Goal: Task Accomplishment & Management: Manage account settings

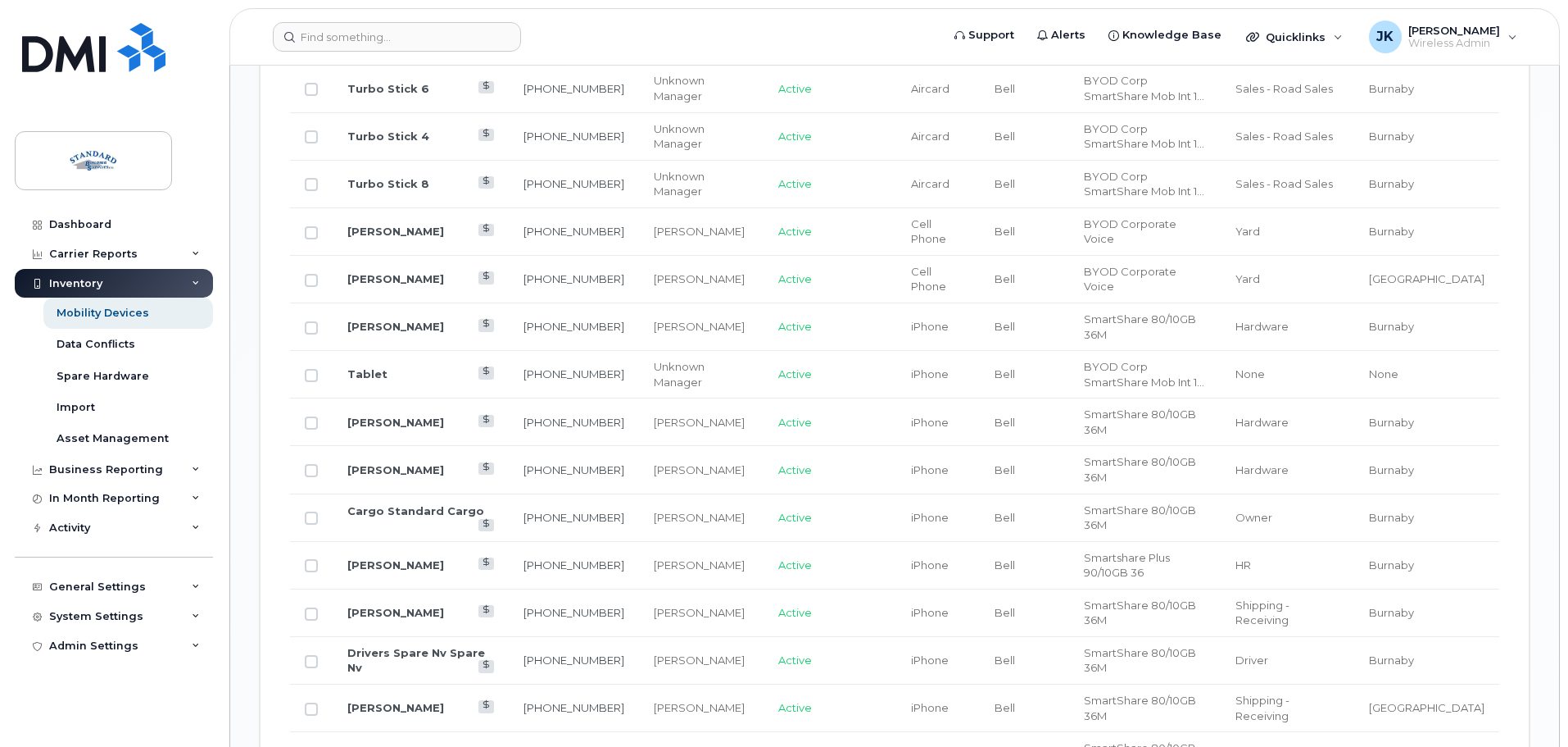
scroll to position [1288, 0]
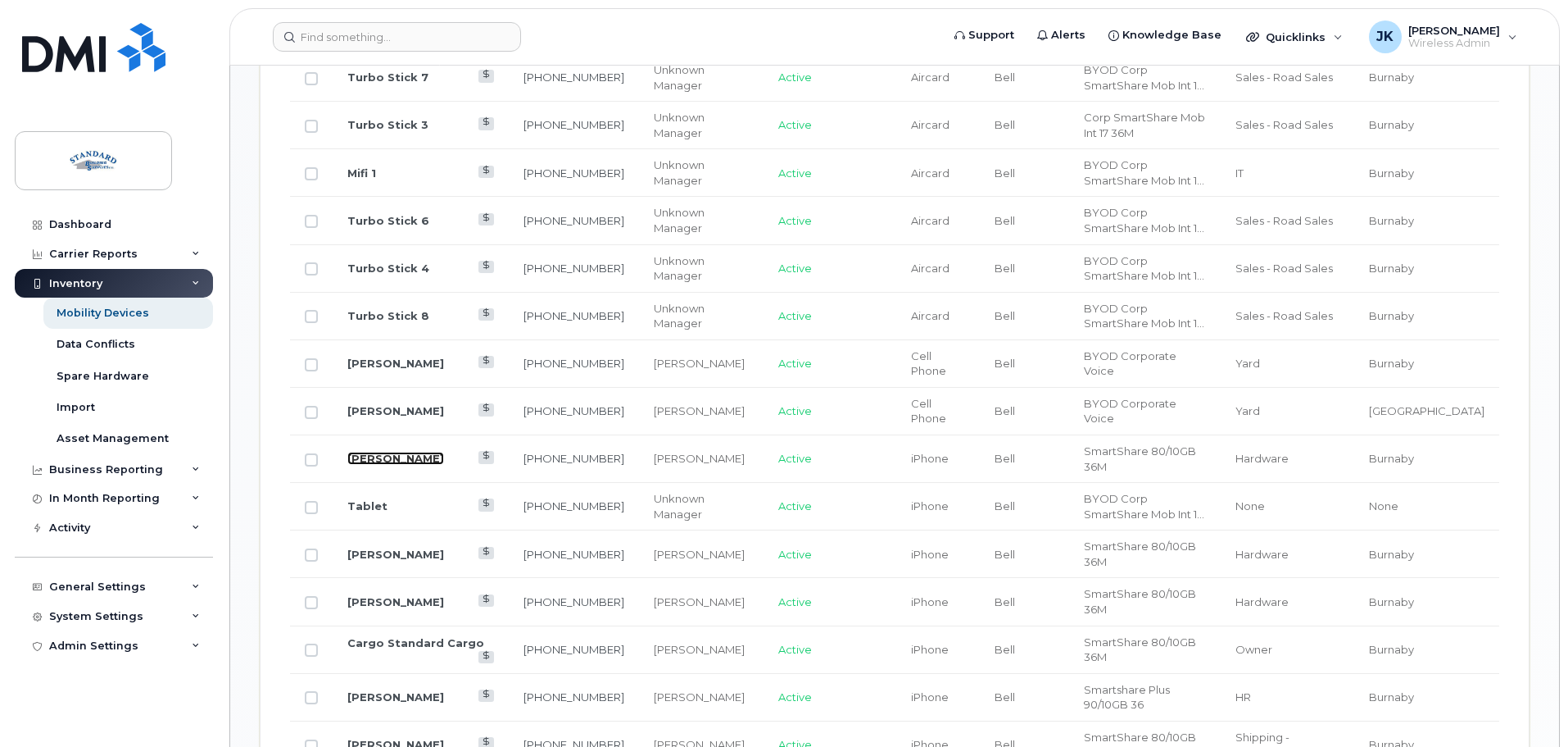
click at [388, 452] on link "[PERSON_NAME]" at bounding box center [396, 458] width 97 height 13
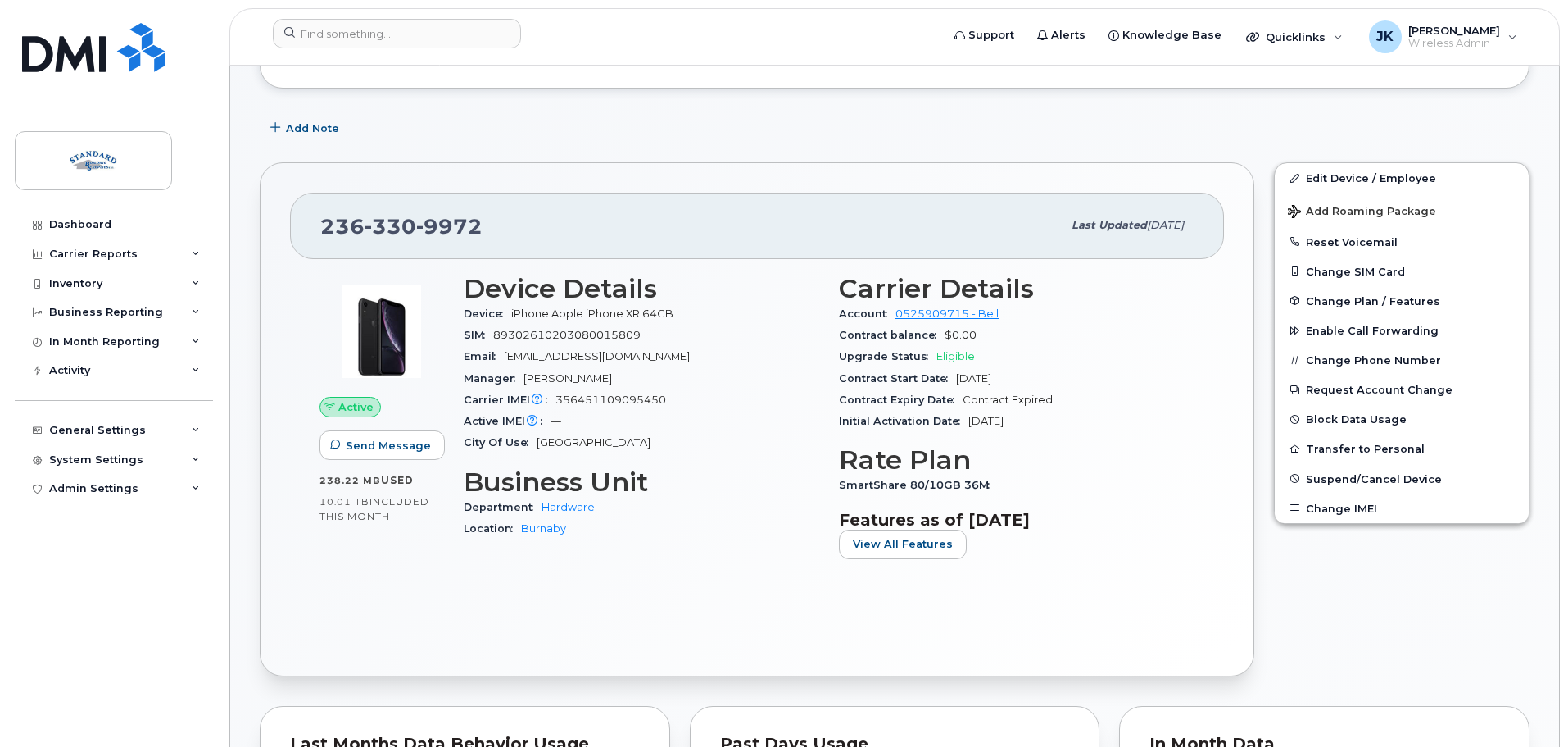
scroll to position [246, 0]
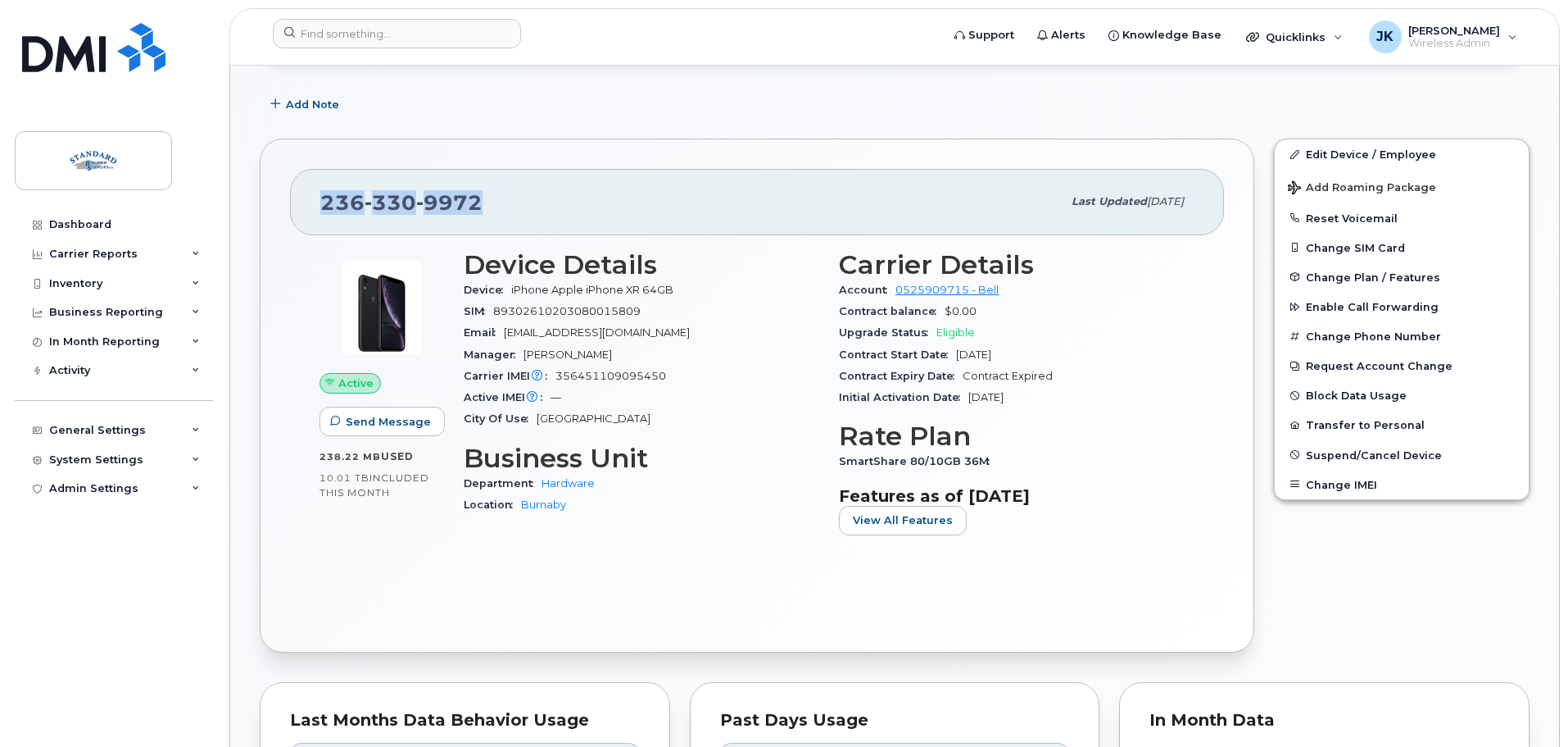
drag, startPoint x: 419, startPoint y: 197, endPoint x: 264, endPoint y: 185, distance: 155.5
click at [264, 185] on div "236 330 9972 Last updated Jun 22, 2025 Active Send Message 238.22 MB  used 10.0…" at bounding box center [757, 395] width 994 height 513
copy span "236 330 9972"
click at [1379, 144] on link "Edit Device / Employee" at bounding box center [1401, 153] width 254 height 29
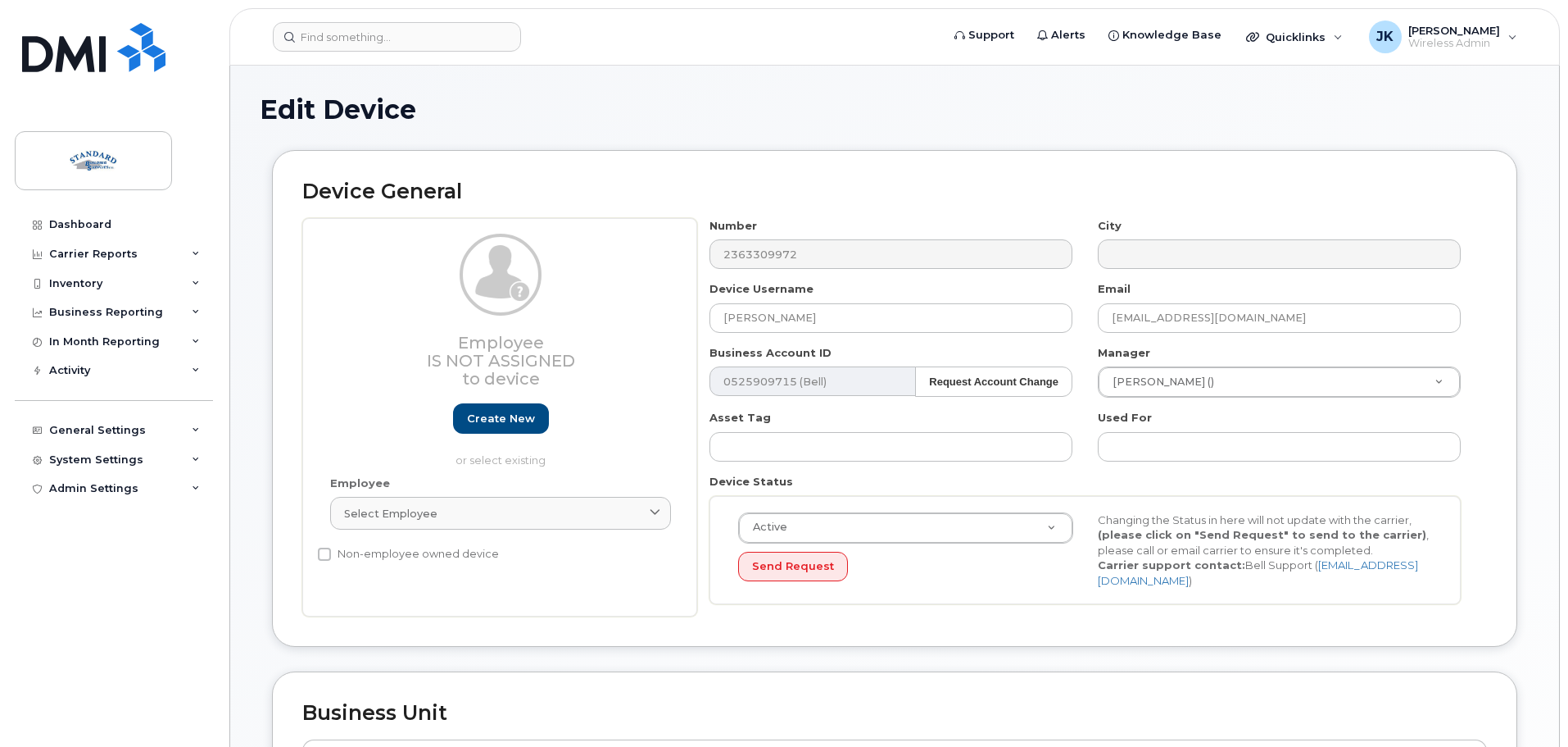
select select "15741967"
click at [821, 314] on input "[PERSON_NAME]" at bounding box center [891, 317] width 363 height 29
drag, startPoint x: 673, startPoint y: 295, endPoint x: 563, endPoint y: 284, distance: 110.5
click at [562, 290] on div "Employee Is not assigned to device Create new or select existing Employee Selec…" at bounding box center [895, 417] width 1185 height 400
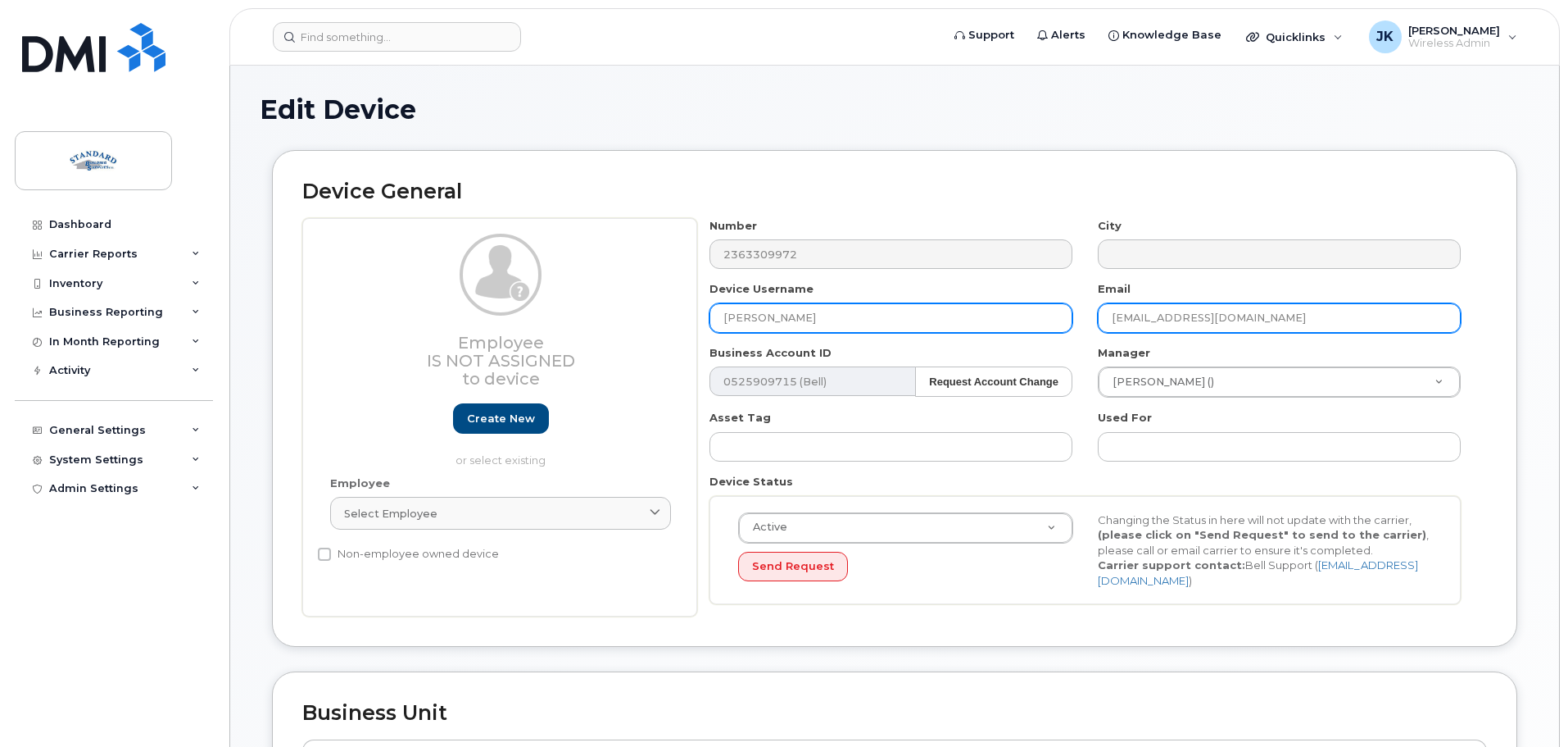
type input "[PERSON_NAME]"
click at [1180, 318] on input "brittd@standardbuilding.ca" at bounding box center [1279, 317] width 363 height 29
click at [1139, 307] on input "brittd@standardbuilding.ca" at bounding box center [1279, 317] width 363 height 29
drag, startPoint x: 1141, startPoint y: 320, endPoint x: 996, endPoint y: 309, distance: 145.4
click at [996, 309] on div "Number 2363309972 City Device Username Jake McKay Email brittd@standardbuilding…" at bounding box center [1085, 417] width 777 height 400
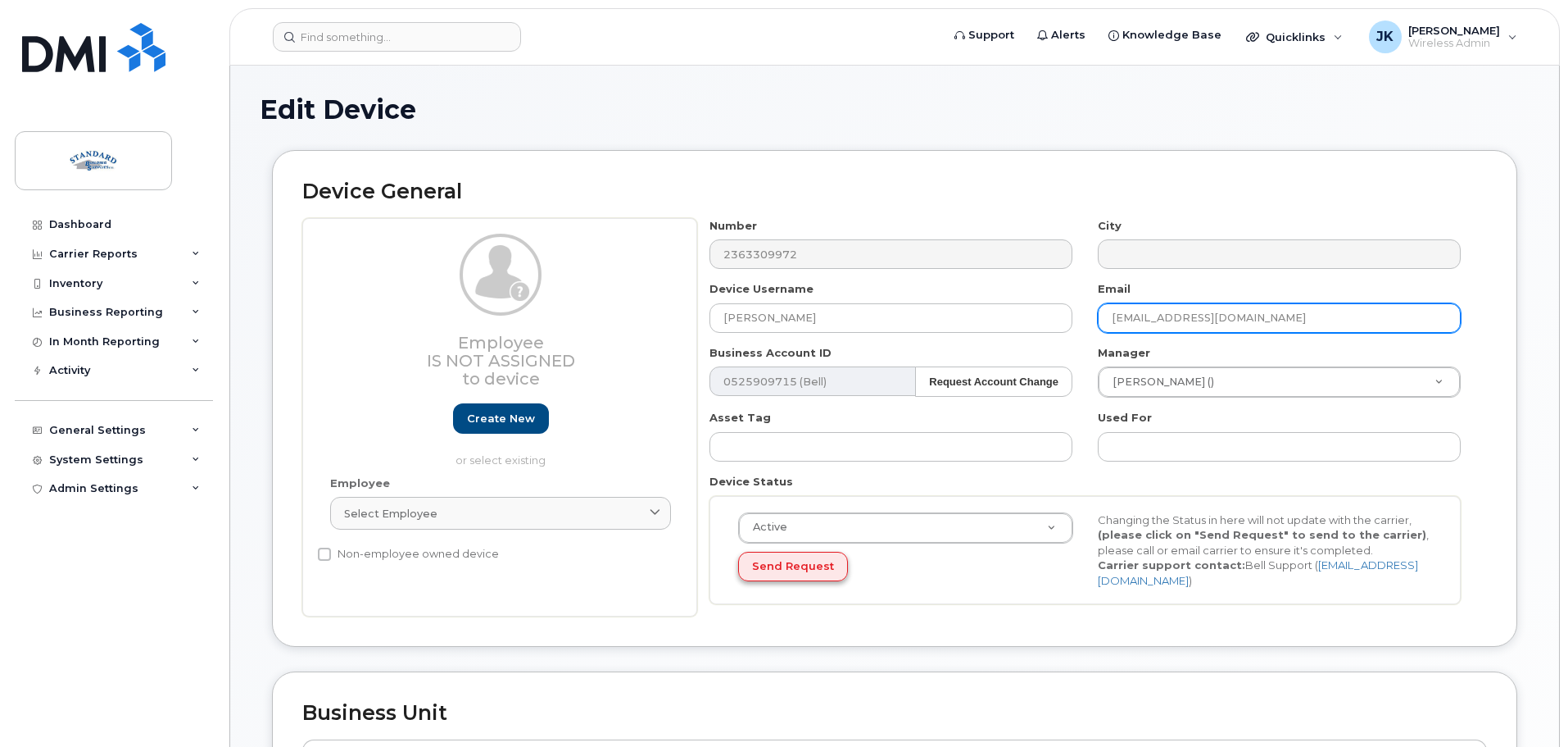
type input "jakem@standardbuilding.ca"
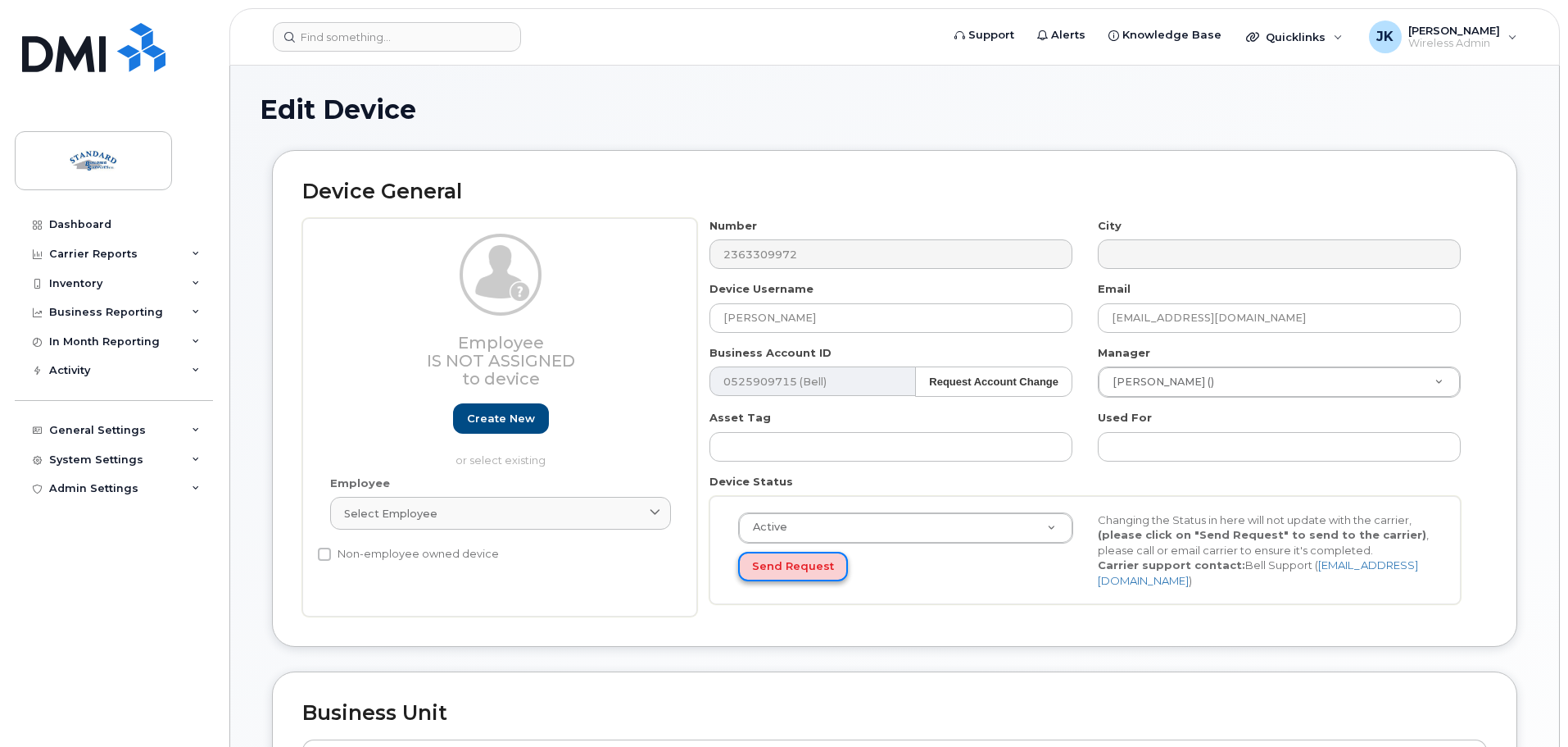
click at [799, 568] on button "Send Request" at bounding box center [792, 566] width 110 height 30
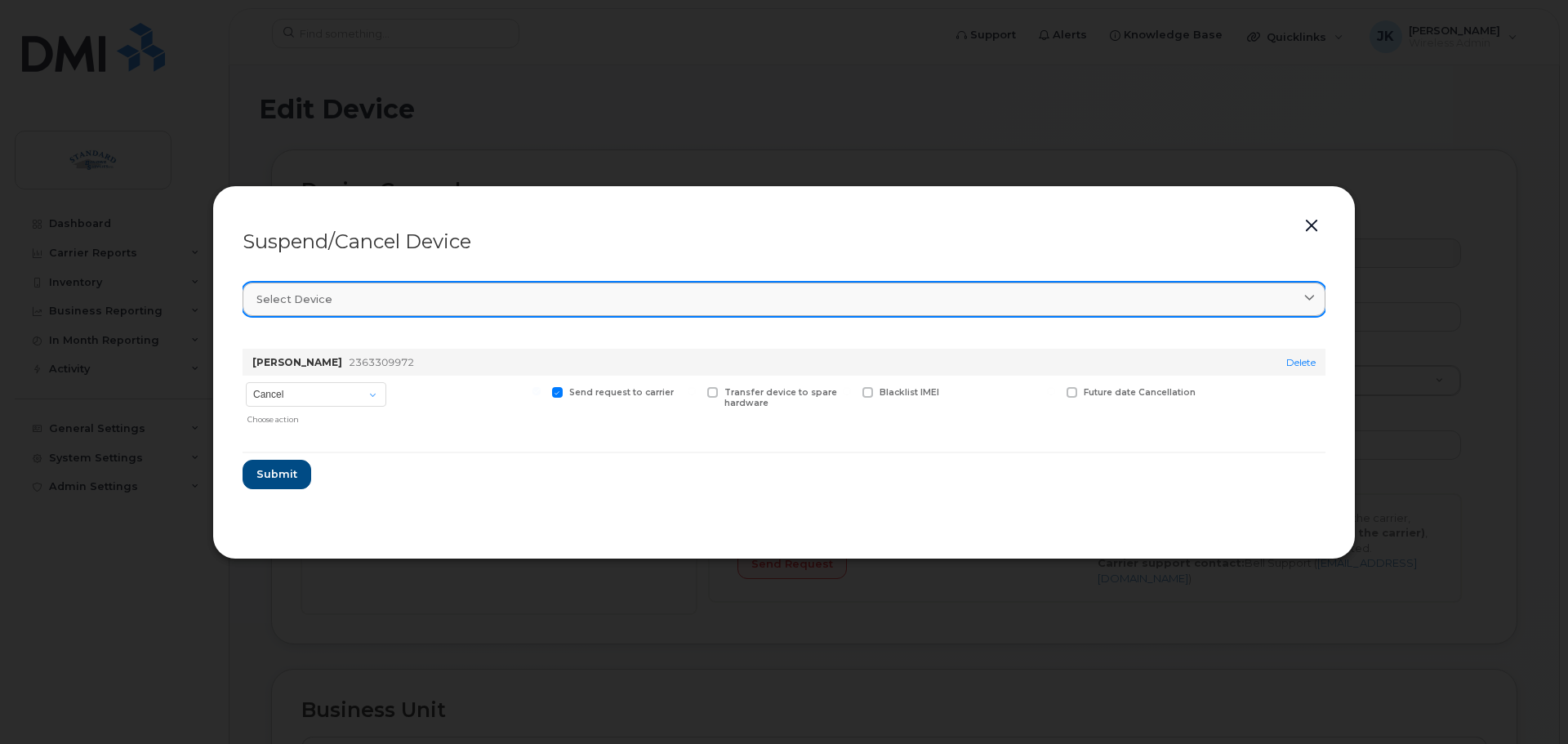
click at [447, 302] on div "Select device" at bounding box center [784, 300] width 1056 height 16
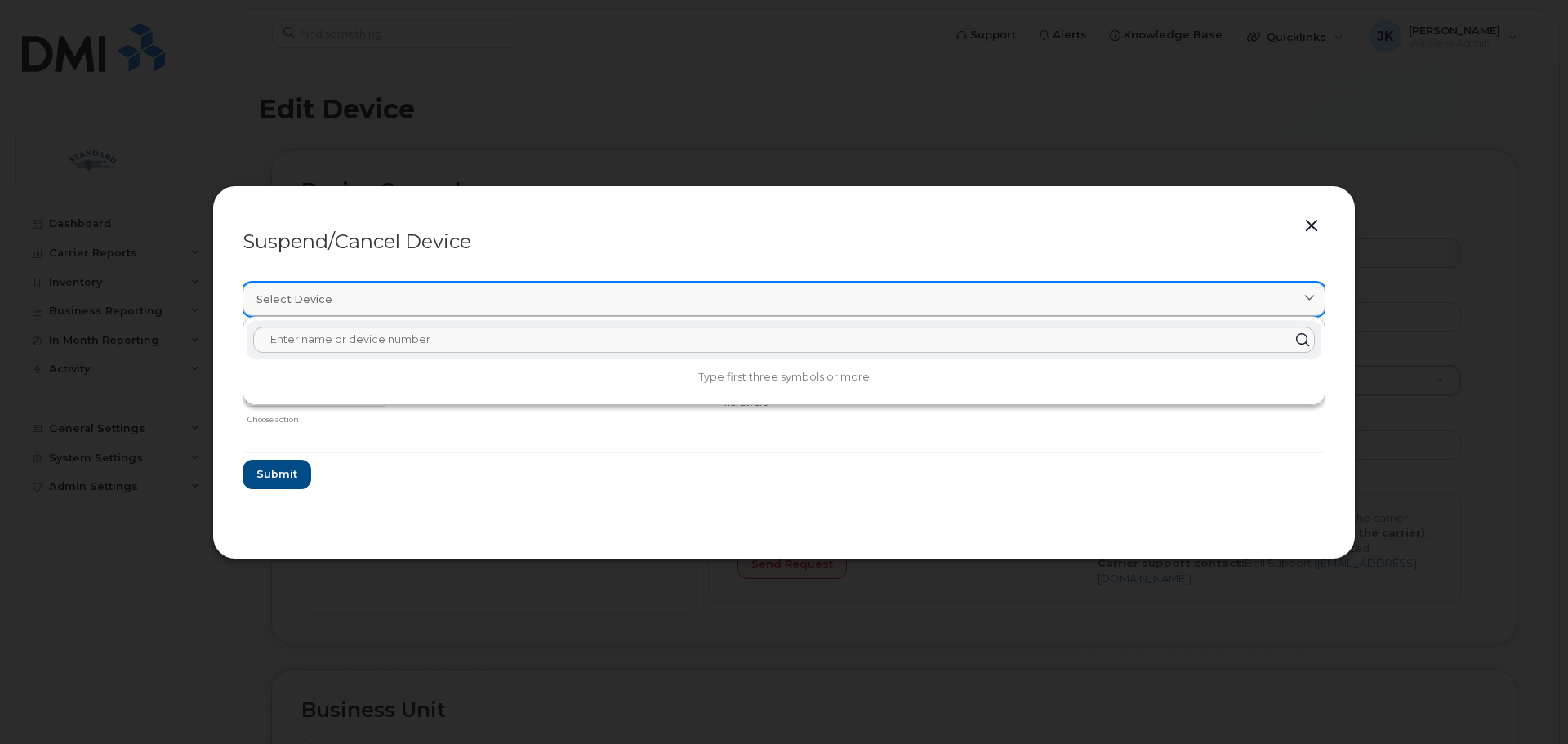
click at [447, 302] on div "Select device" at bounding box center [784, 300] width 1056 height 16
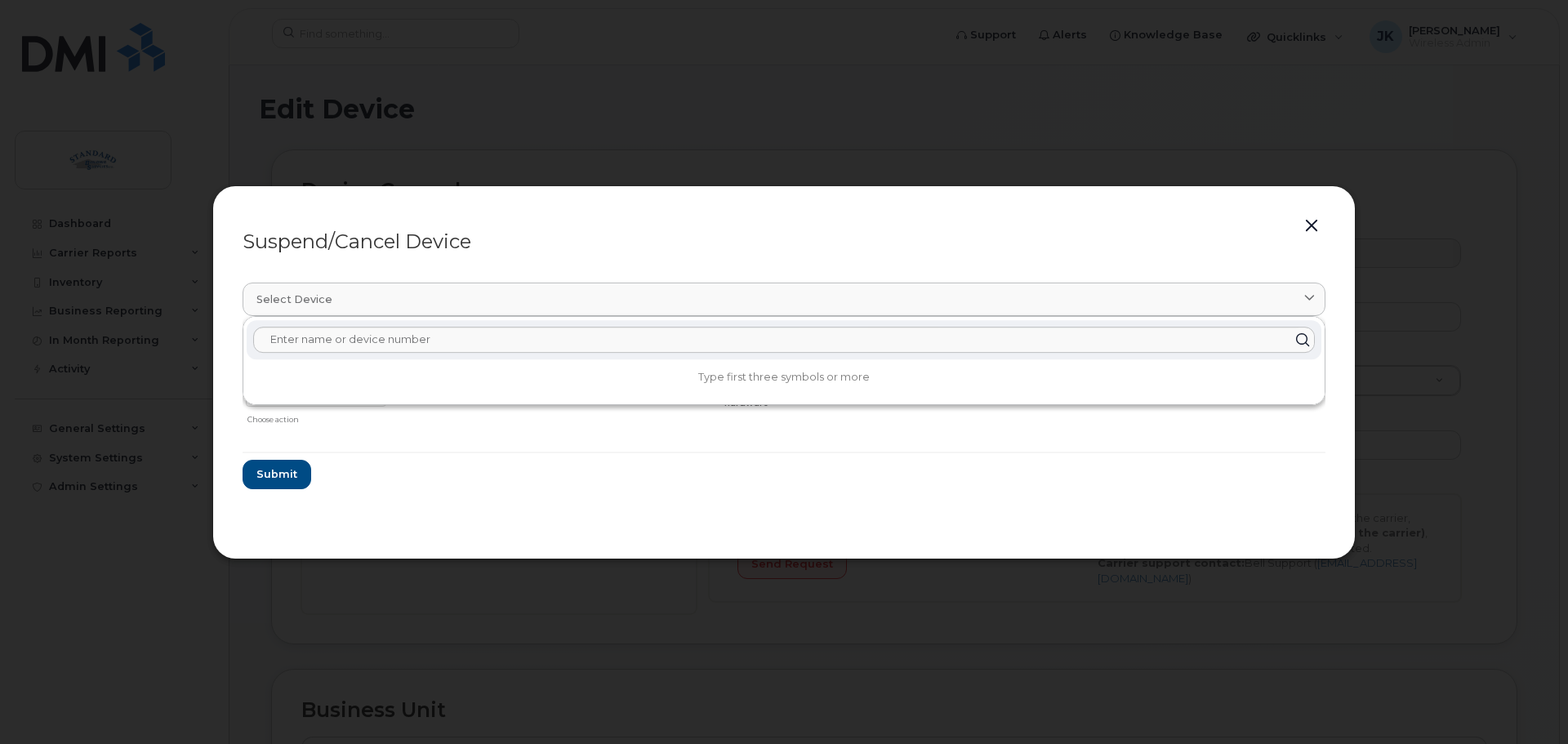
click at [756, 236] on div "Suspend/Cancel Device" at bounding box center [784, 242] width 1083 height 19
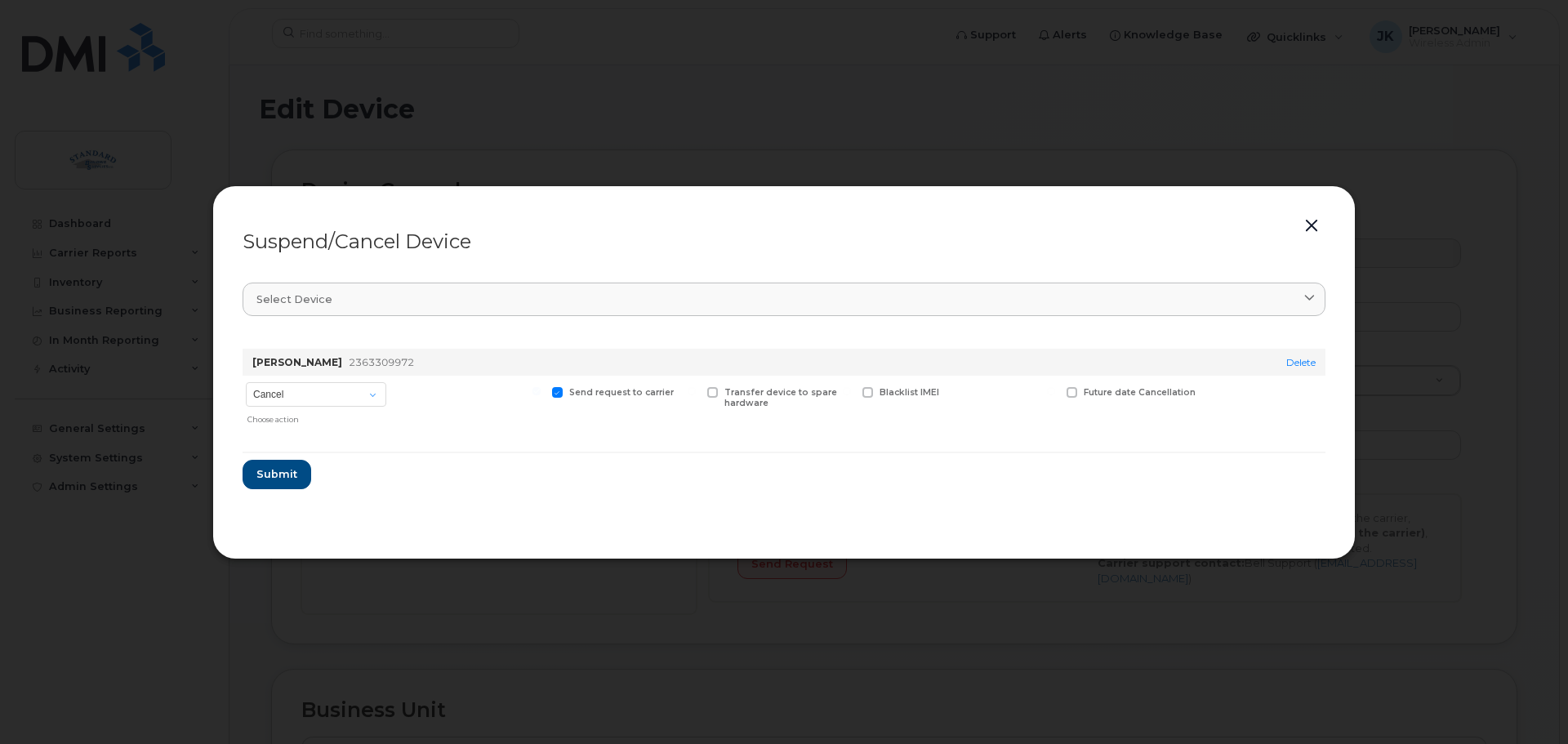
click at [1320, 217] on button "button" at bounding box center [1311, 226] width 25 height 23
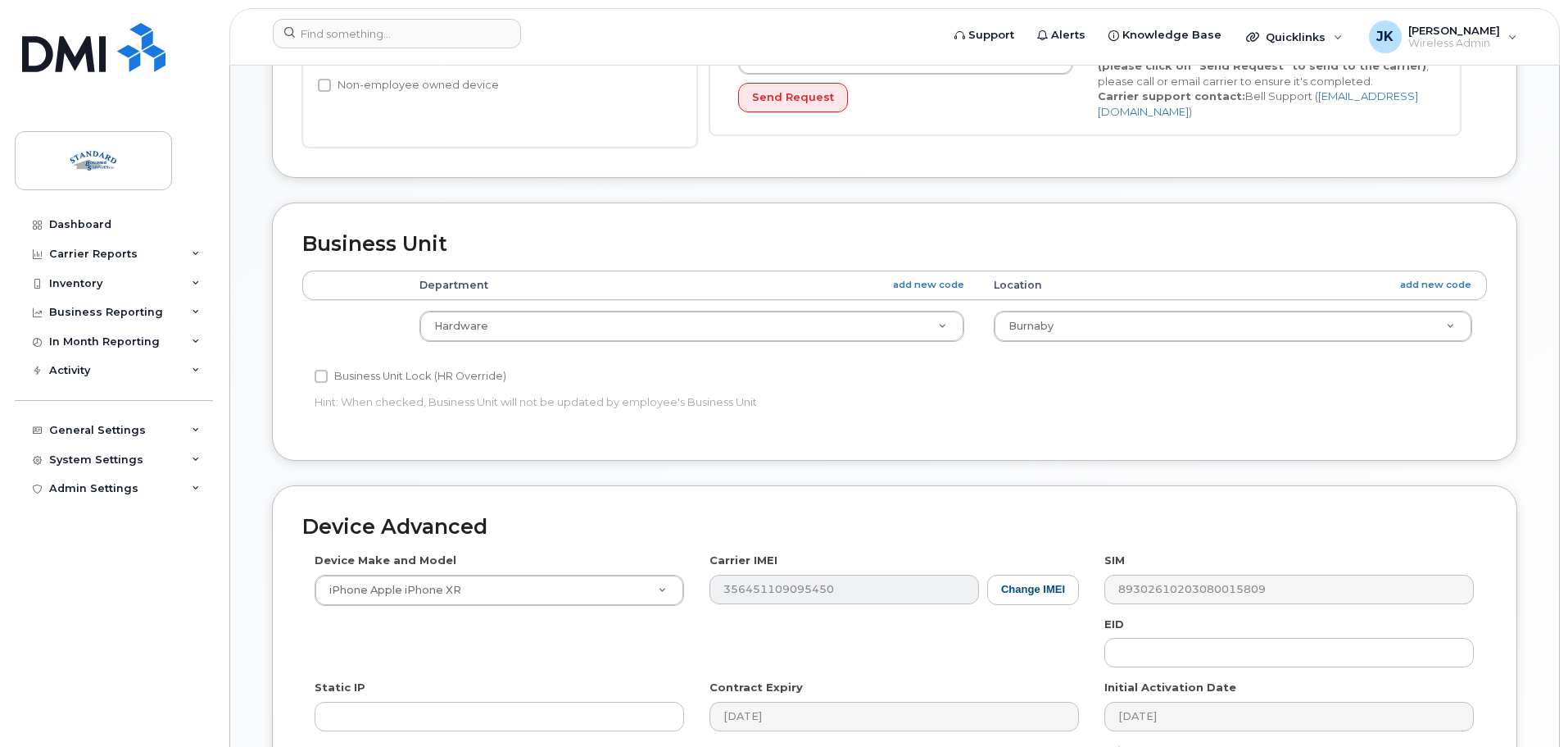
scroll to position [689, 0]
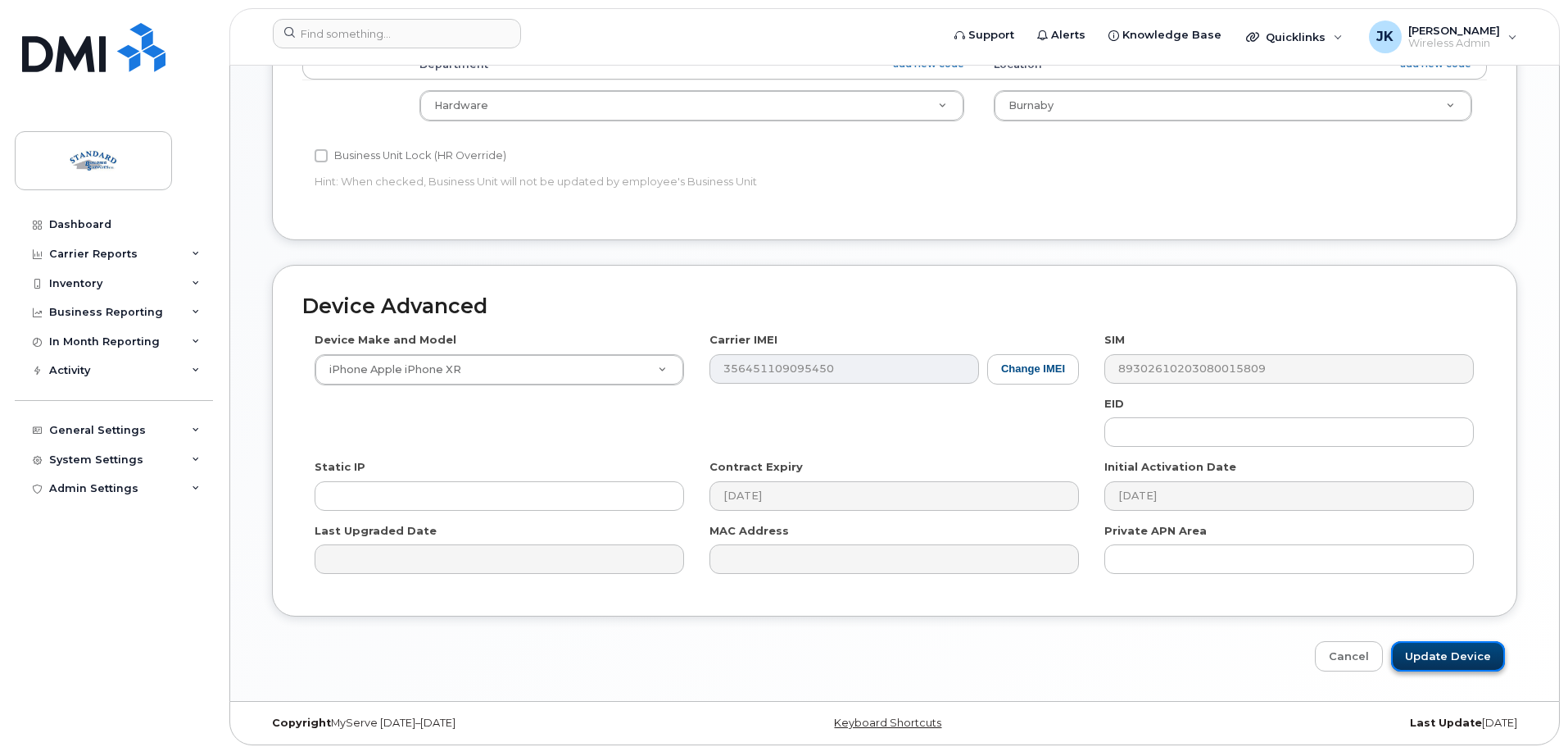
click at [1464, 647] on input "Update Device" at bounding box center [1447, 656] width 114 height 30
type input "Saving..."
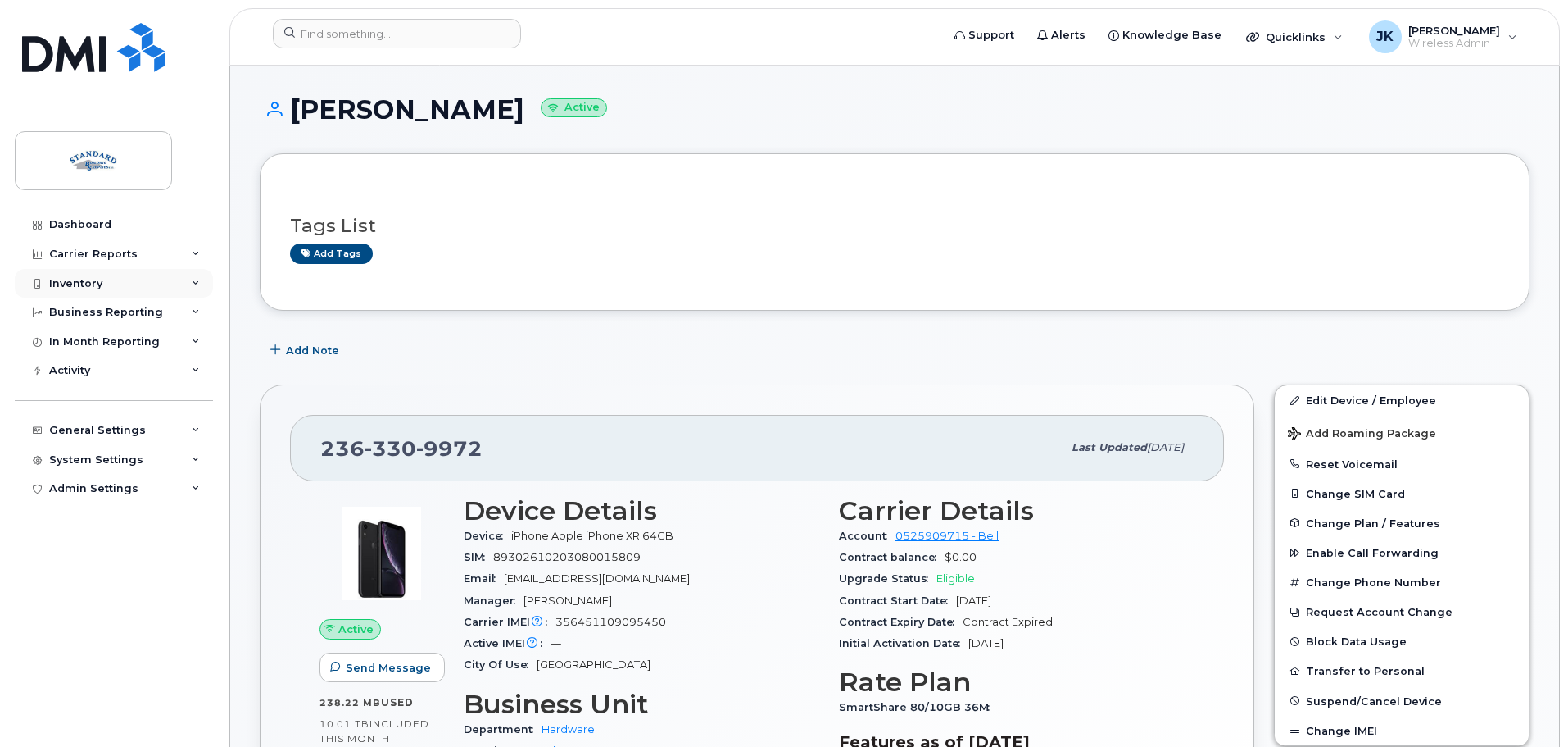
click at [179, 280] on div "Inventory" at bounding box center [114, 283] width 198 height 29
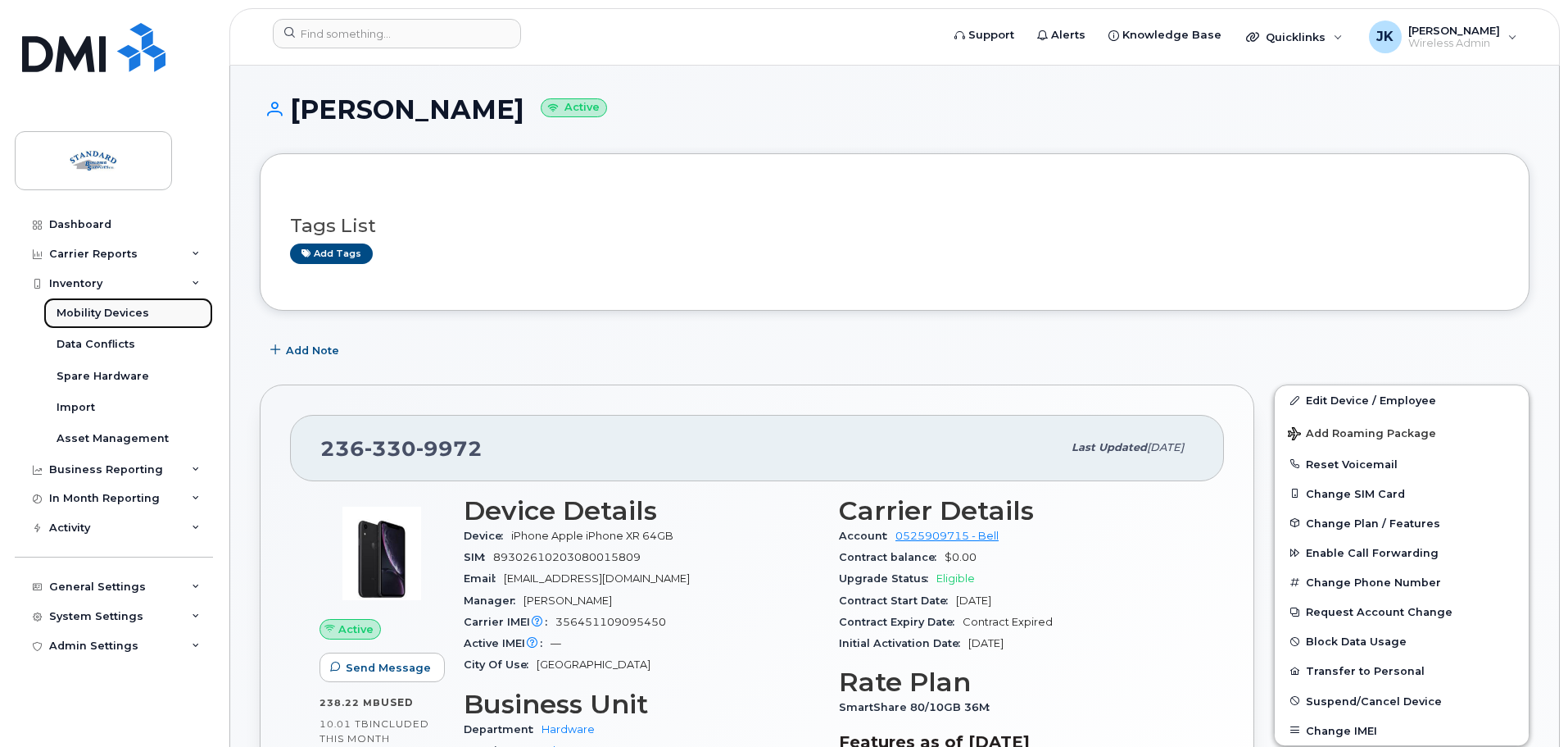
click at [166, 316] on link "Mobility Devices" at bounding box center [128, 312] width 169 height 31
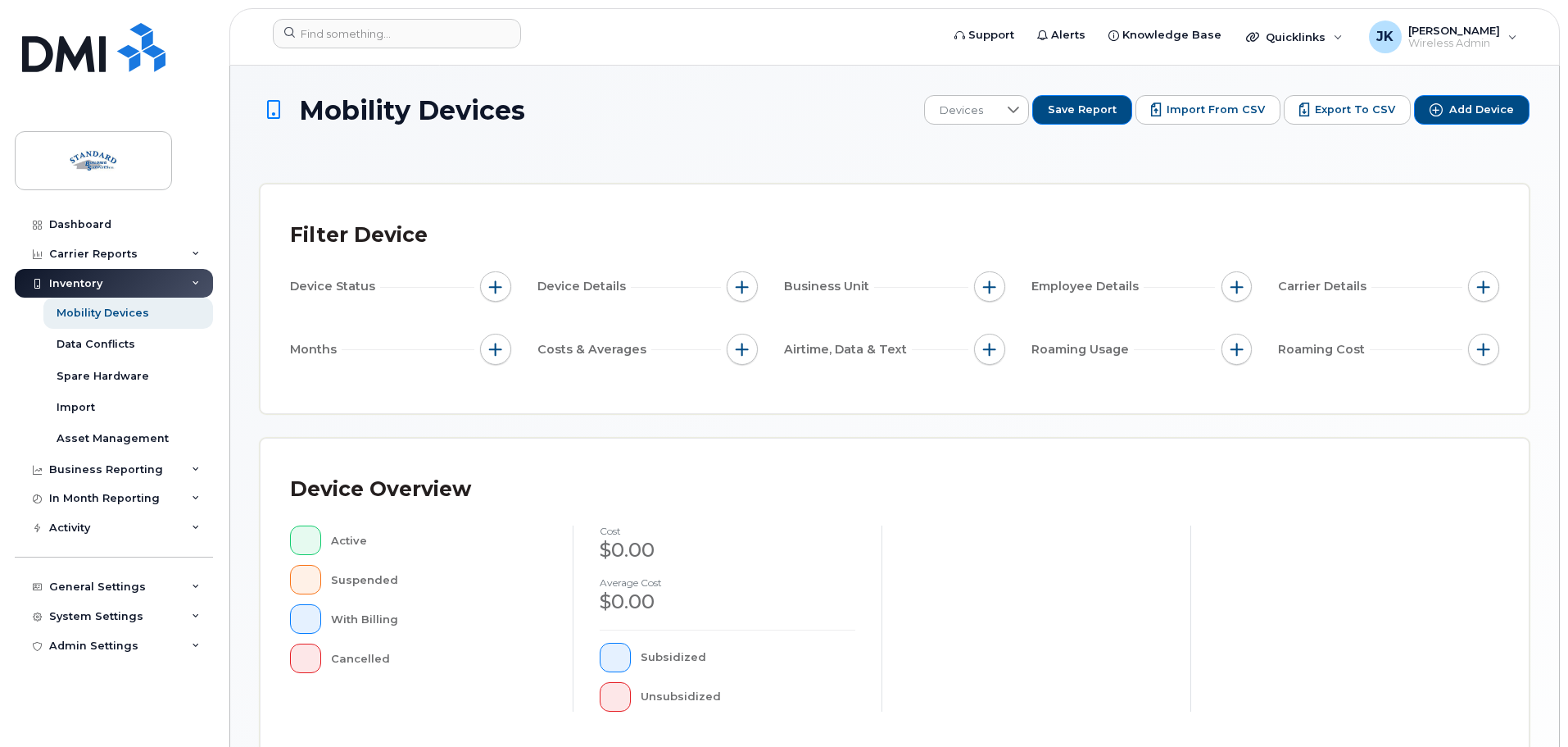
click at [1270, 541] on div "Device Overview Active Suspended With Billing Cancelled cost $0.00 Average cost…" at bounding box center [895, 596] width 1209 height 257
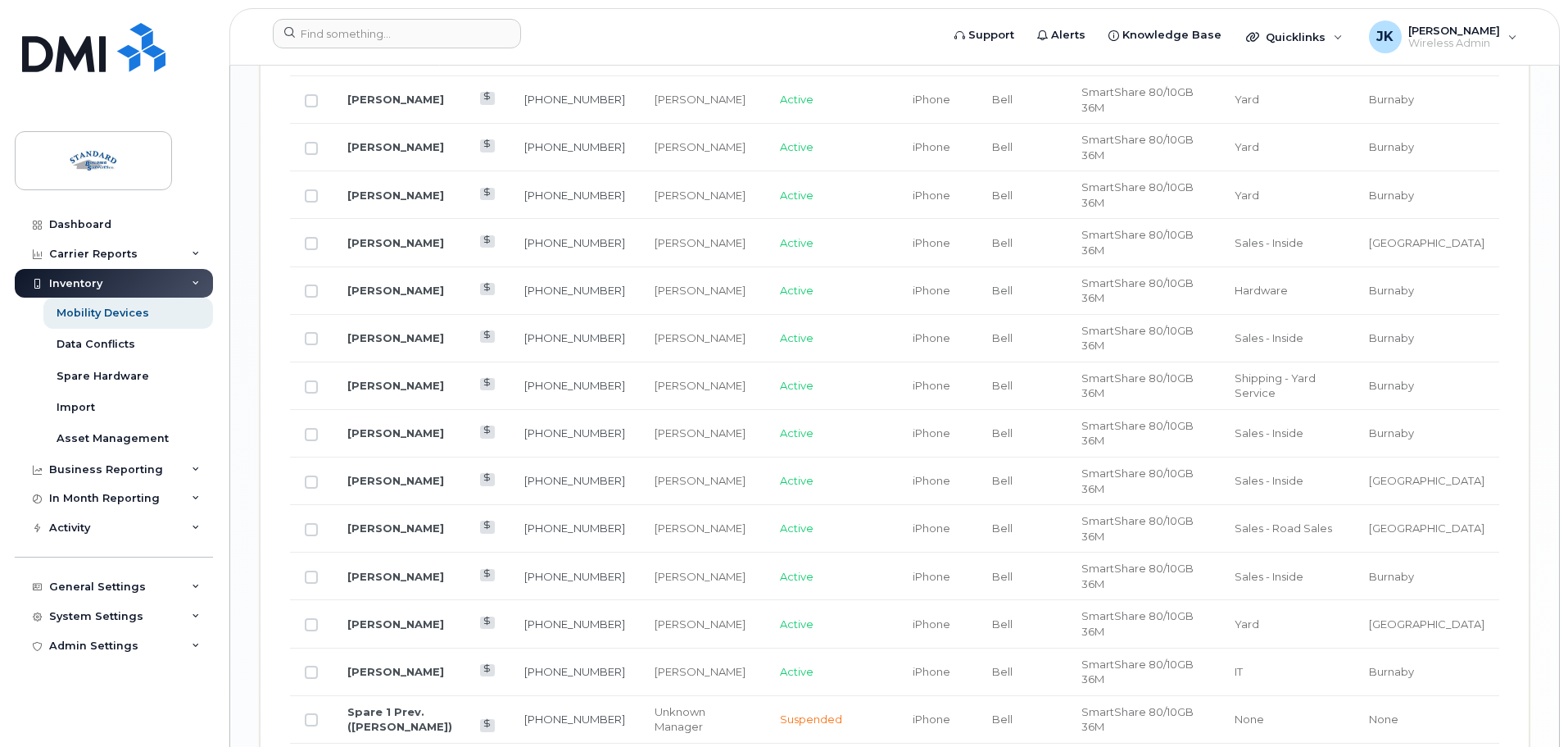
scroll to position [1967, 0]
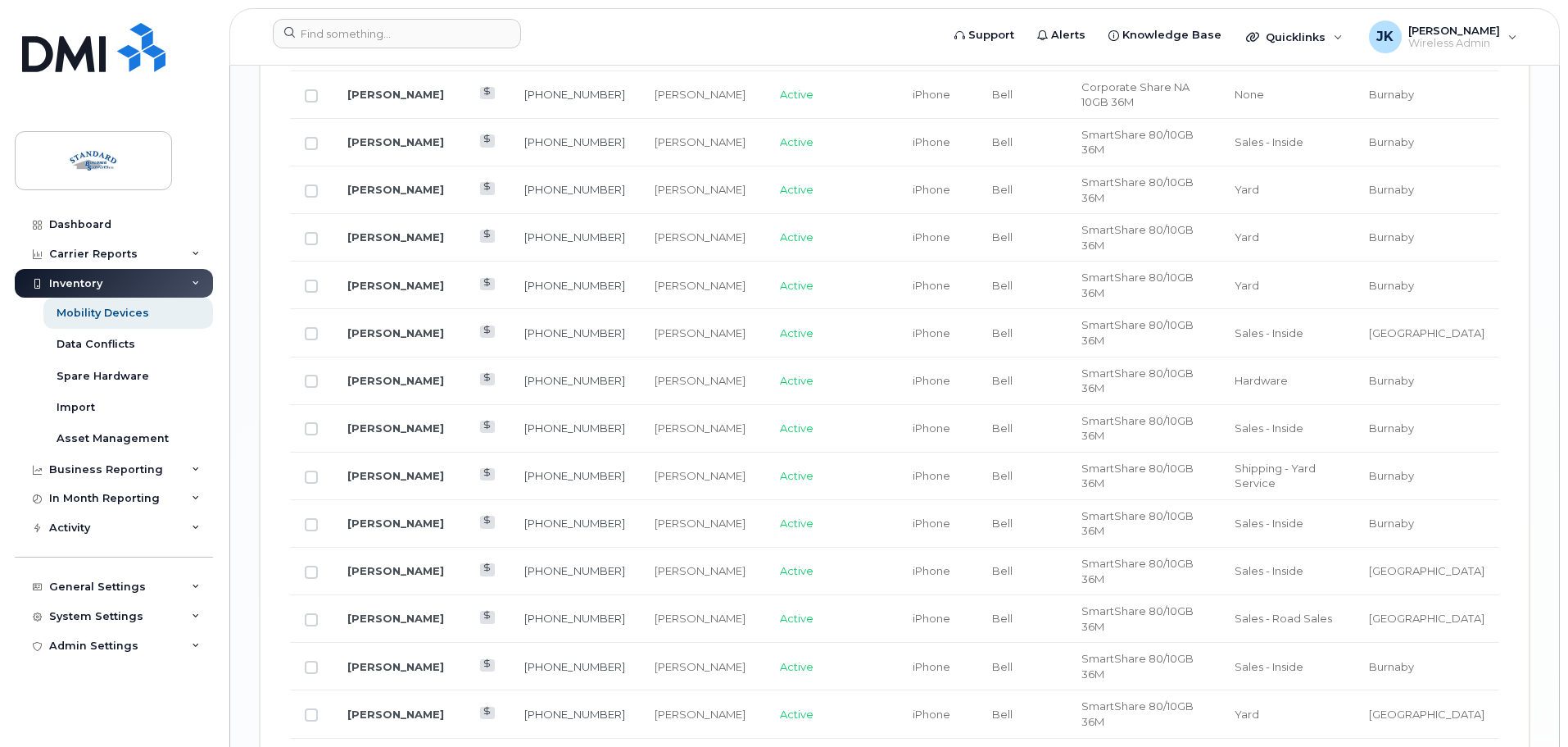
drag, startPoint x: 608, startPoint y: 547, endPoint x: 535, endPoint y: 543, distance: 73.1
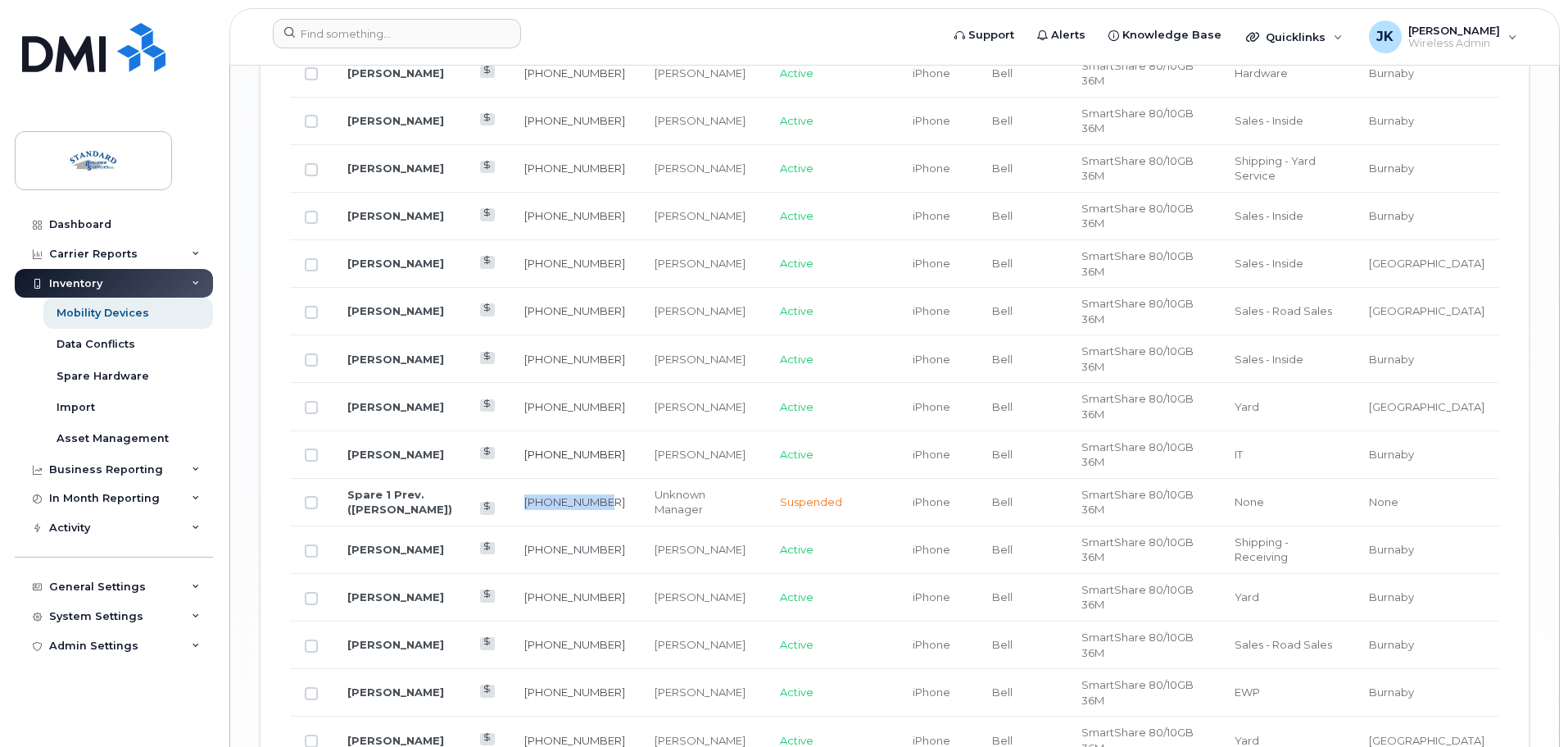
scroll to position [2295, 0]
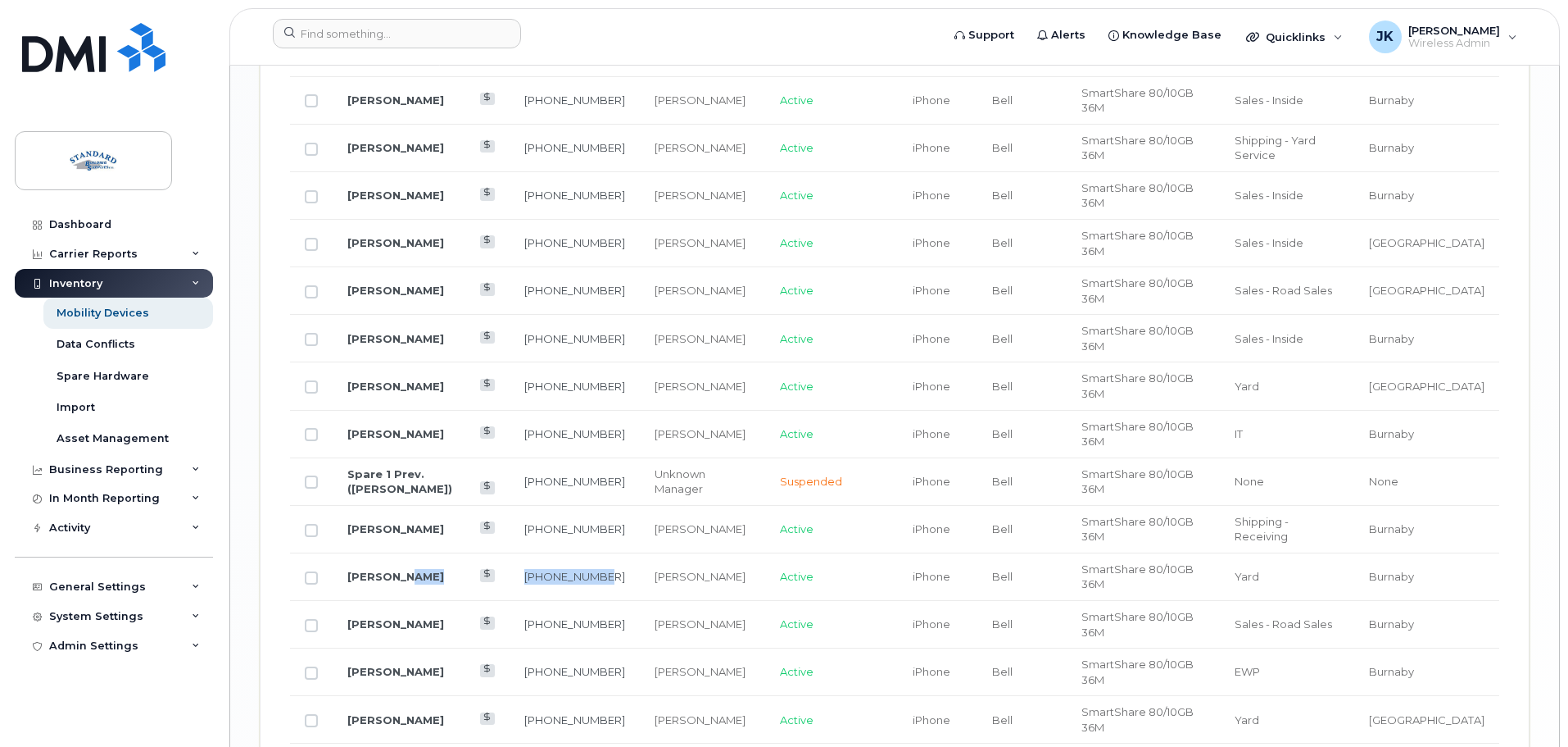
drag, startPoint x: 607, startPoint y: 295, endPoint x: 516, endPoint y: 292, distance: 91.0
click at [516, 553] on tr "Jeff Wood 604-841-1154 Mike Servio Active iPhone Bell SmartShare 80/10GB 36M Ya…" at bounding box center [895, 577] width 1209 height 48
copy tr "604-841-1154"
copy tr "[PHONE_NUMBER]"
click at [368, 570] on link "Jeff Wood" at bounding box center [396, 576] width 97 height 13
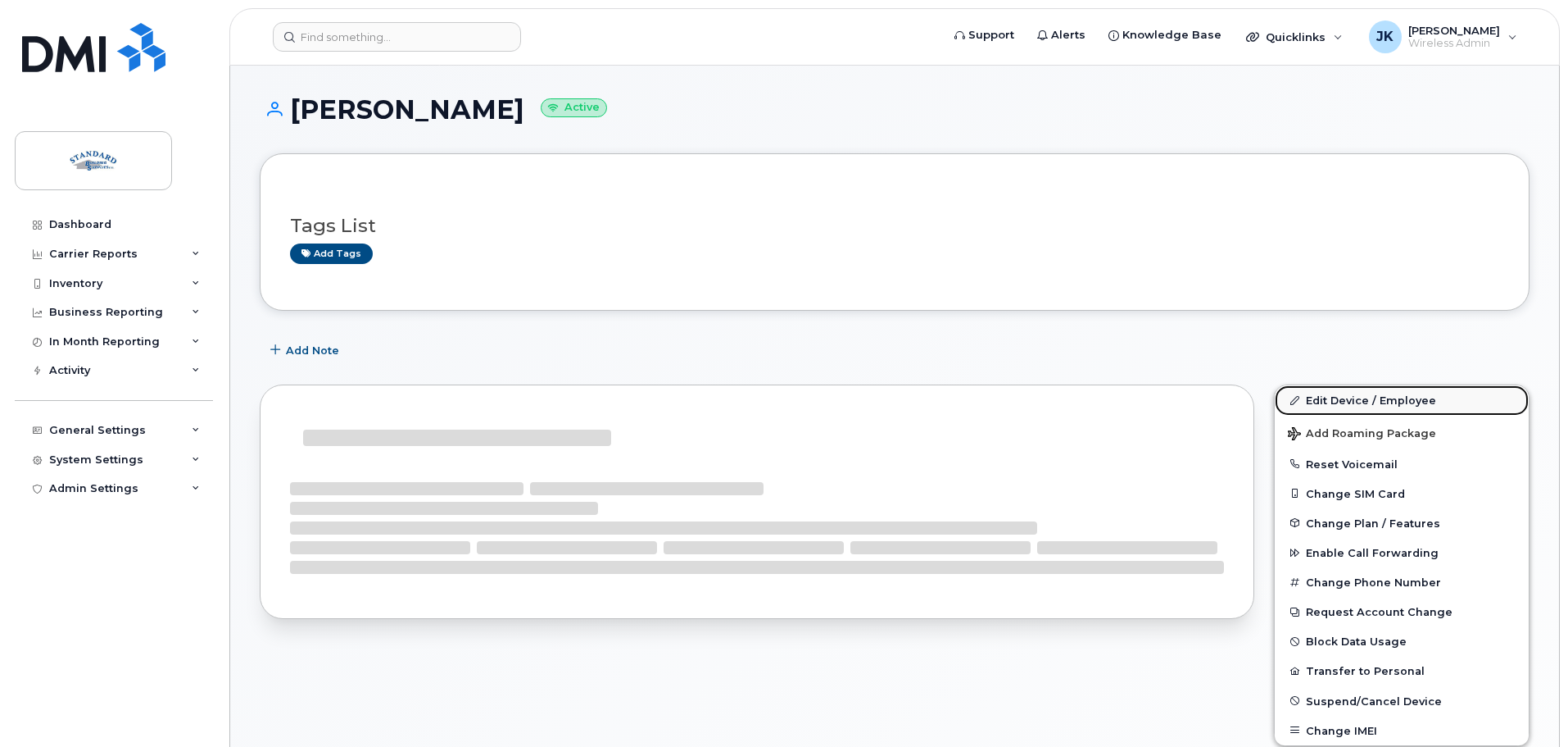
click at [1349, 397] on link "Edit Device / Employee" at bounding box center [1401, 400] width 254 height 29
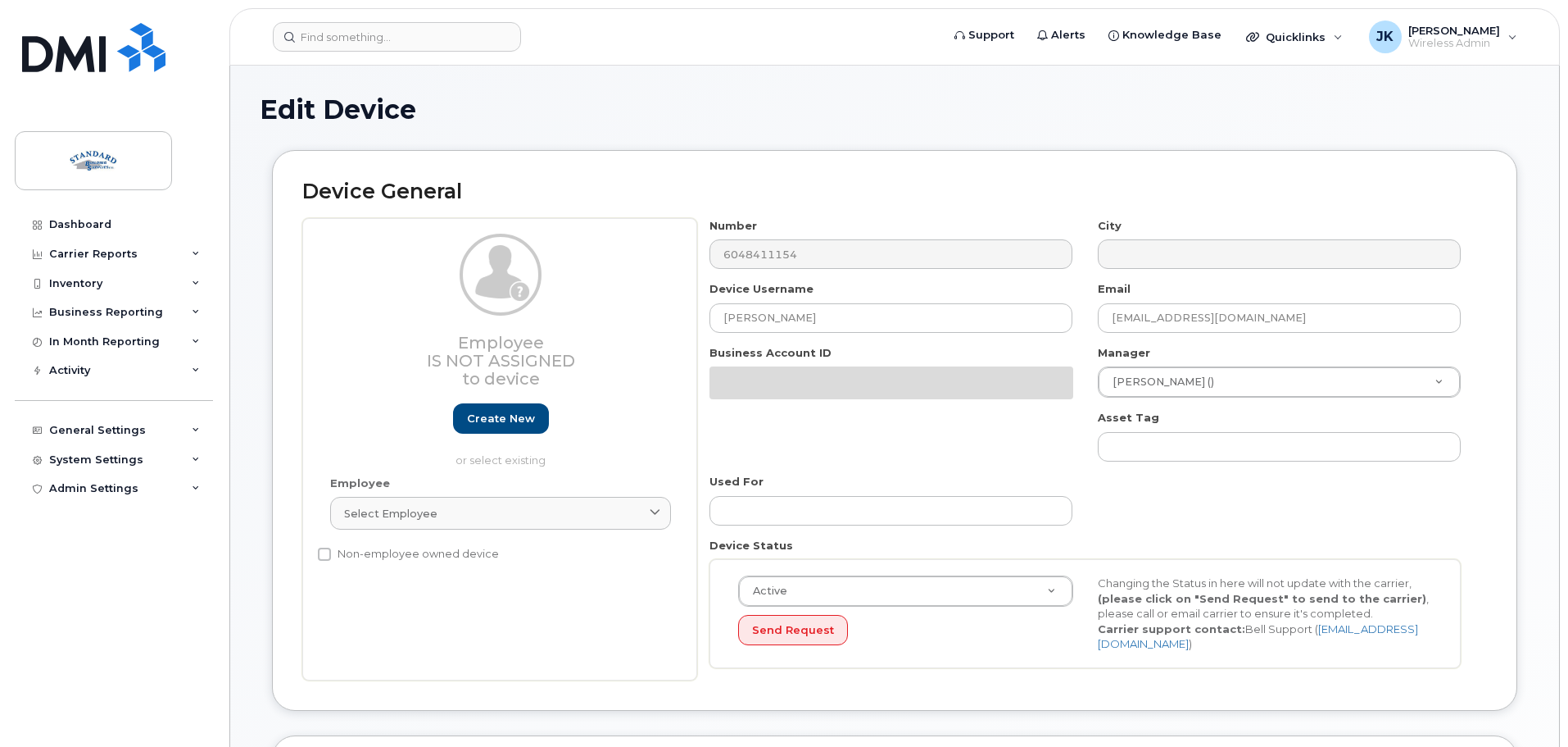
select select "15741968"
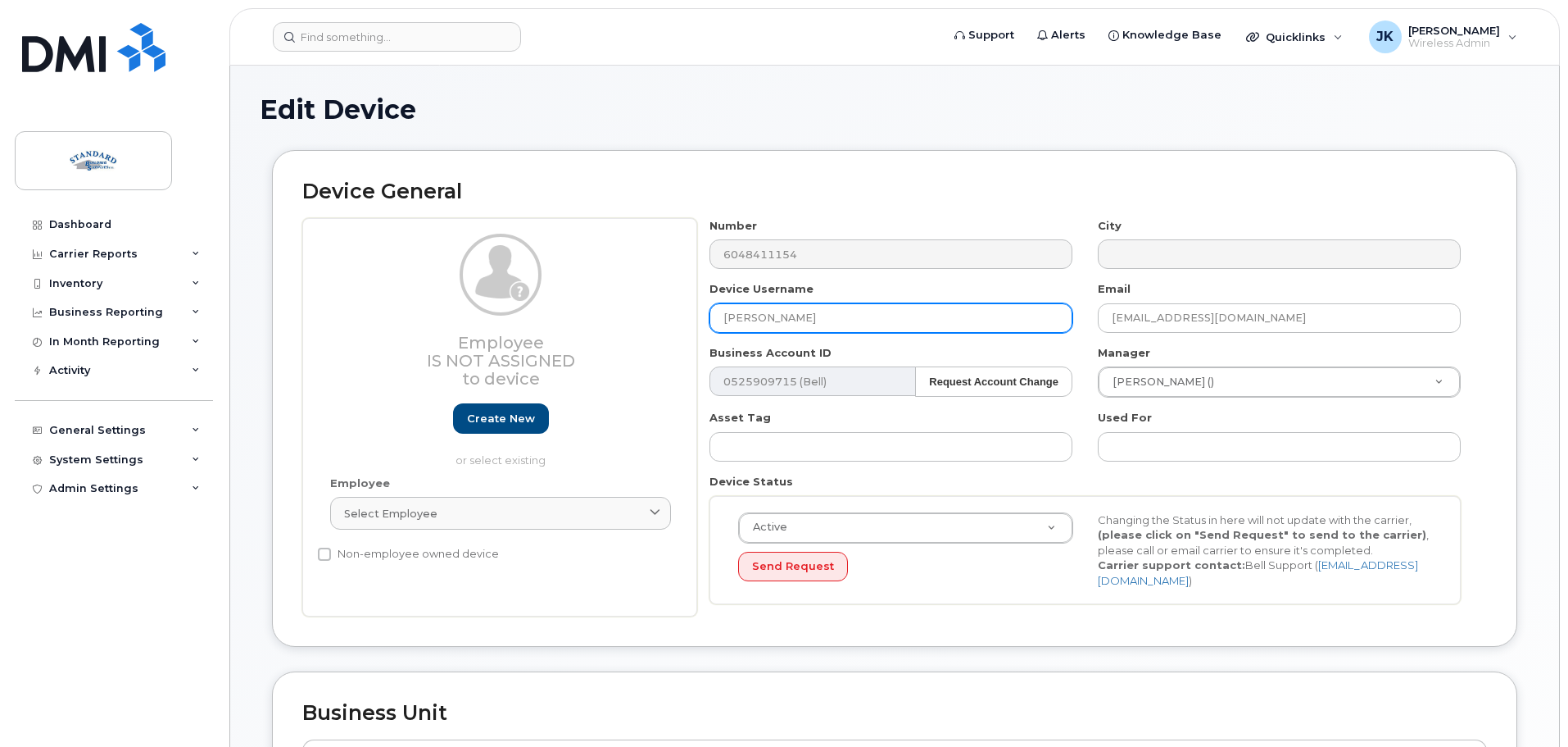
drag, startPoint x: 850, startPoint y: 311, endPoint x: 615, endPoint y: 302, distance: 235.2
click at [615, 302] on div "Employee Is not assigned to device Create new or select existing Employee Selec…" at bounding box center [895, 417] width 1185 height 400
type input "[PERSON_NAME]"
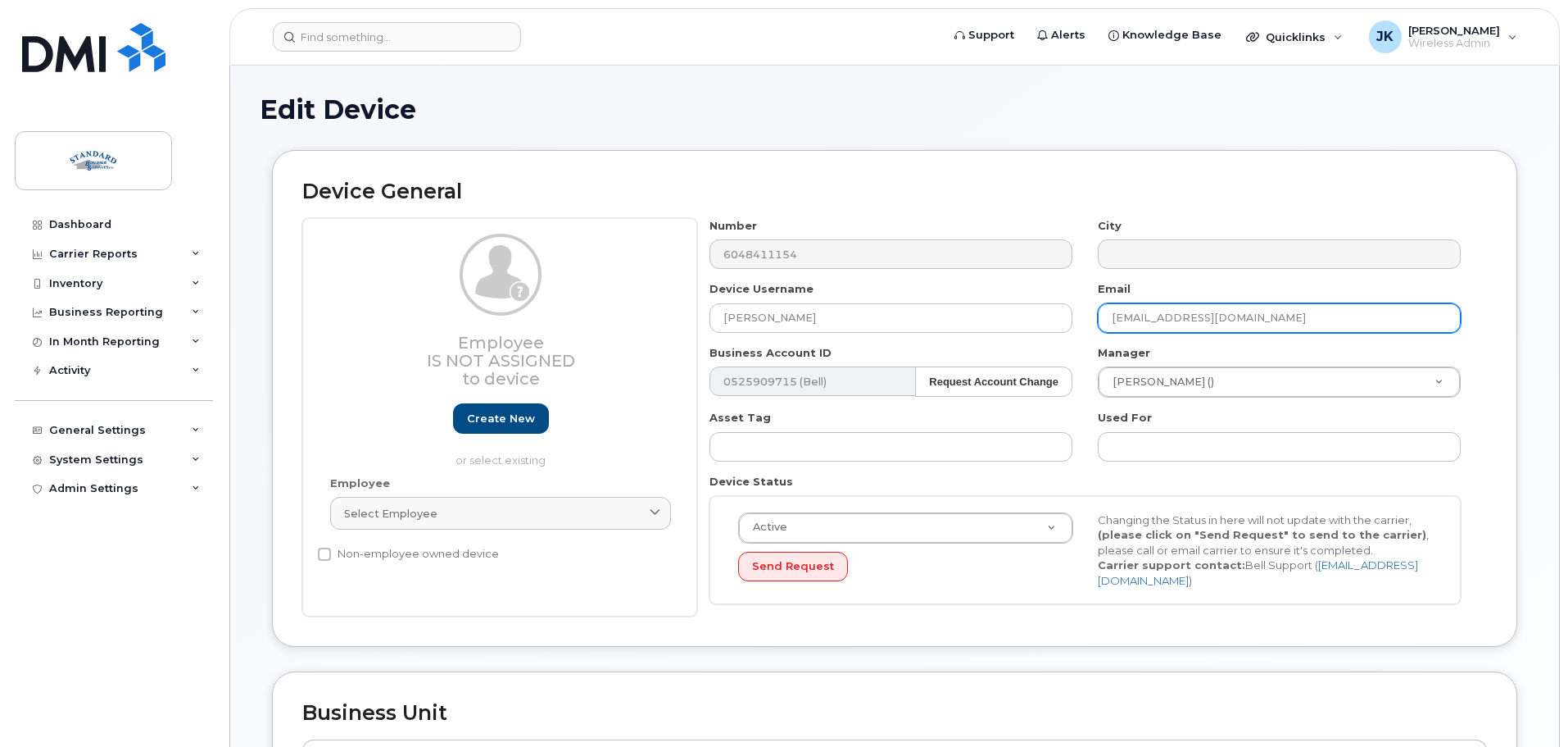
click at [1113, 319] on input "jeffw@standardbuilding.ca" at bounding box center [1279, 317] width 363 height 29
click at [1140, 318] on input "jeffw@standardbuilding.ca" at bounding box center [1279, 317] width 363 height 29
drag, startPoint x: 1139, startPoint y: 318, endPoint x: 1063, endPoint y: 317, distance: 76.0
click at [1063, 317] on div "Number 6048411154 City Device Username Sina Sabet Email jeffw@standardbuilding.…" at bounding box center [1085, 417] width 777 height 400
click at [1146, 319] on input "sinab@standardbuilding.ca" at bounding box center [1279, 317] width 363 height 29
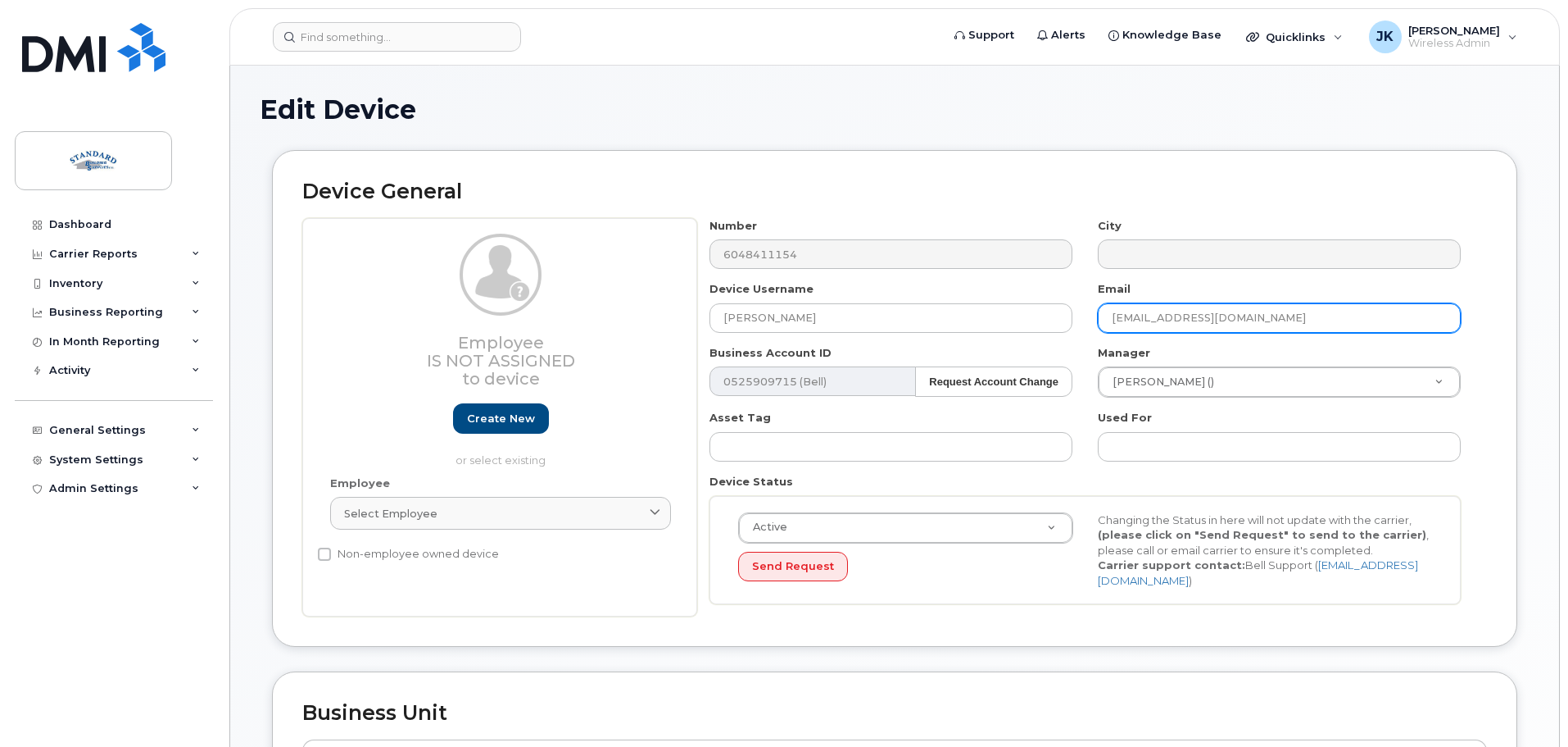
click at [1136, 315] on input "sinab@standardbuilding.ca" at bounding box center [1279, 317] width 363 height 29
click at [1142, 320] on input "sinab@standardbuilding.ca" at bounding box center [1279, 317] width 363 height 29
type input "sinas@standardbuilding.ca"
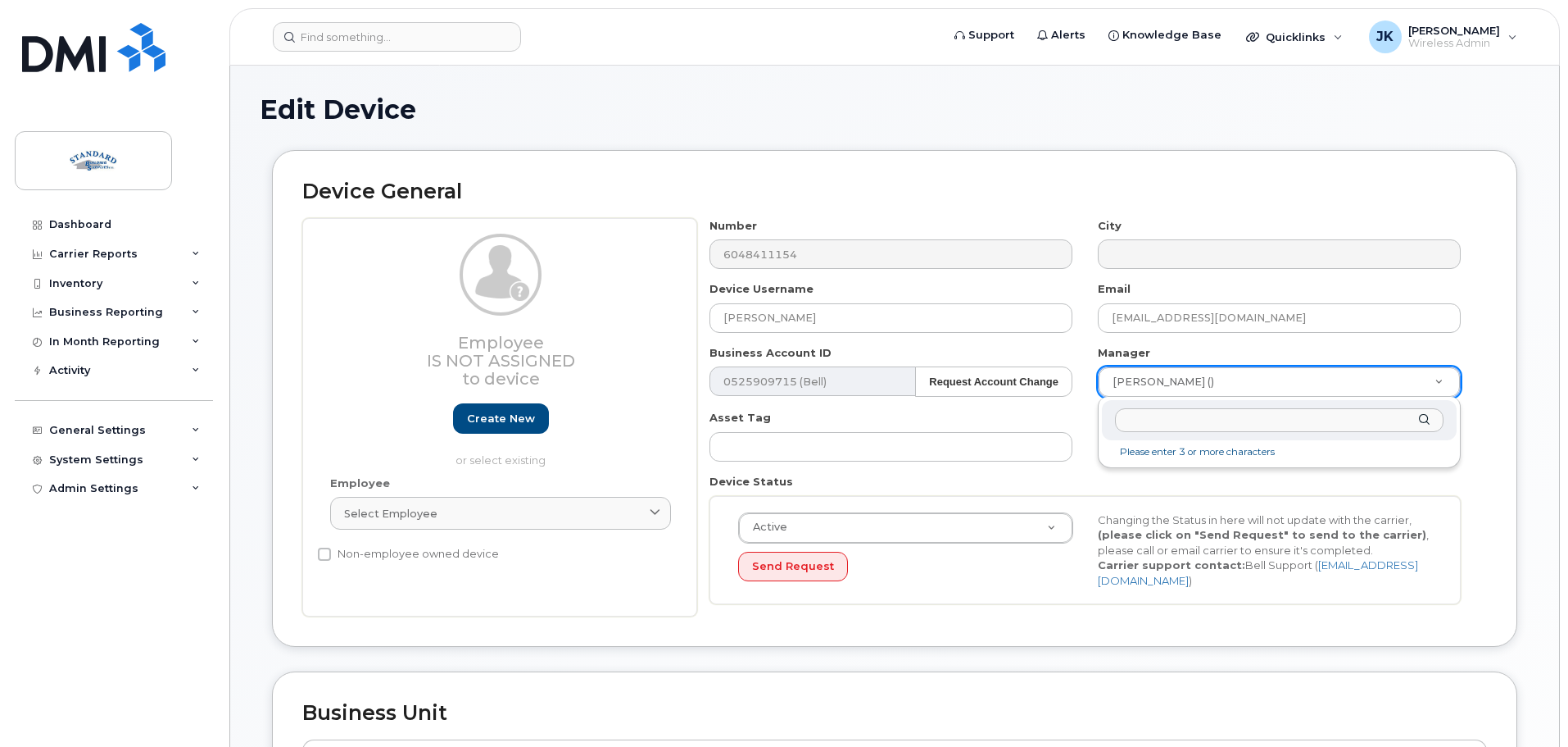
click at [1252, 419] on input "text" at bounding box center [1279, 420] width 329 height 24
type input "b"
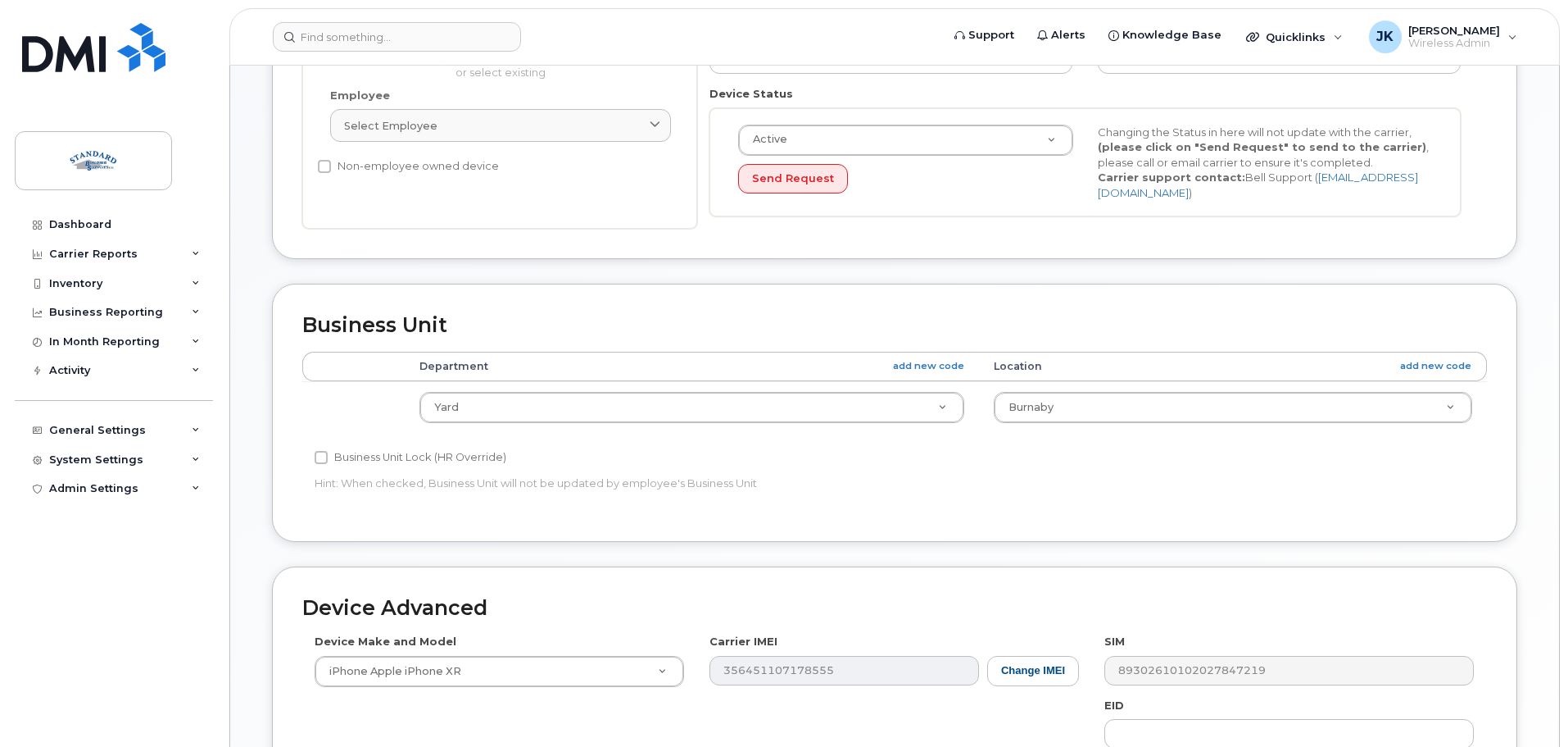
scroll to position [655, 0]
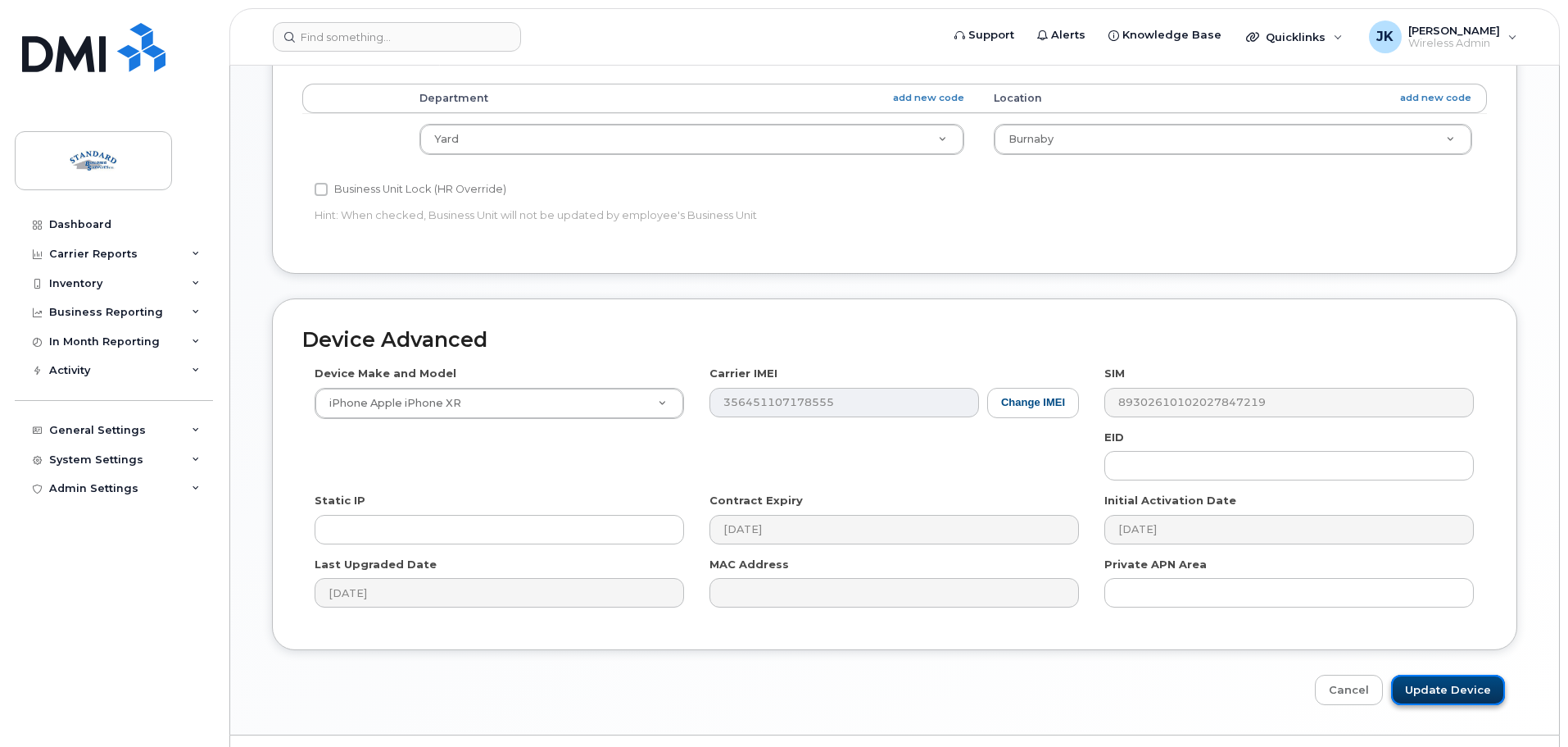
click at [1435, 689] on input "Update Device" at bounding box center [1447, 690] width 114 height 30
type input "Saving..."
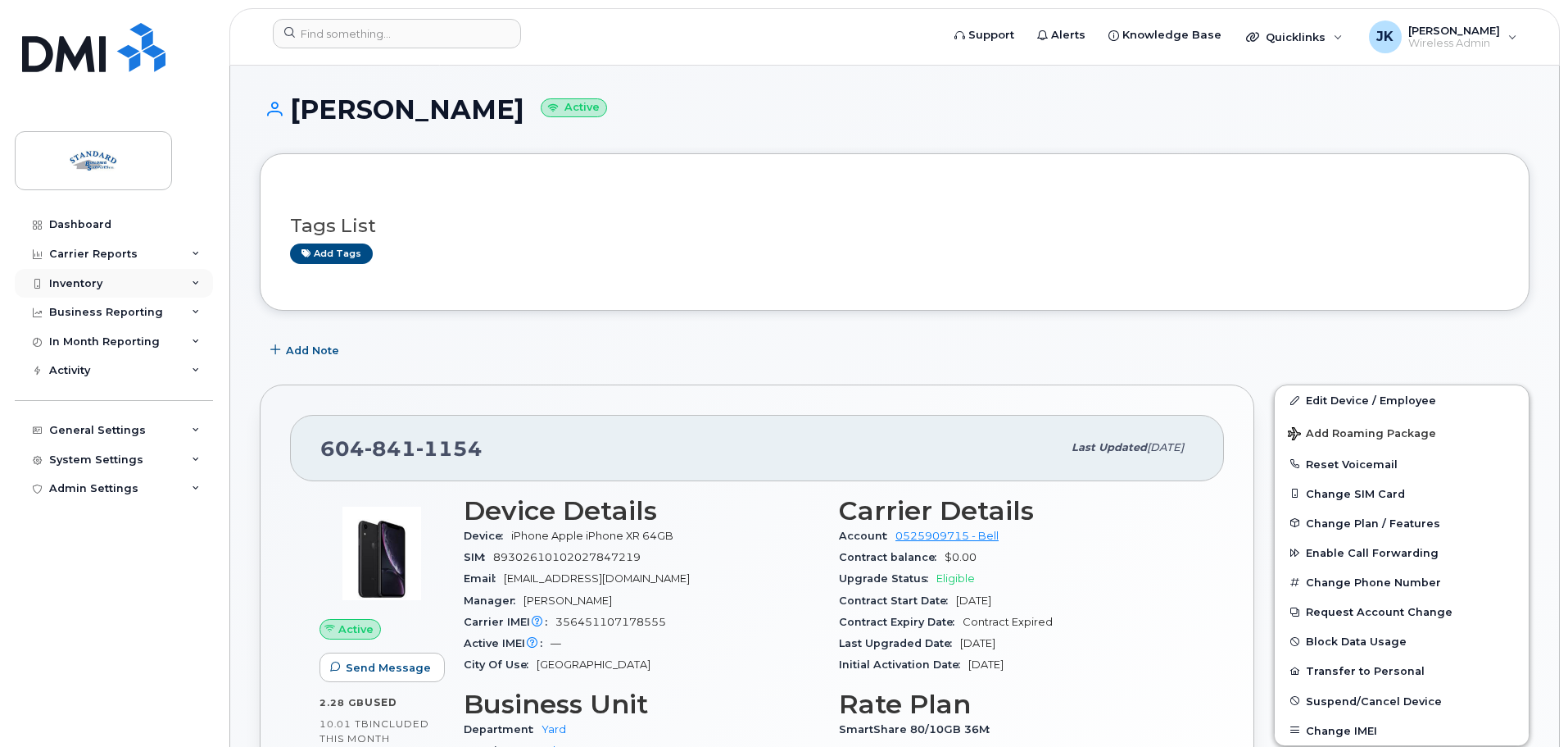
click at [134, 284] on div "Inventory" at bounding box center [114, 283] width 198 height 29
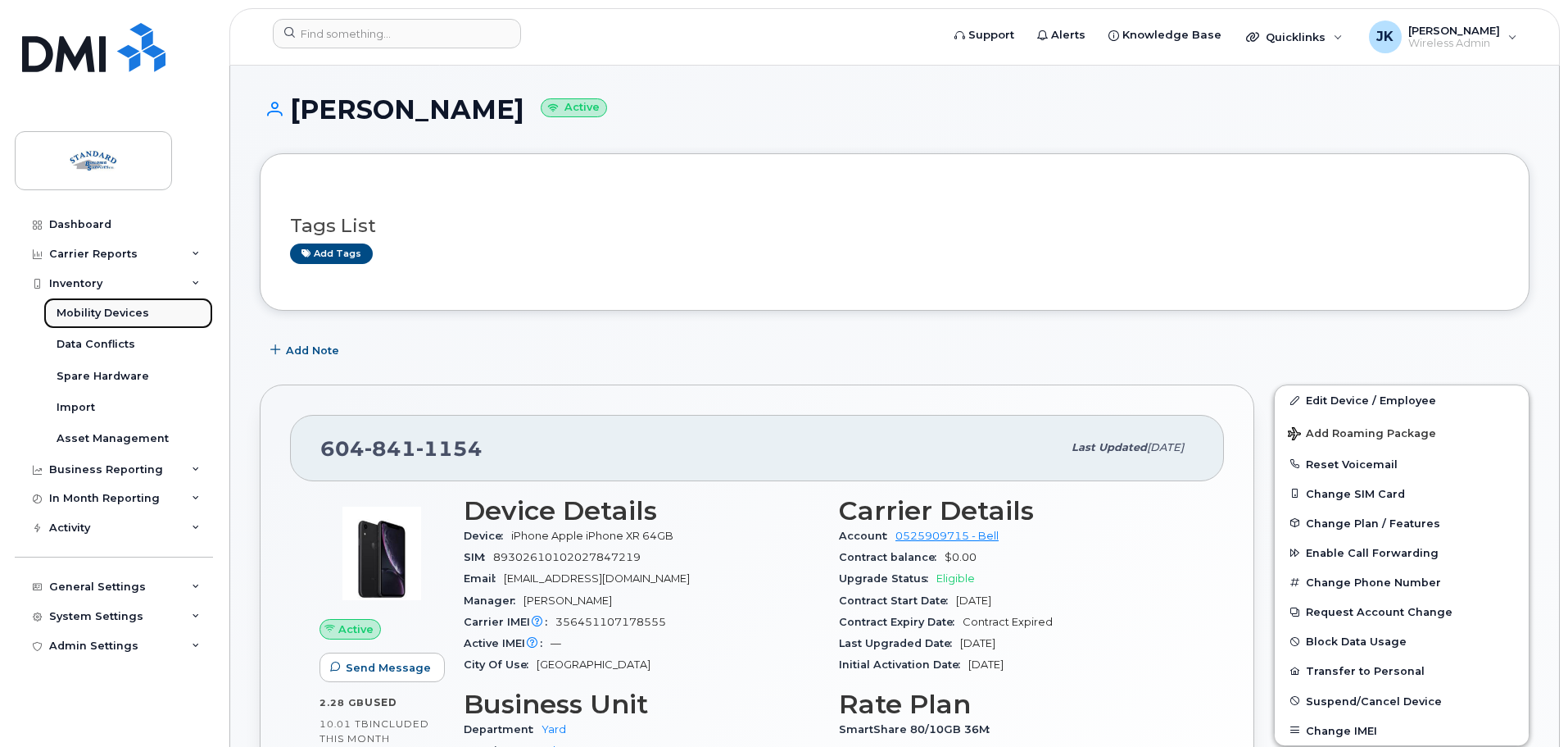
click at [150, 309] on link "Mobility Devices" at bounding box center [128, 312] width 169 height 31
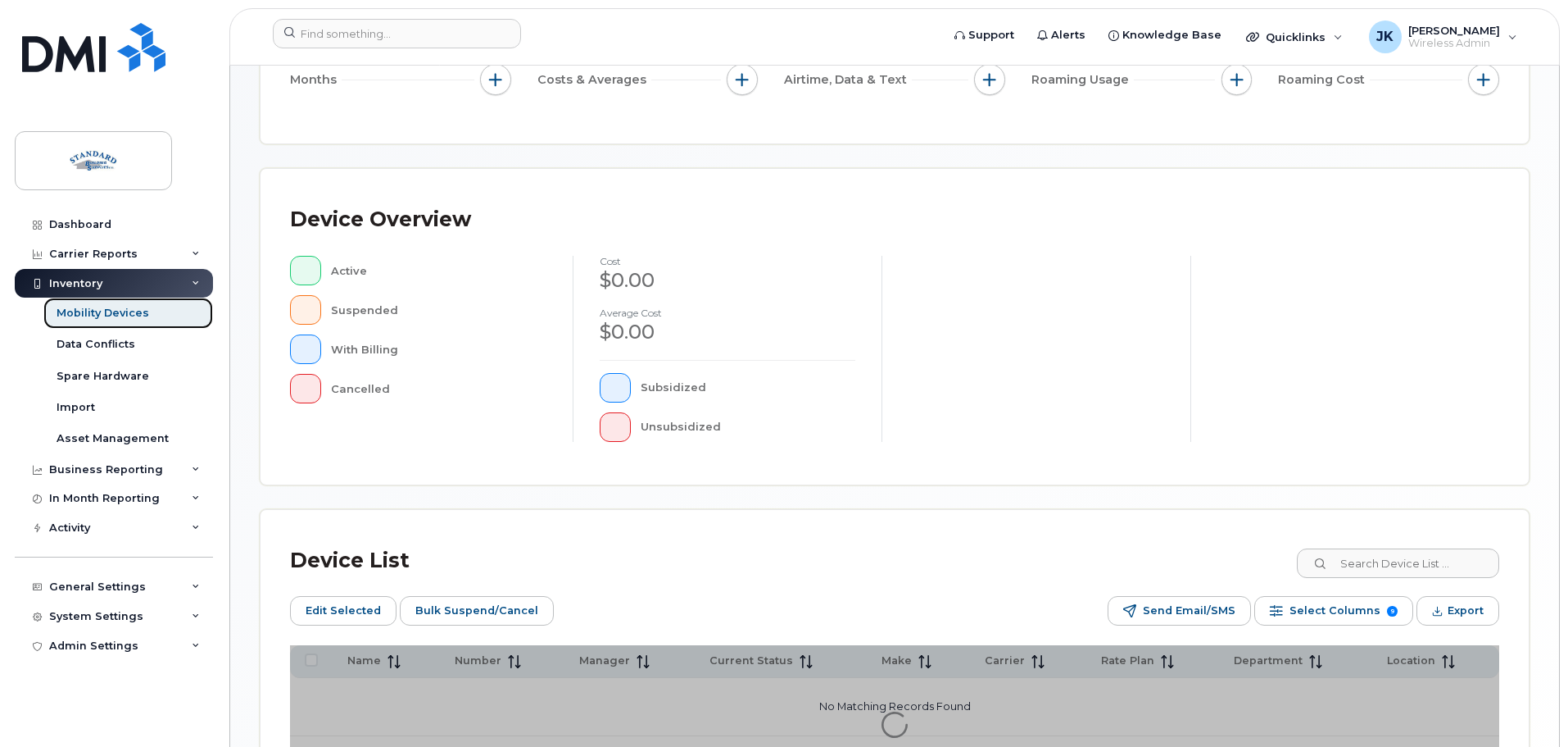
scroll to position [410, 0]
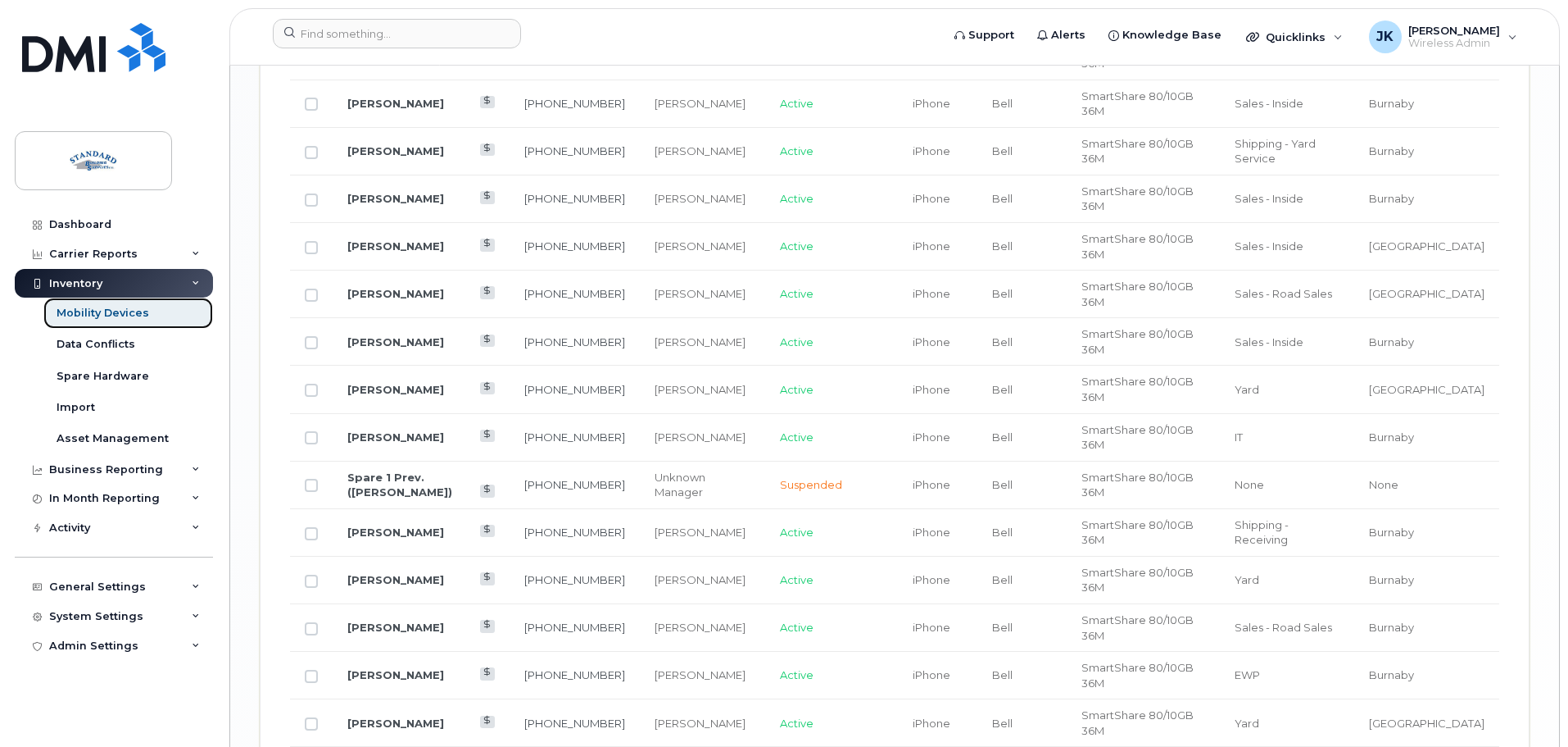
scroll to position [2379, 0]
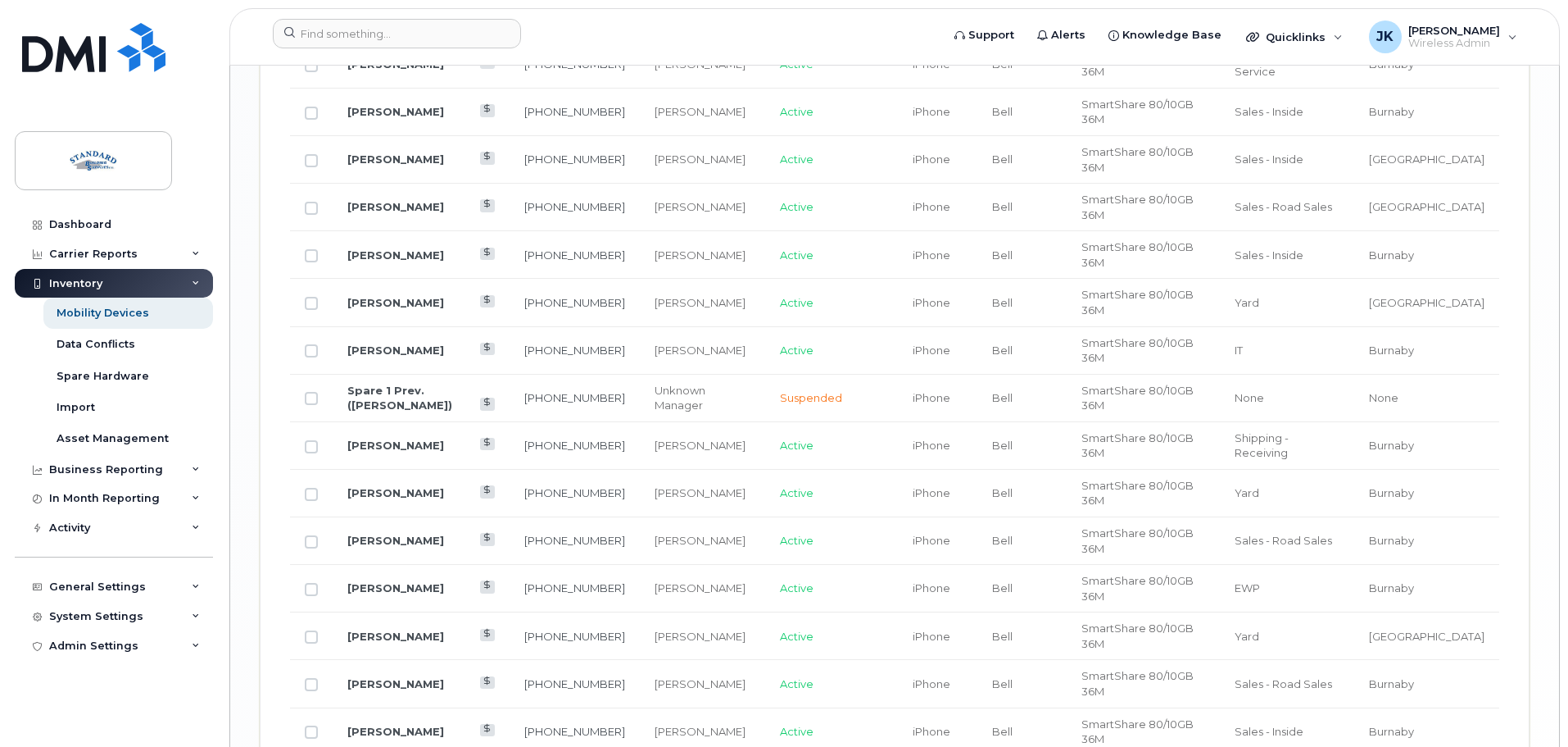
drag, startPoint x: 606, startPoint y: 544, endPoint x: 534, endPoint y: 542, distance: 72.0
copy link "[PHONE_NUMBER]"
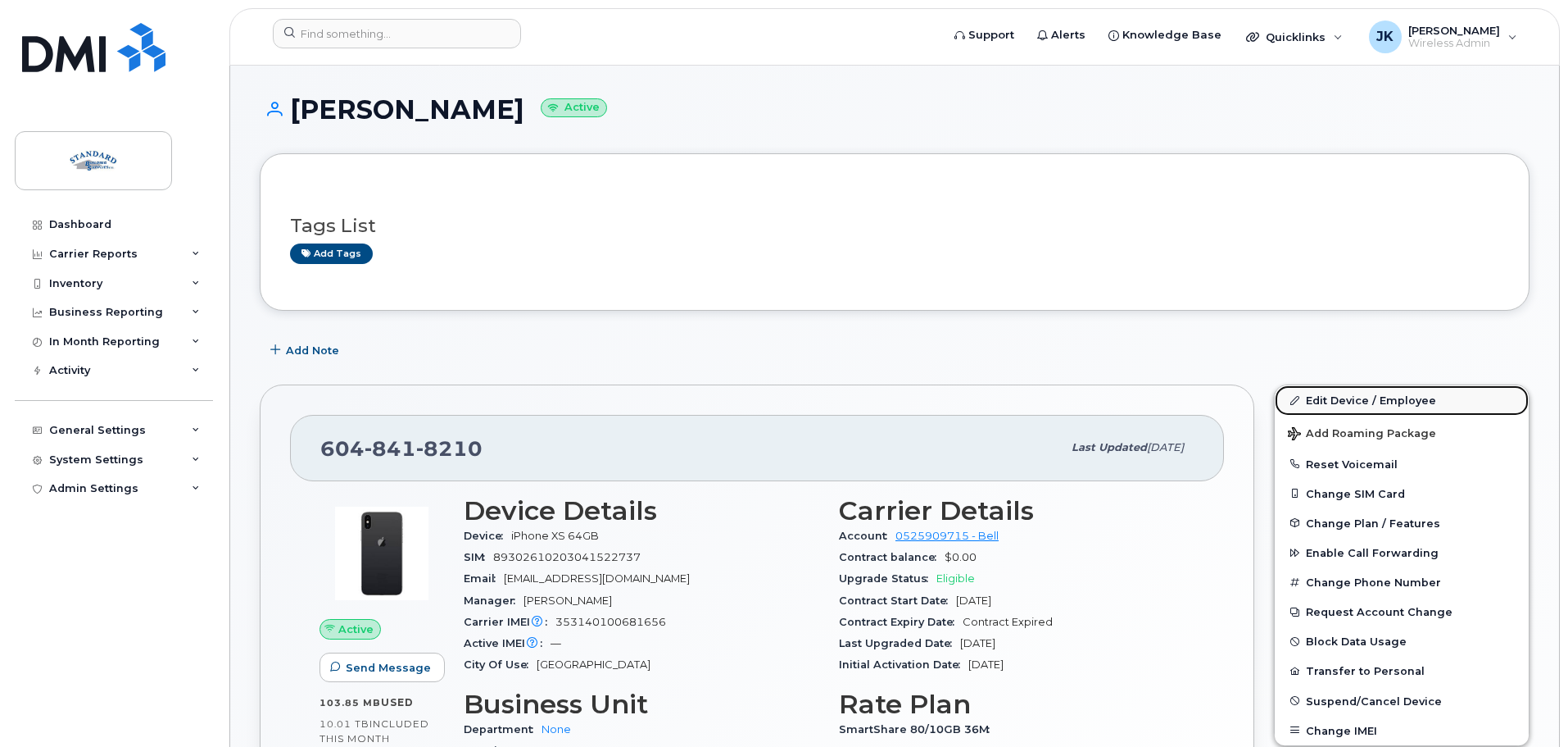
click at [1409, 404] on link "Edit Device / Employee" at bounding box center [1401, 400] width 254 height 29
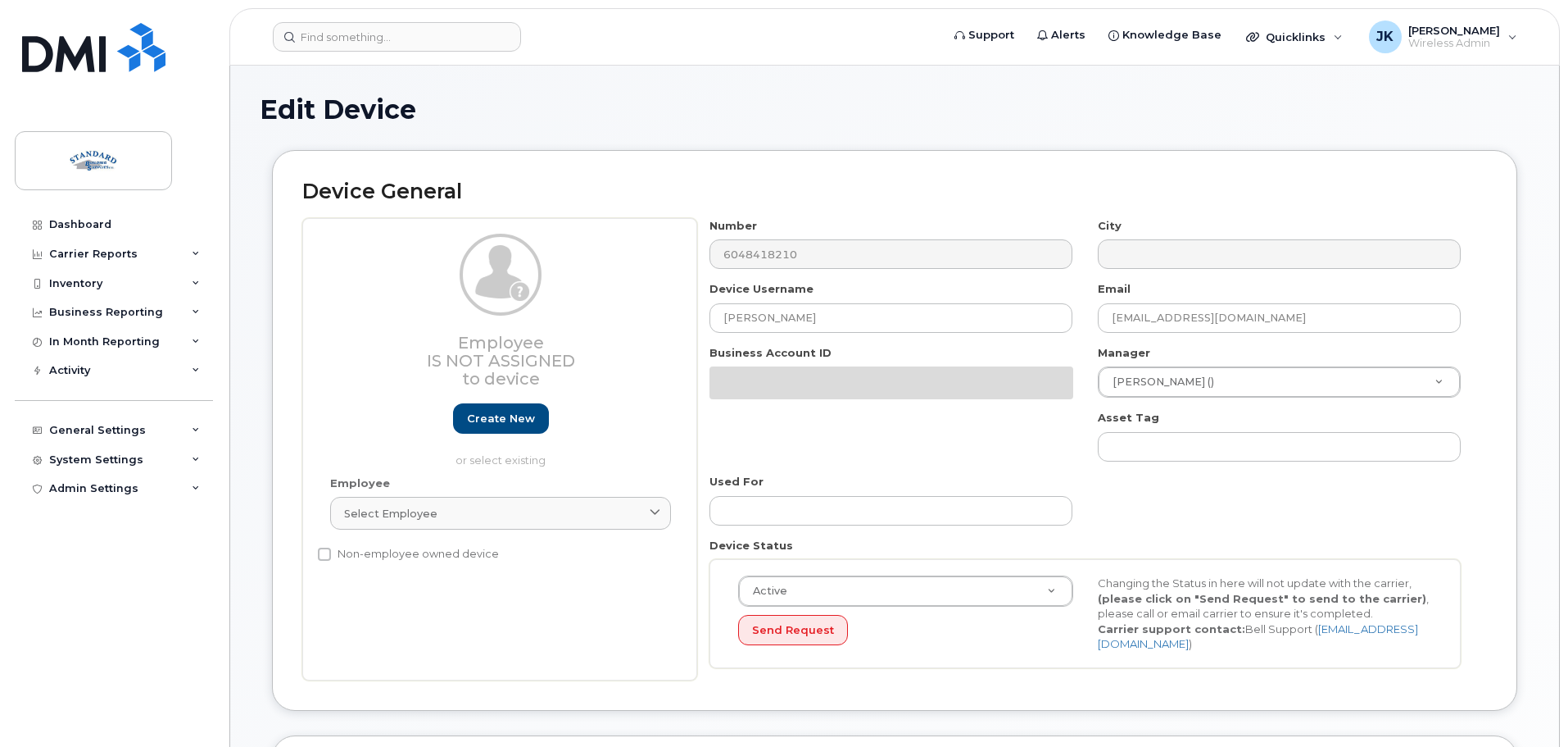
select select "15741964"
select select "15741975"
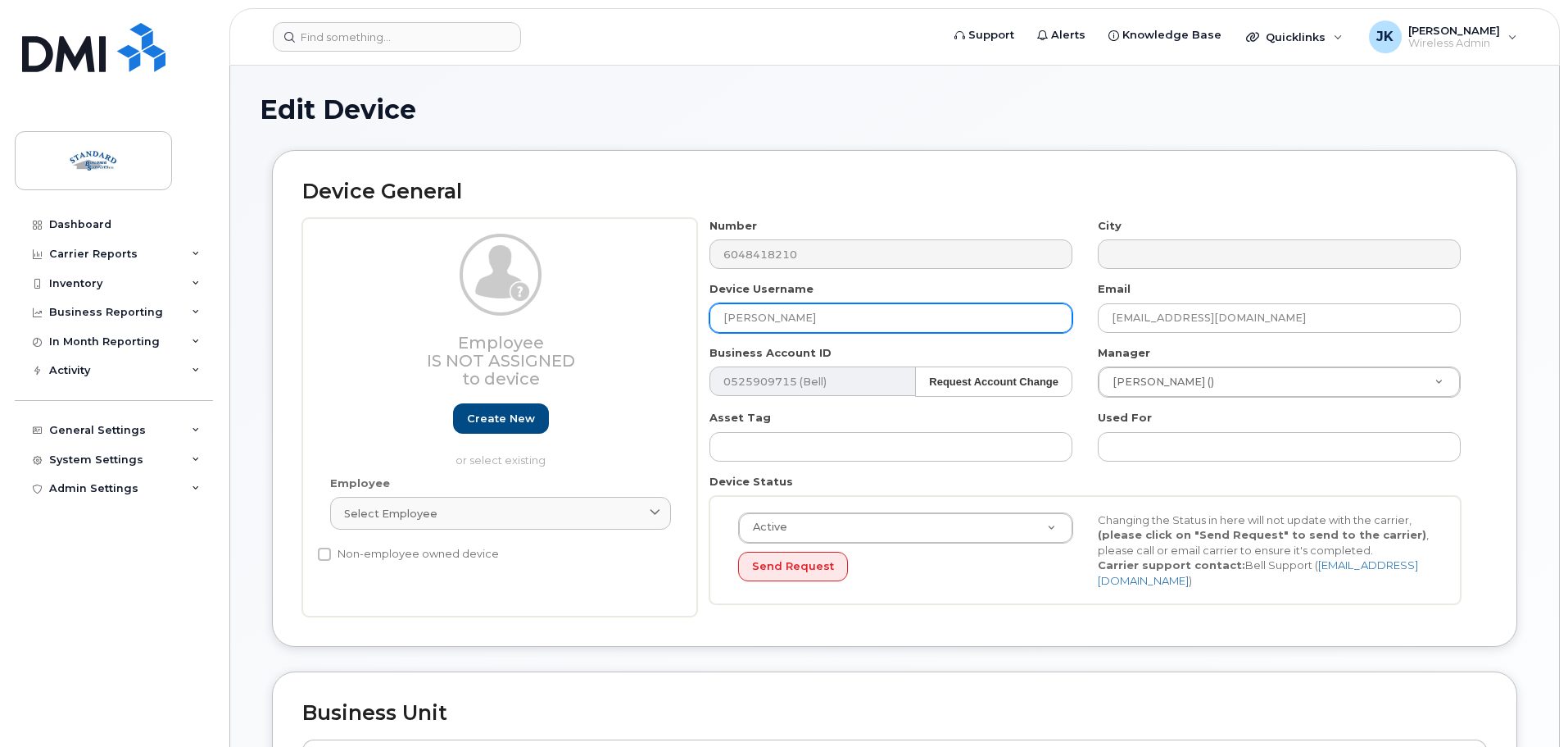
drag, startPoint x: 834, startPoint y: 318, endPoint x: 562, endPoint y: 302, distance: 272.5
click at [562, 302] on div "Employee Is not assigned to device Create new or select existing Employee Selec…" at bounding box center [895, 417] width 1185 height 400
type input "Kelly Greenwood"
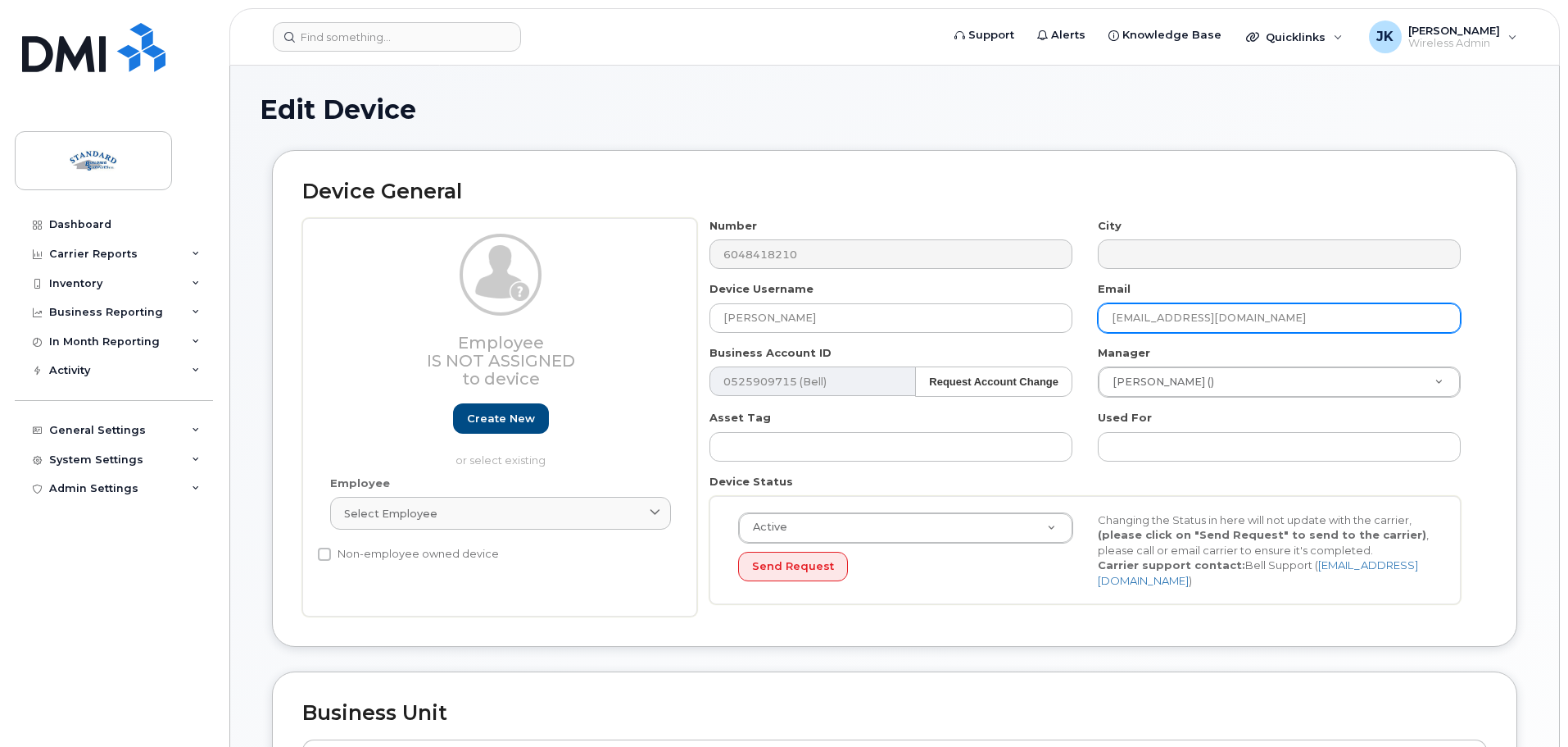
click at [1150, 318] on input "[EMAIL_ADDRESS][DOMAIN_NAME]" at bounding box center [1279, 317] width 363 height 29
drag, startPoint x: 1152, startPoint y: 318, endPoint x: 1082, endPoint y: 317, distance: 70.0
click at [1082, 317] on div "Number 6048418210 City Device Username Kelly Greenwood Email nolanm@standardbui…" at bounding box center [1085, 417] width 777 height 400
type input "[EMAIL_ADDRESS][DOMAIN_NAME]"
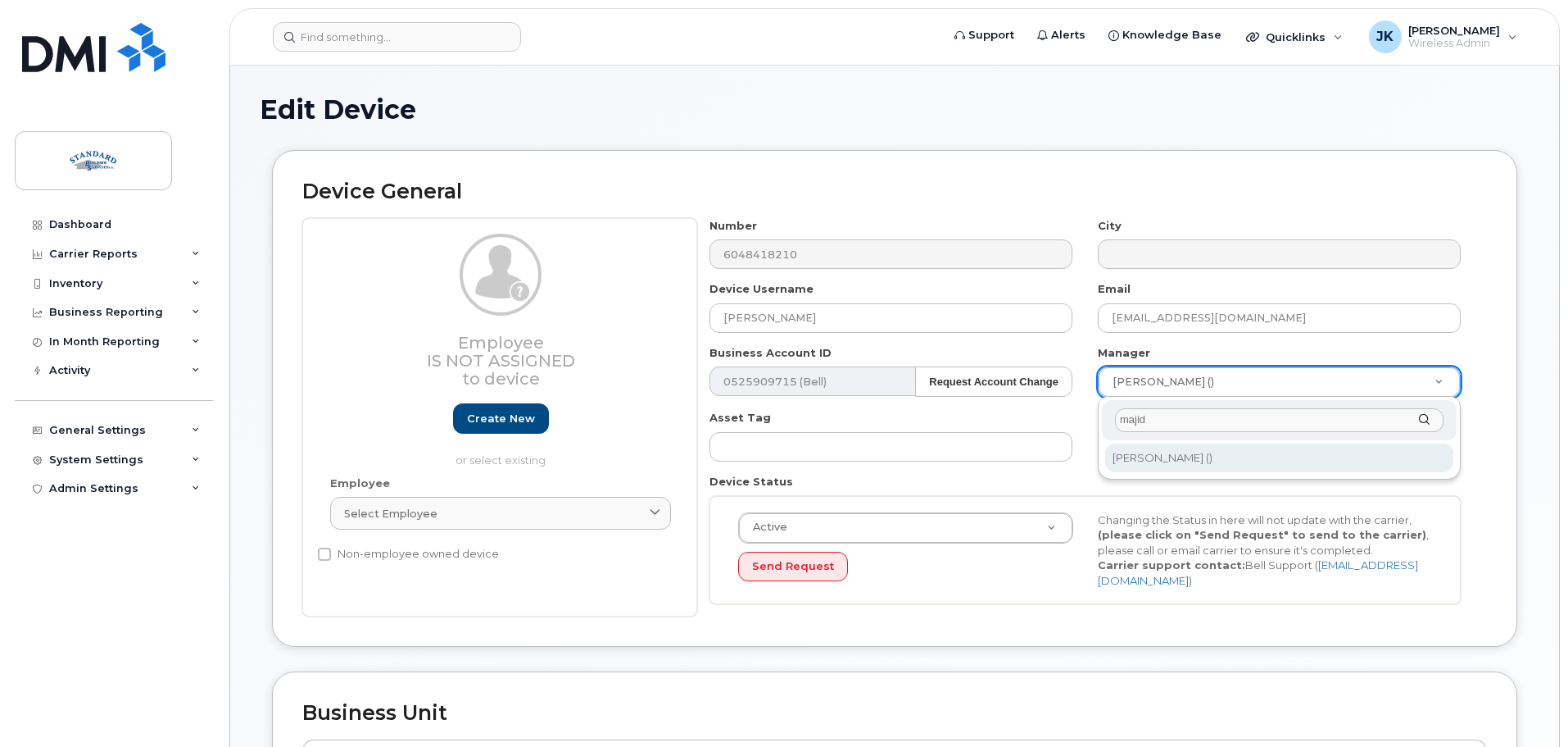
type input "majid"
type input "1907256"
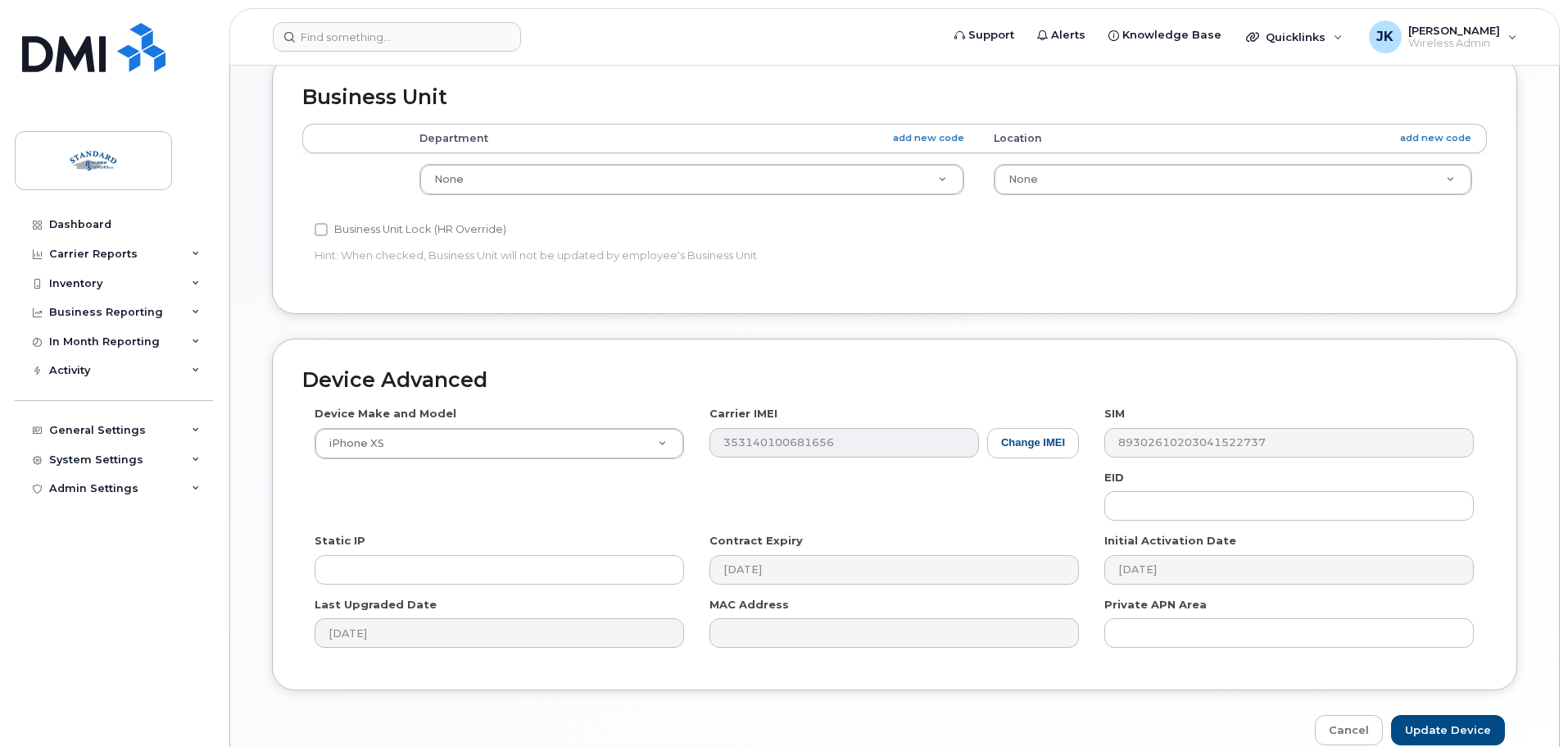
scroll to position [689, 0]
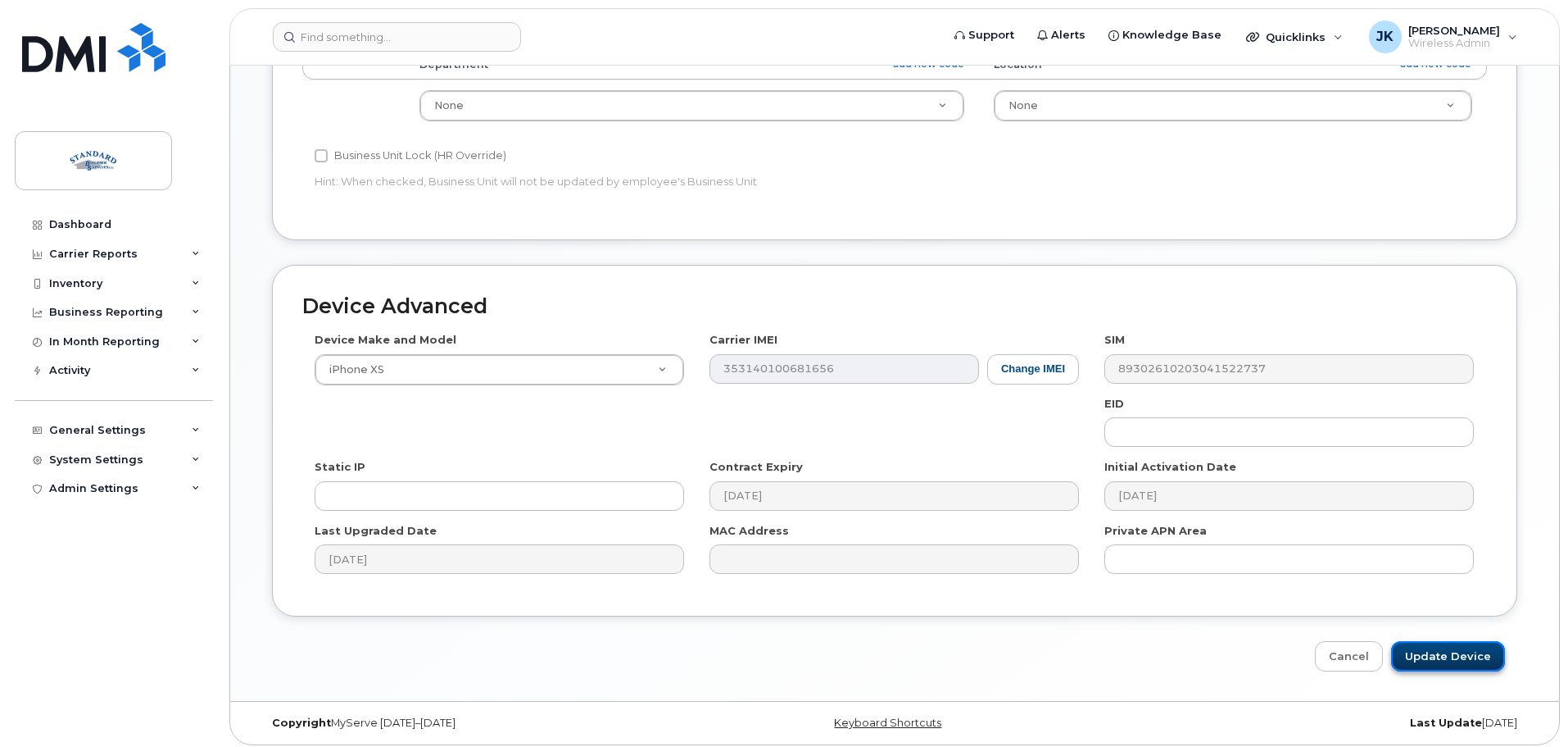
click at [1460, 652] on input "Update Device" at bounding box center [1447, 656] width 114 height 30
type input "Saving..."
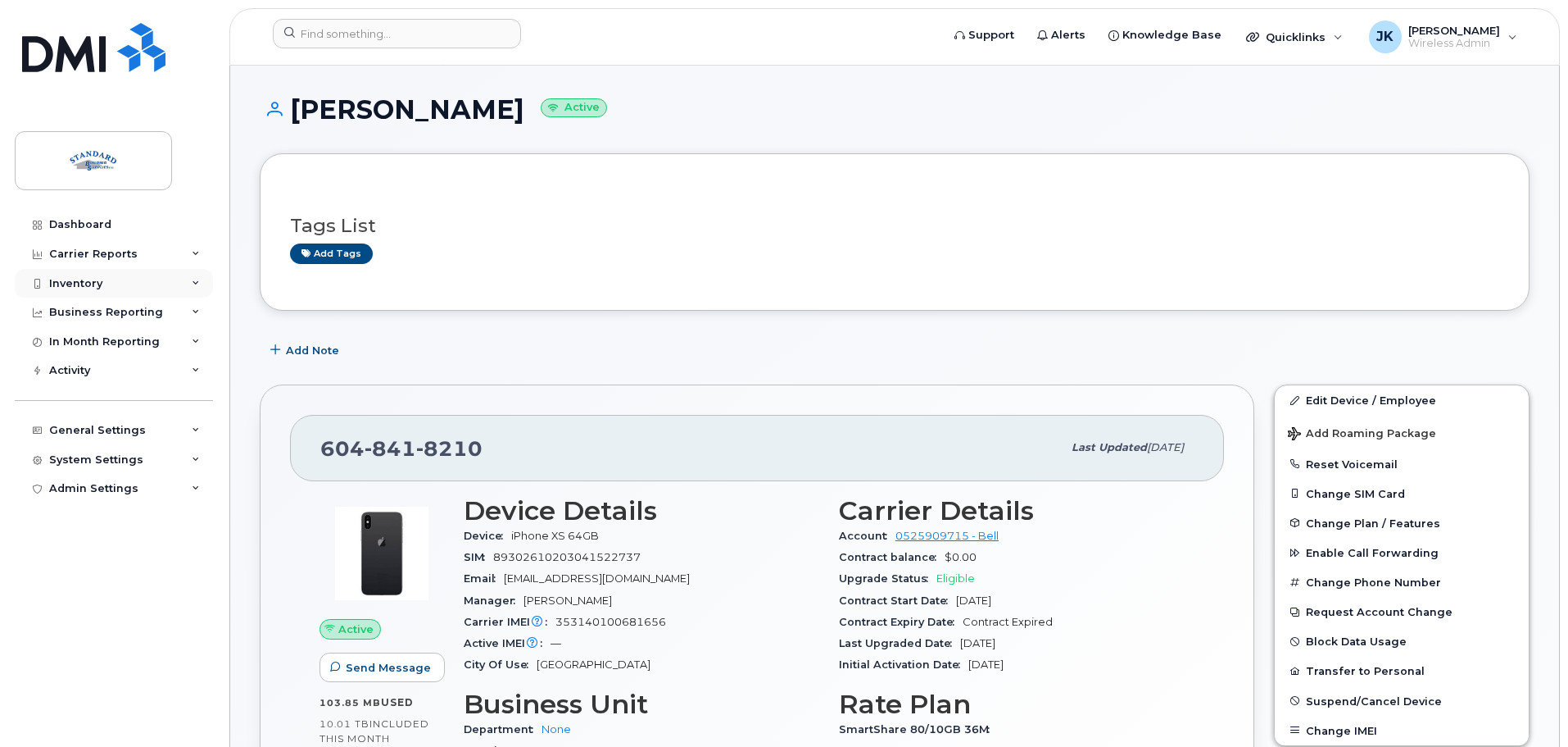
click at [123, 278] on div "Inventory" at bounding box center [114, 283] width 198 height 29
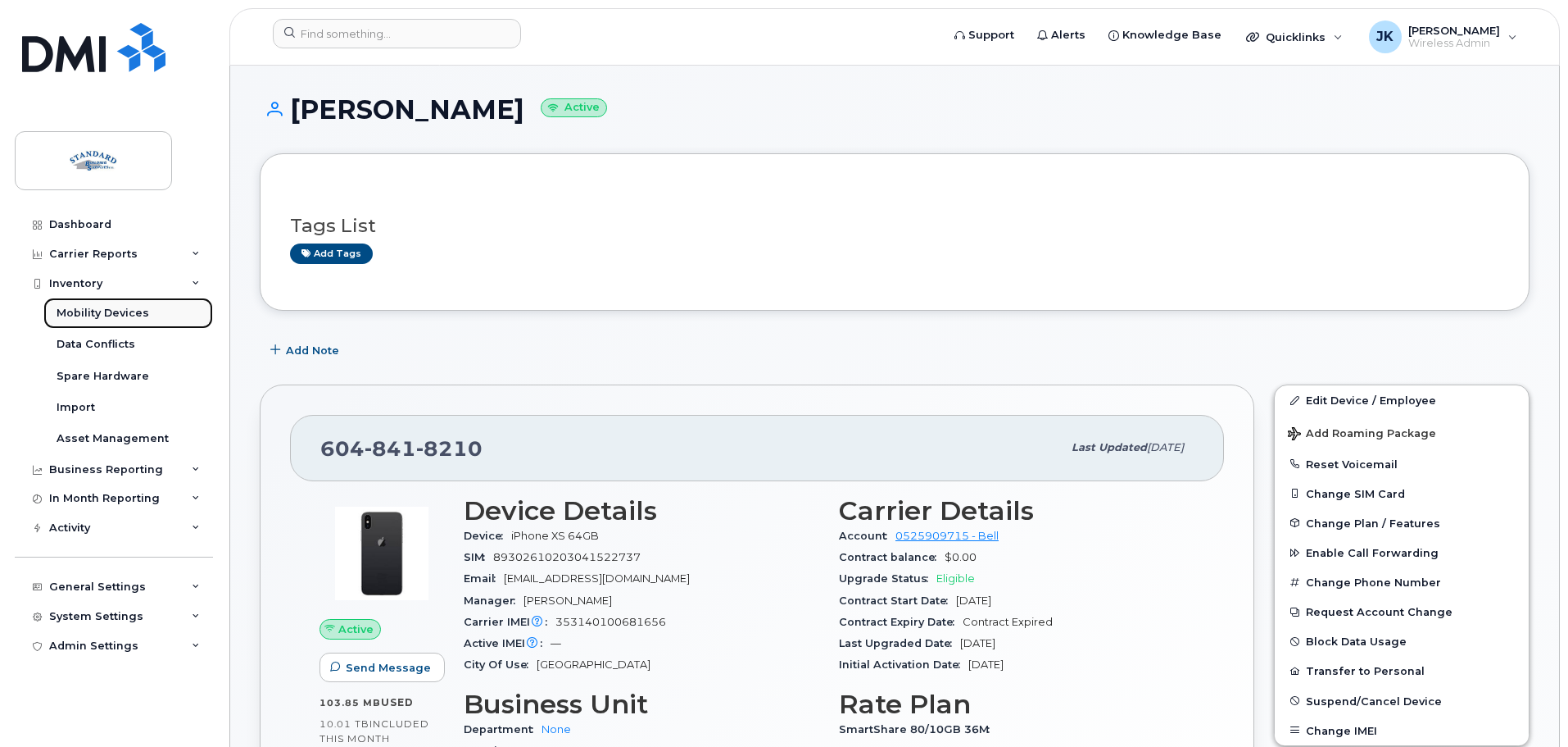
click at [163, 310] on link "Mobility Devices" at bounding box center [128, 312] width 169 height 31
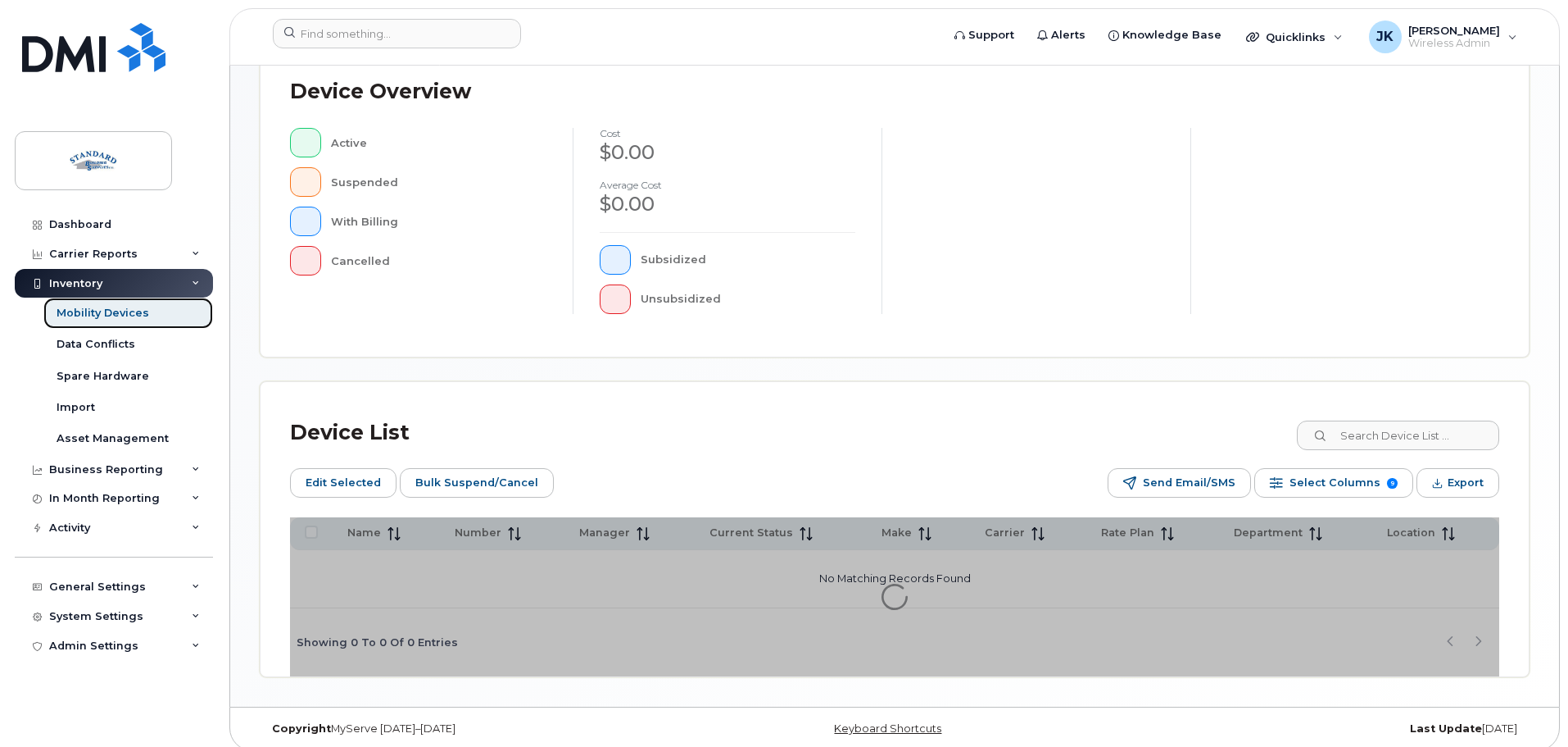
scroll to position [410, 0]
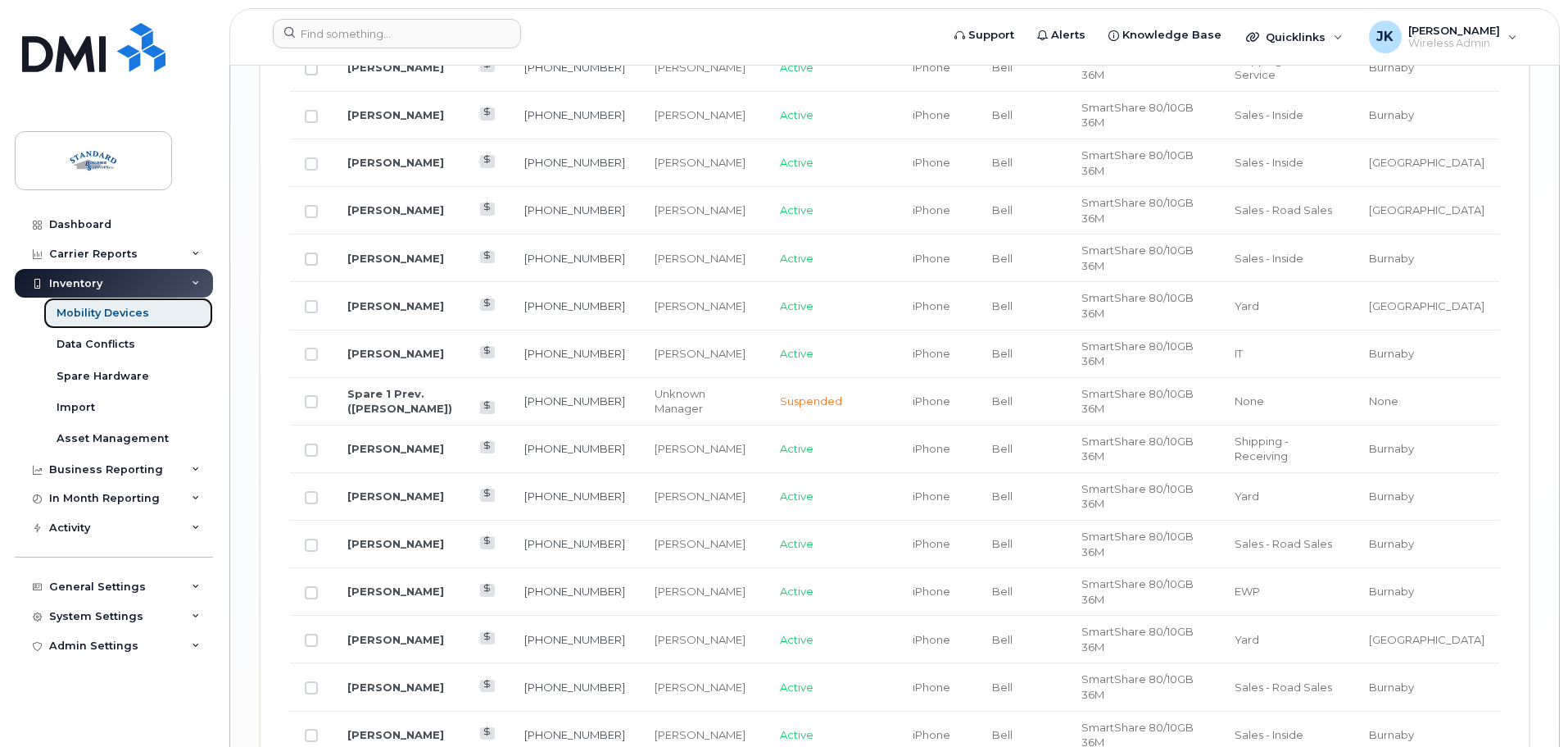
scroll to position [2379, 0]
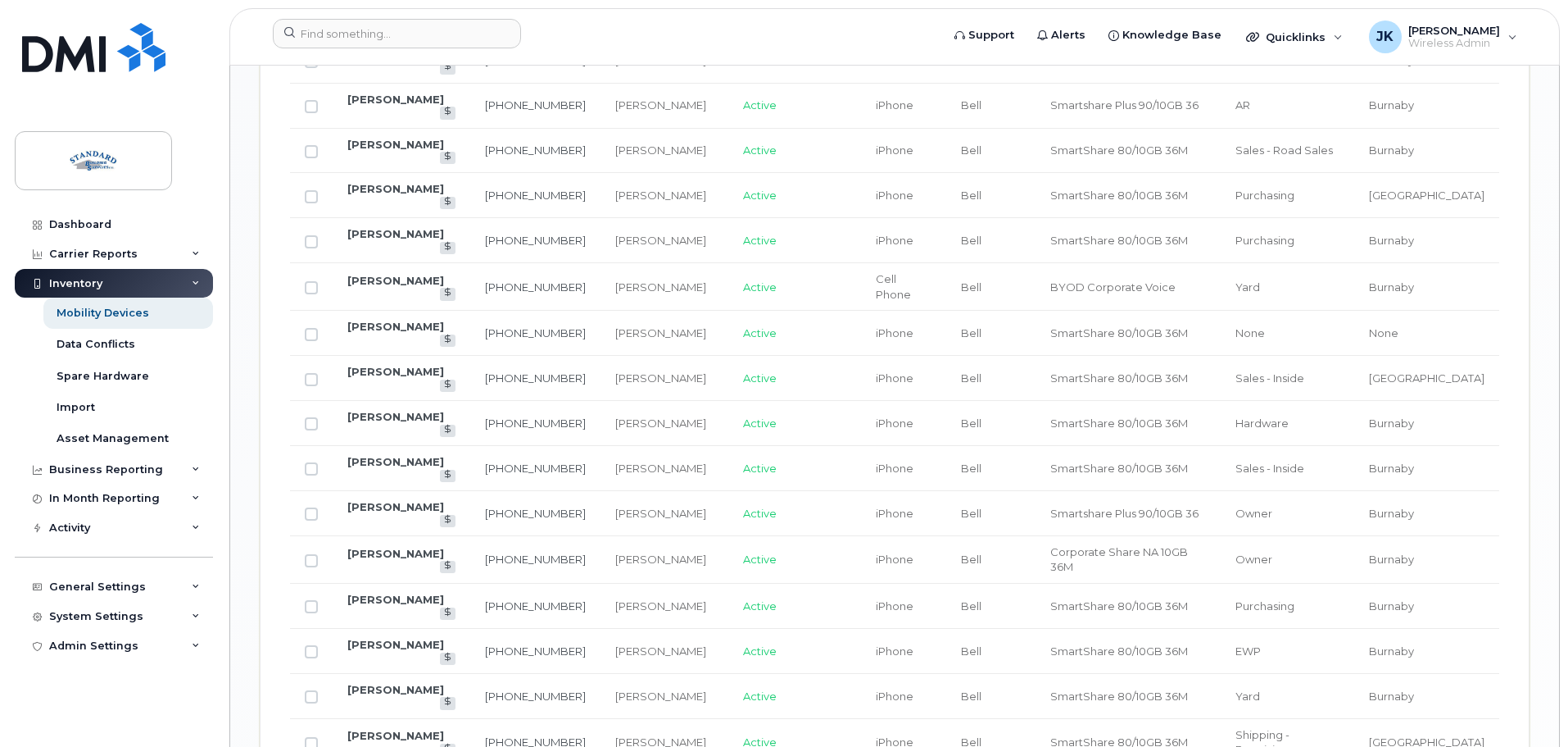
scroll to position [1674, 0]
drag, startPoint x: 585, startPoint y: 387, endPoint x: 497, endPoint y: 385, distance: 88.0
copy link "604-841-9130"
drag, startPoint x: 589, startPoint y: 648, endPoint x: 503, endPoint y: 646, distance: 86.0
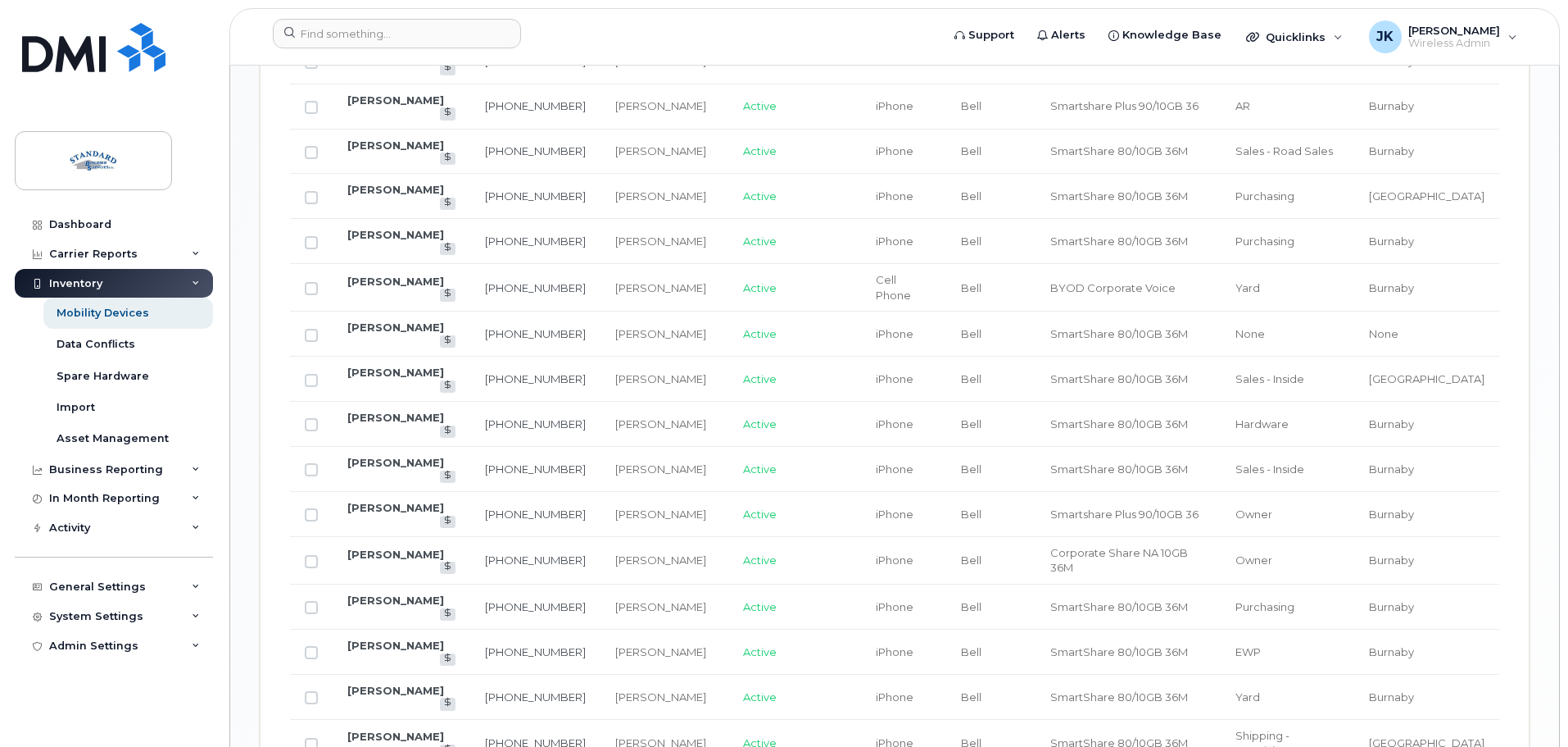
copy link "604-841-9233"
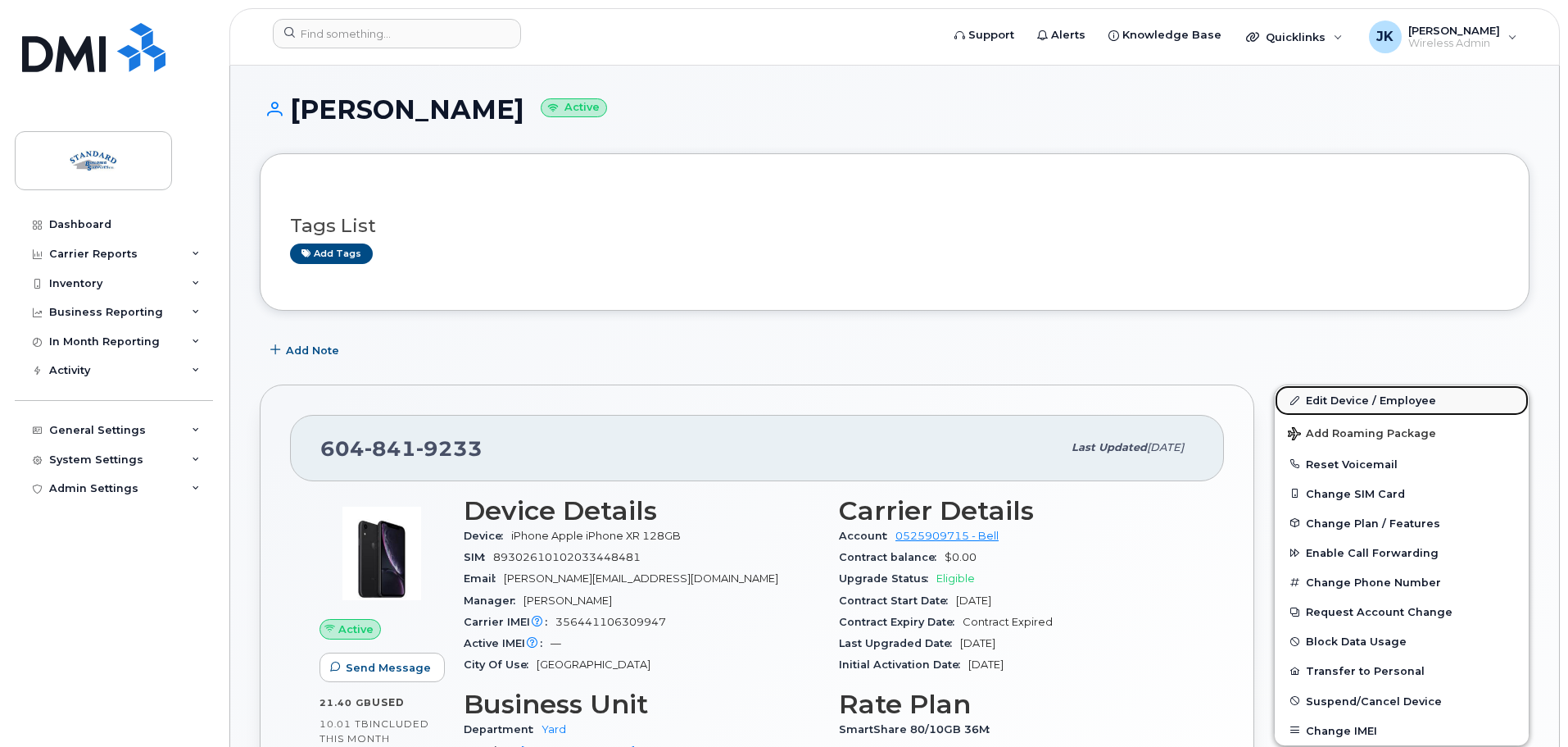
click at [1356, 400] on link "Edit Device / Employee" at bounding box center [1401, 400] width 254 height 29
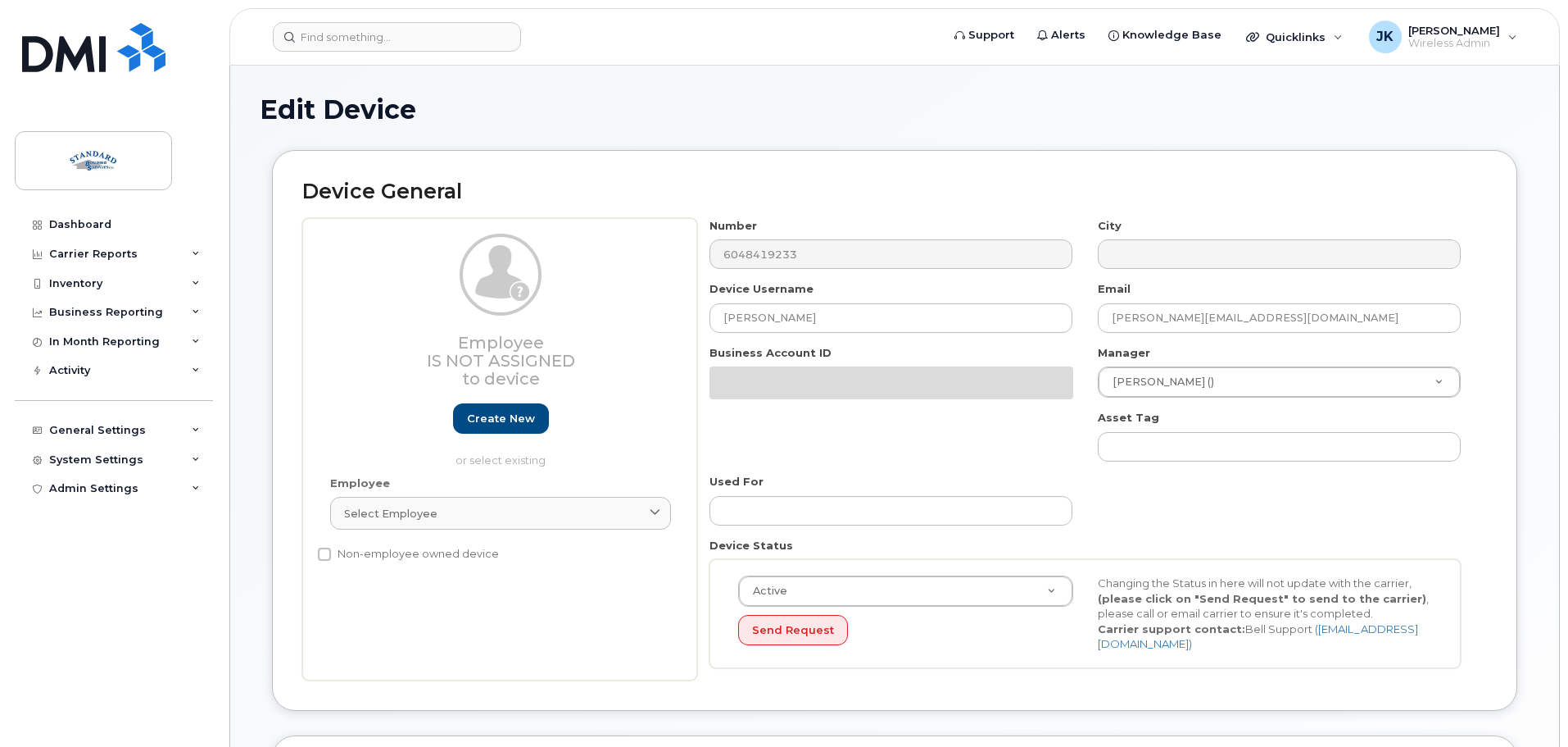
select select "15741968"
select select "15741974"
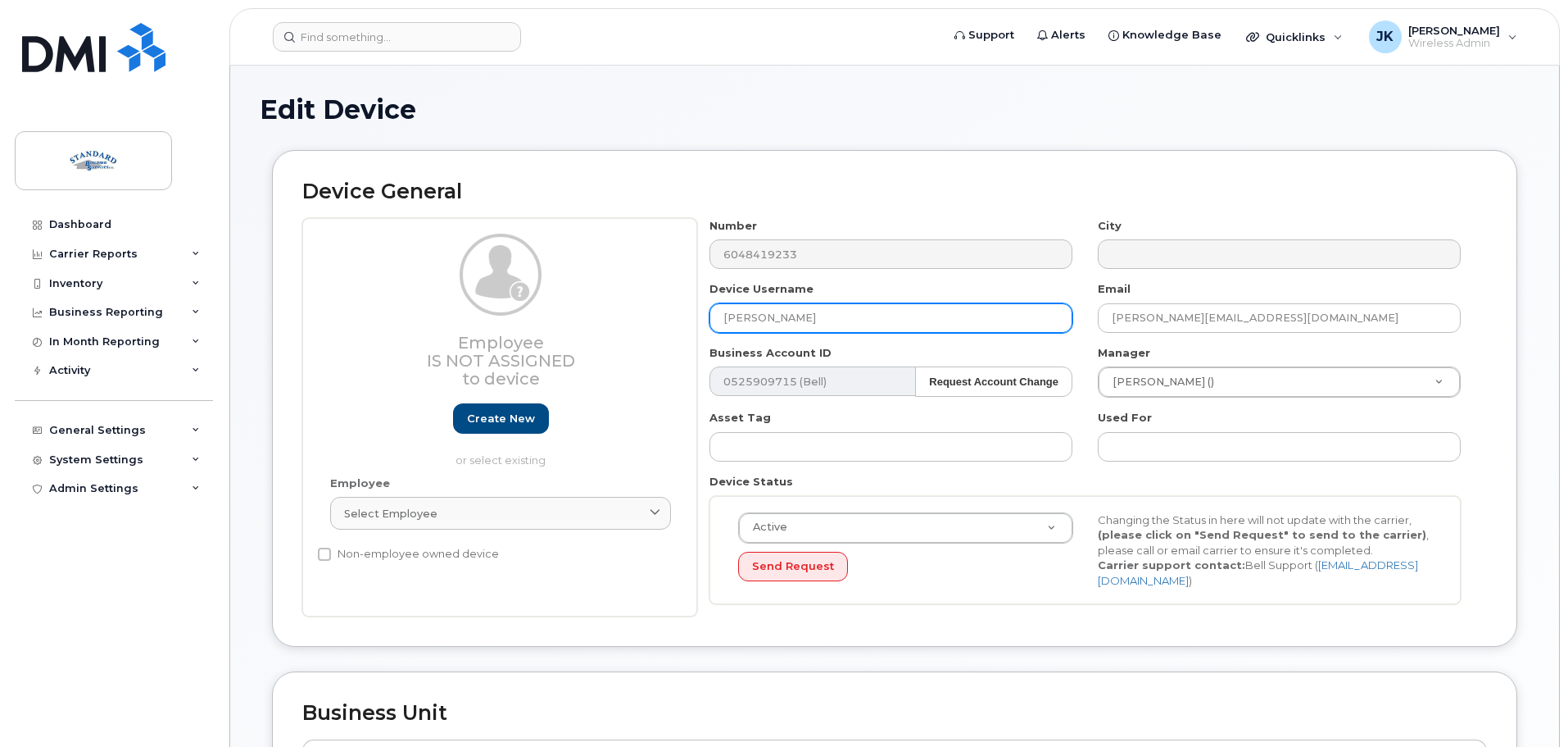
drag, startPoint x: 814, startPoint y: 317, endPoint x: 553, endPoint y: 301, distance: 261.5
click at [553, 301] on div "Employee Is not assigned to device Create new or select existing Employee Selec…" at bounding box center [895, 417] width 1185 height 400
type input "[PERSON_NAME]"
drag, startPoint x: 1145, startPoint y: 321, endPoint x: 1059, endPoint y: 318, distance: 86.1
click at [1059, 319] on div "Number 6048419233 City Device Username Jarrod Purnell Email kenny@standardbuild…" at bounding box center [1085, 417] width 777 height 400
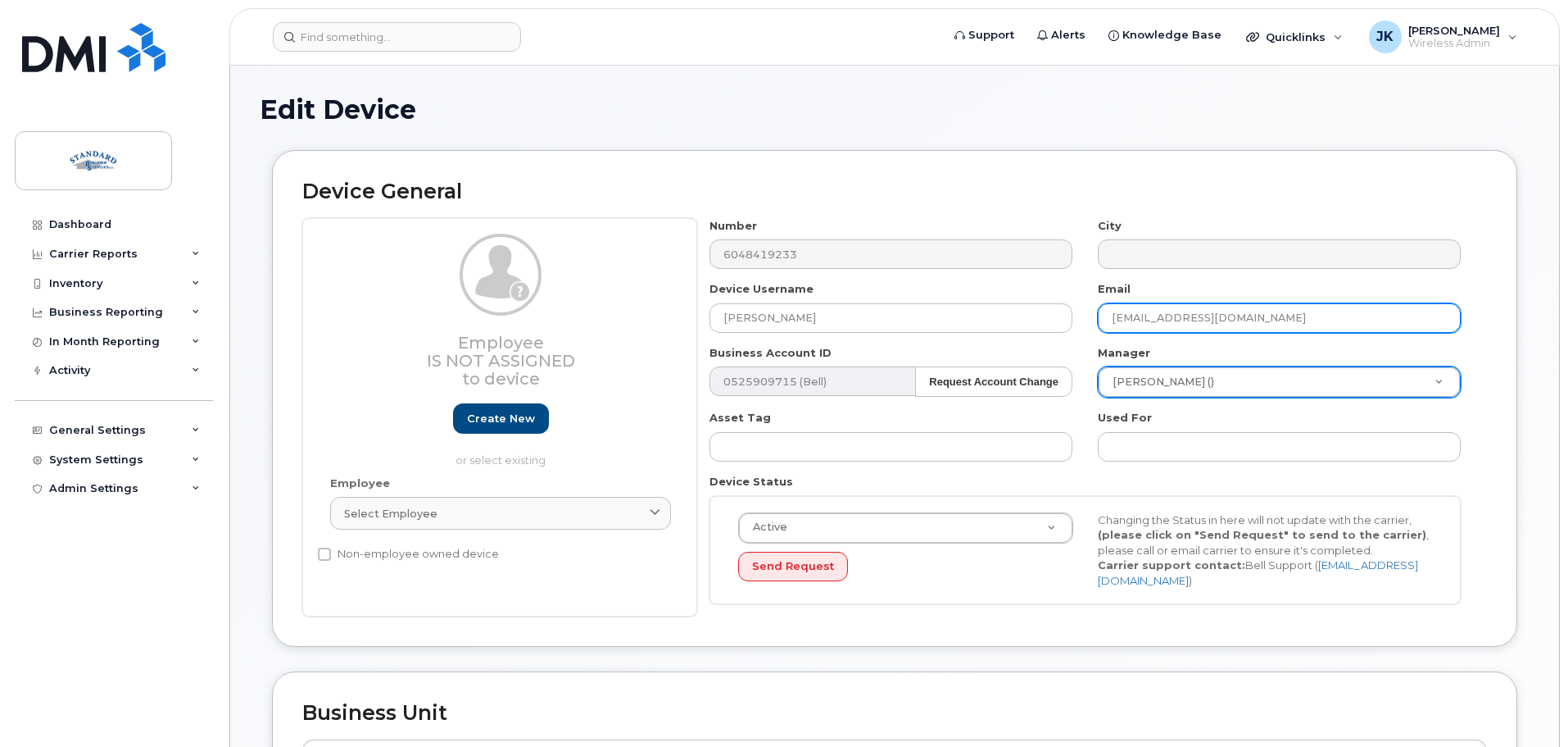
type input "[EMAIL_ADDRESS][DOMAIN_NAME]"
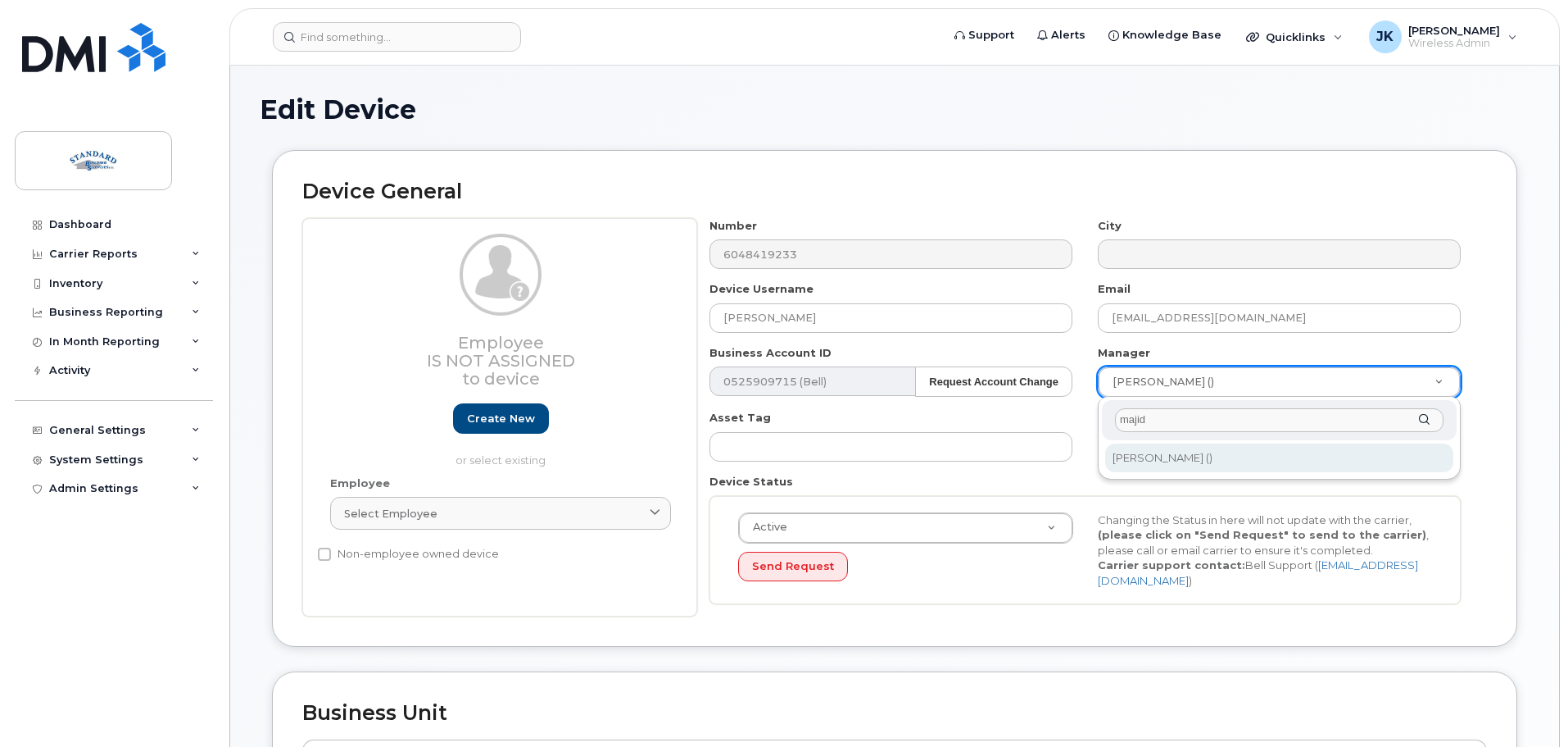
type input "majid"
type input "1907256"
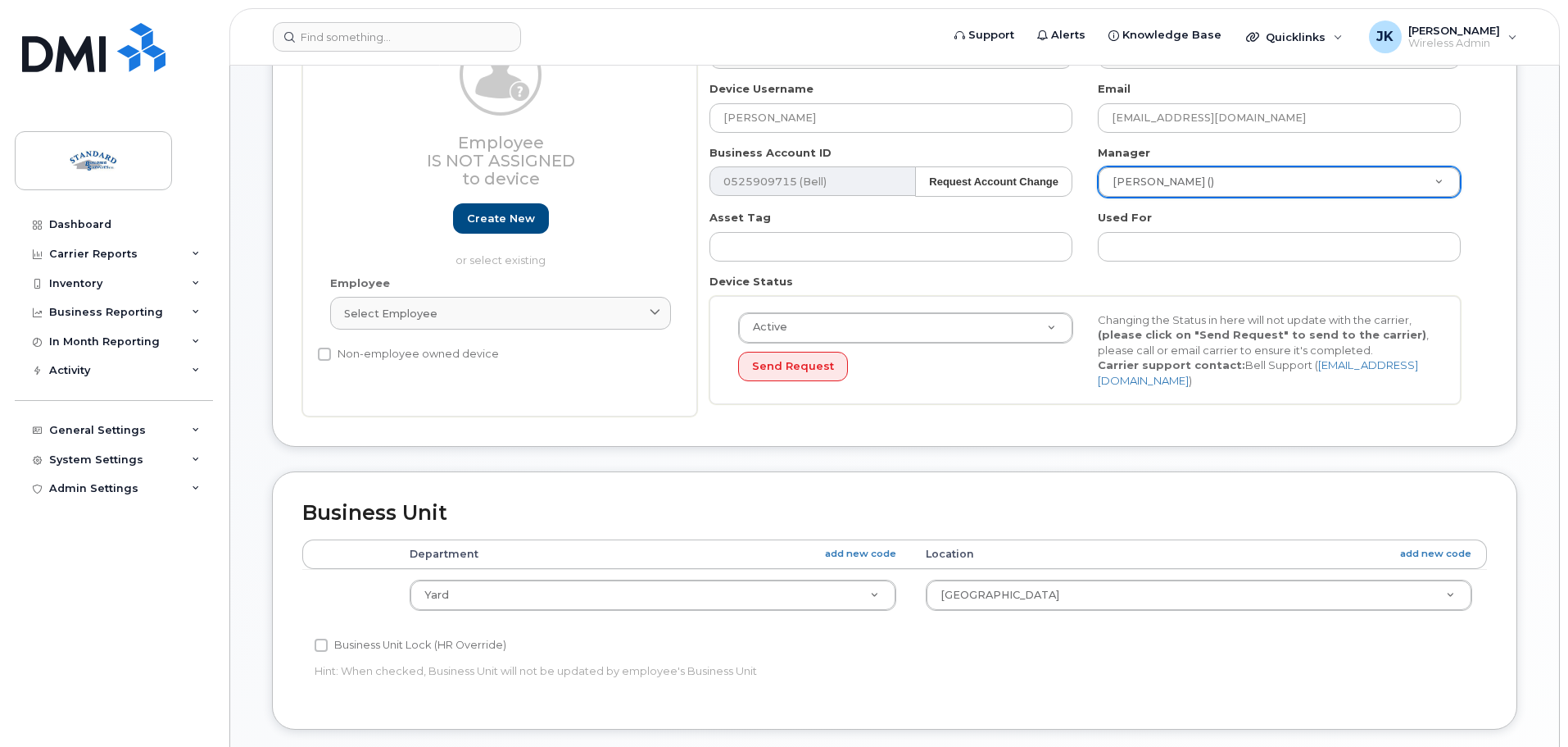
scroll to position [689, 0]
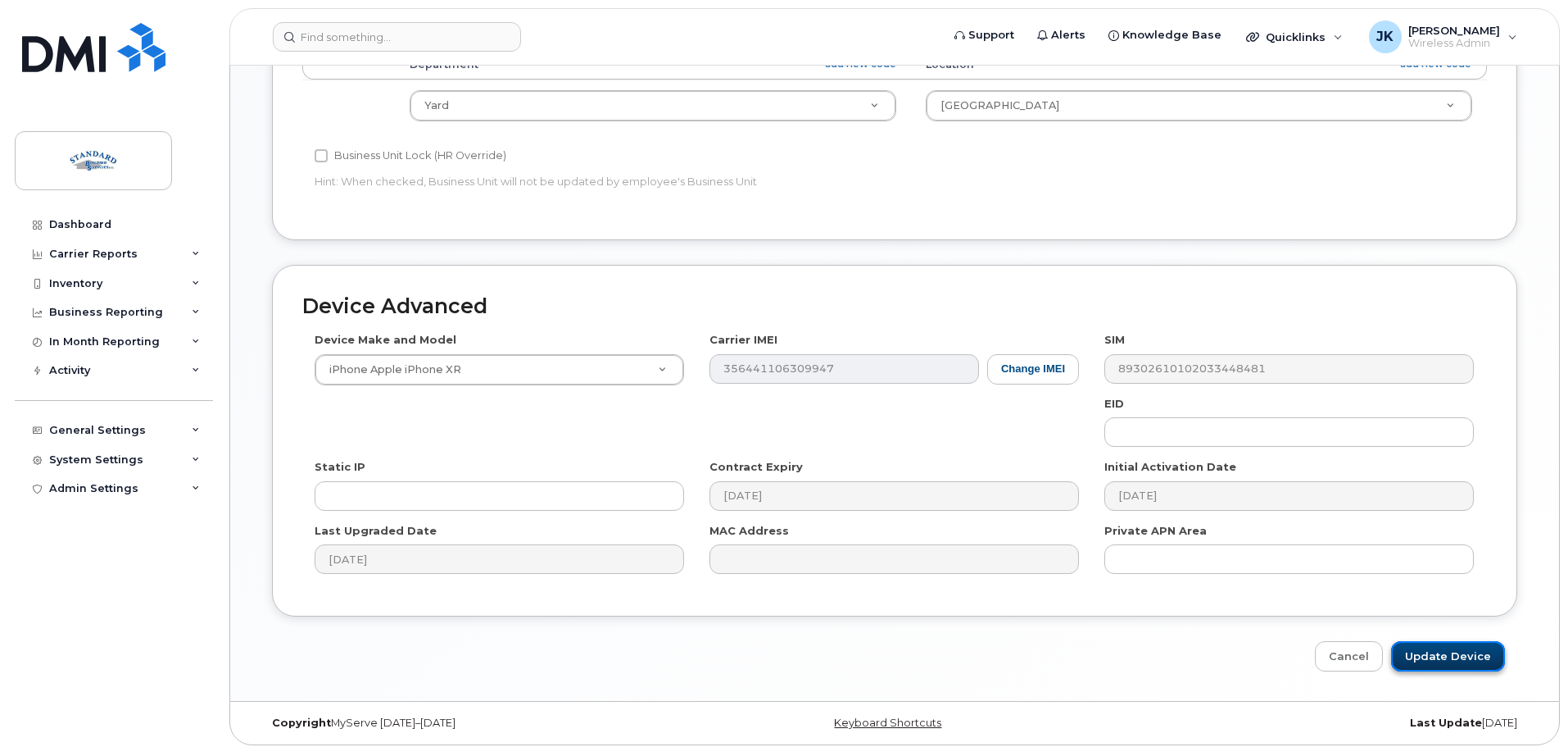
click at [1453, 654] on input "Update Device" at bounding box center [1447, 656] width 114 height 30
type input "Saving..."
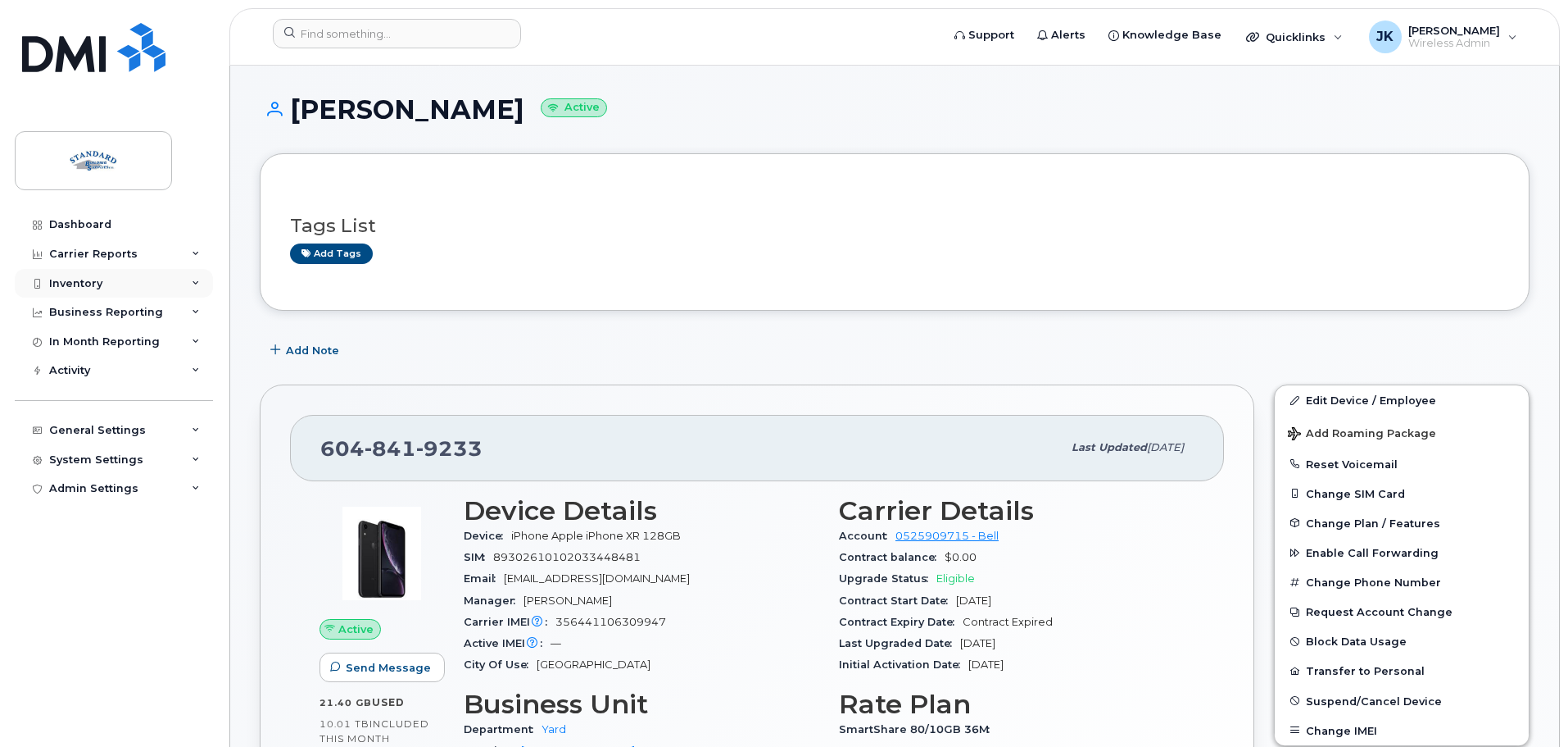
click at [139, 295] on div "Inventory" at bounding box center [114, 283] width 198 height 29
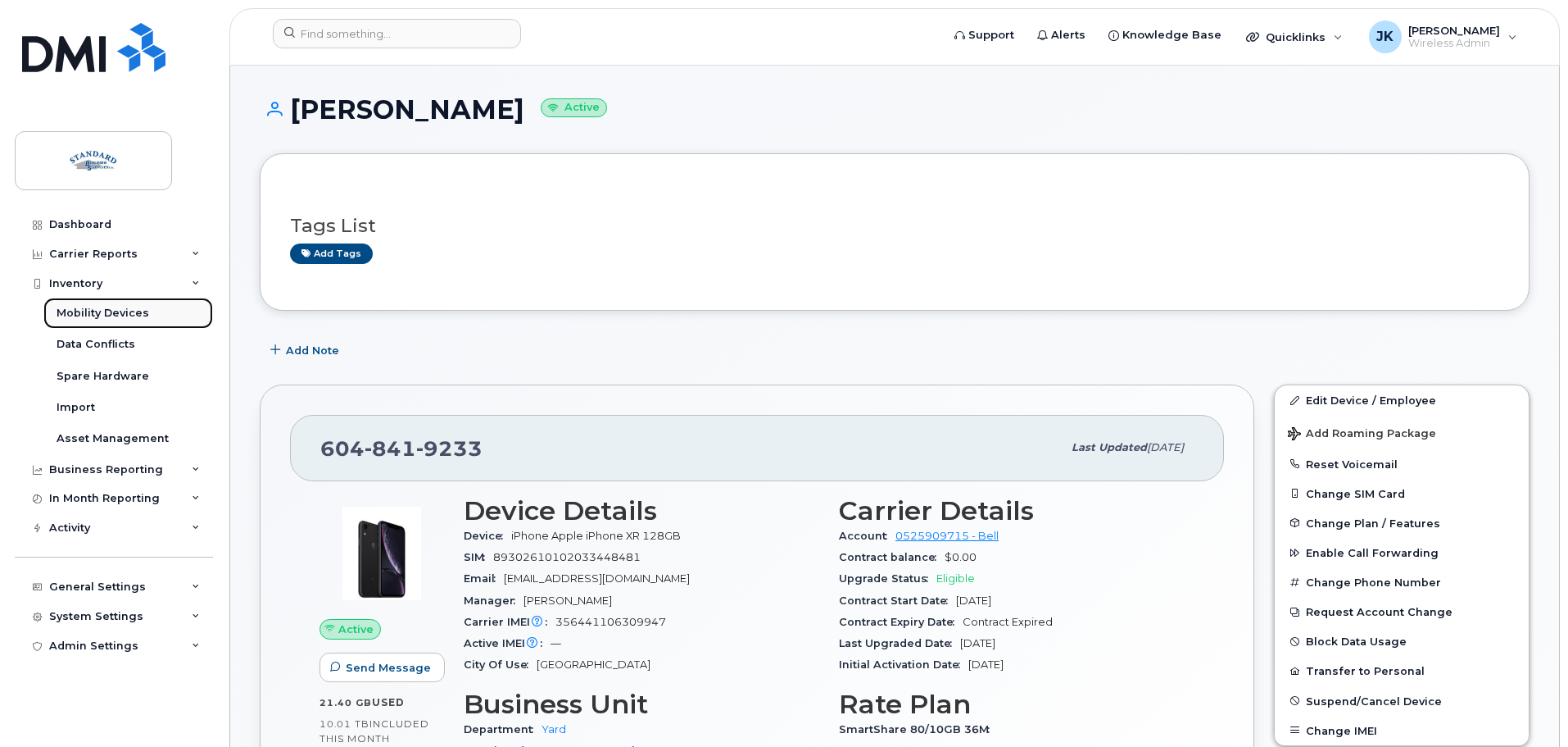
click at [123, 316] on div "Mobility Devices" at bounding box center [102, 313] width 93 height 15
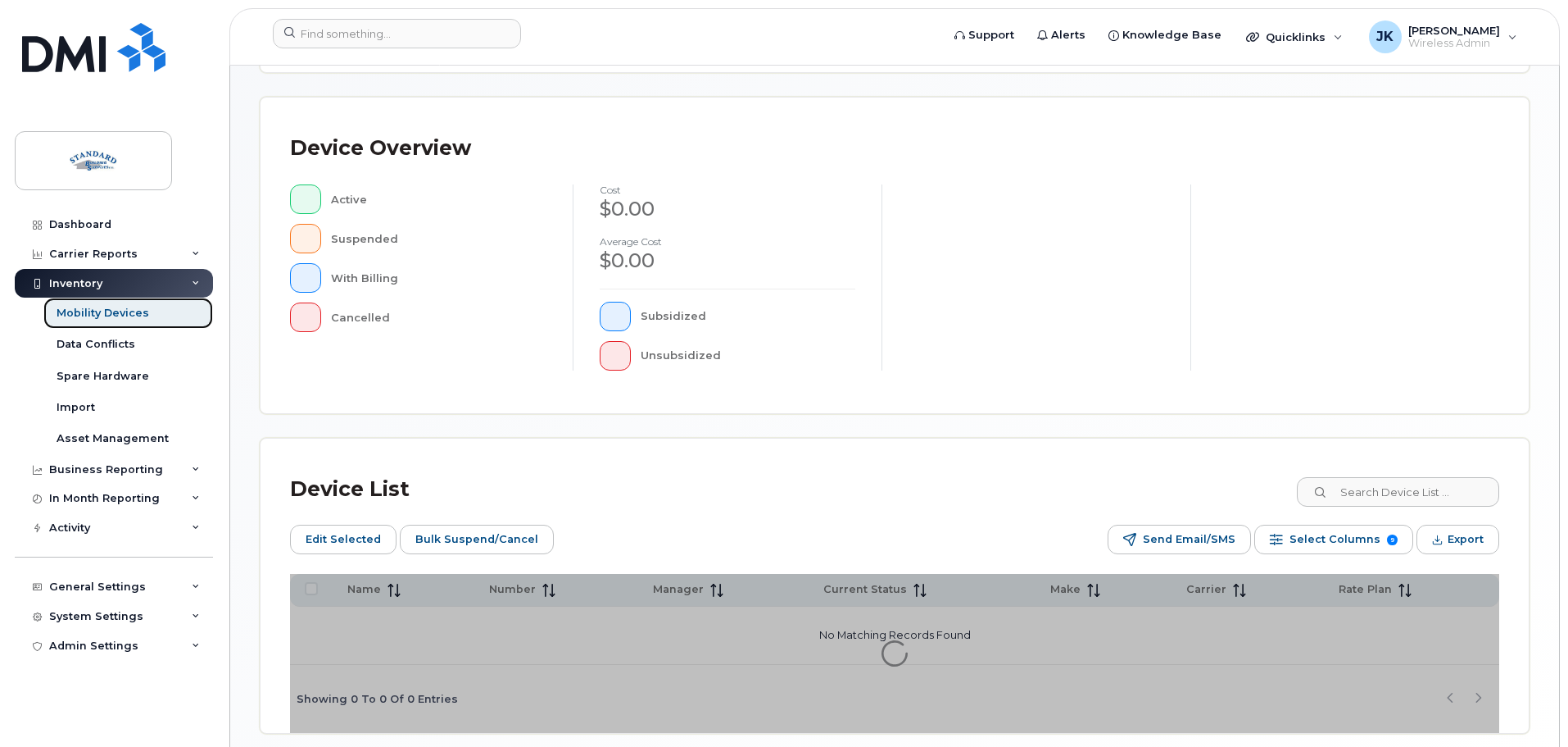
scroll to position [410, 0]
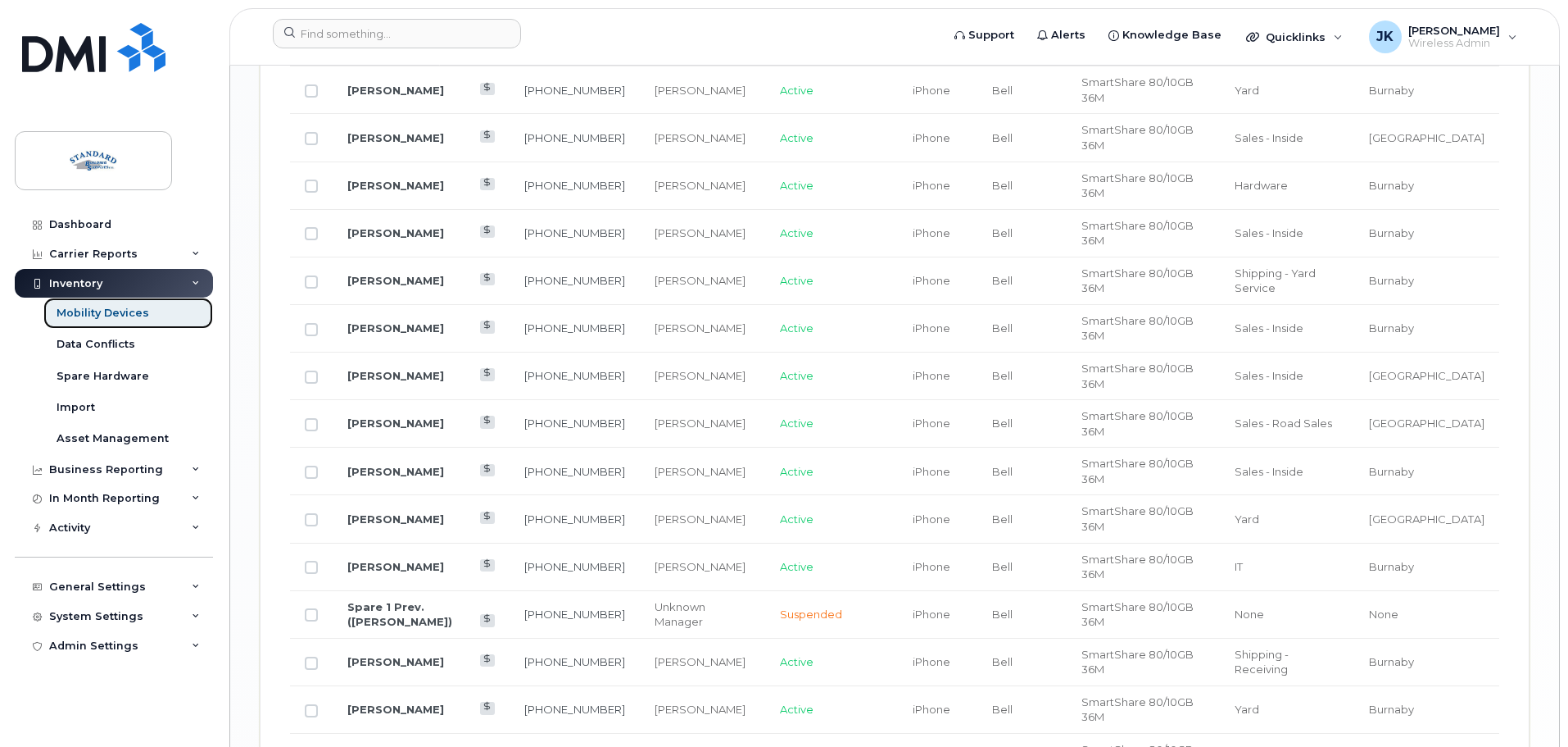
scroll to position [2379, 0]
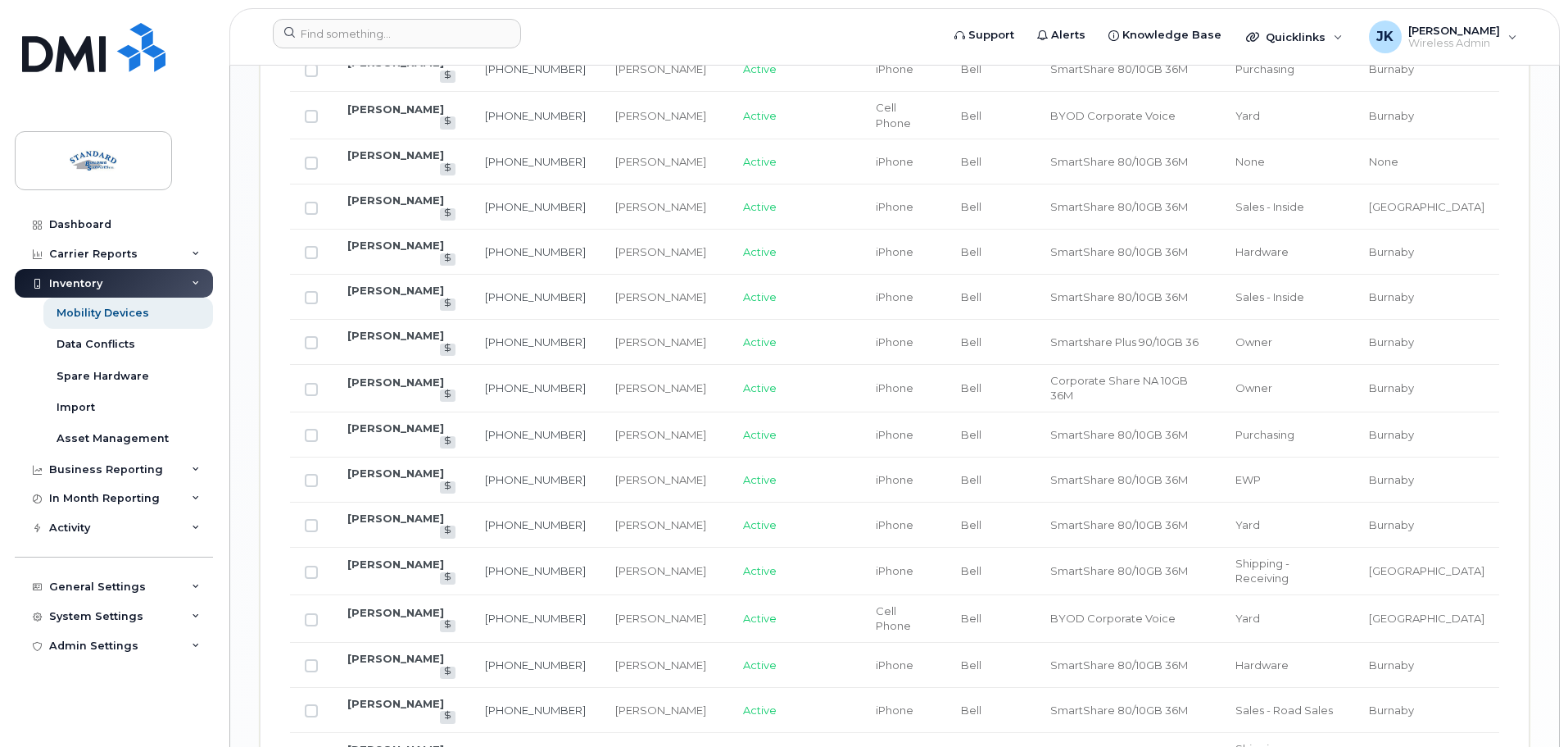
scroll to position [2001, 0]
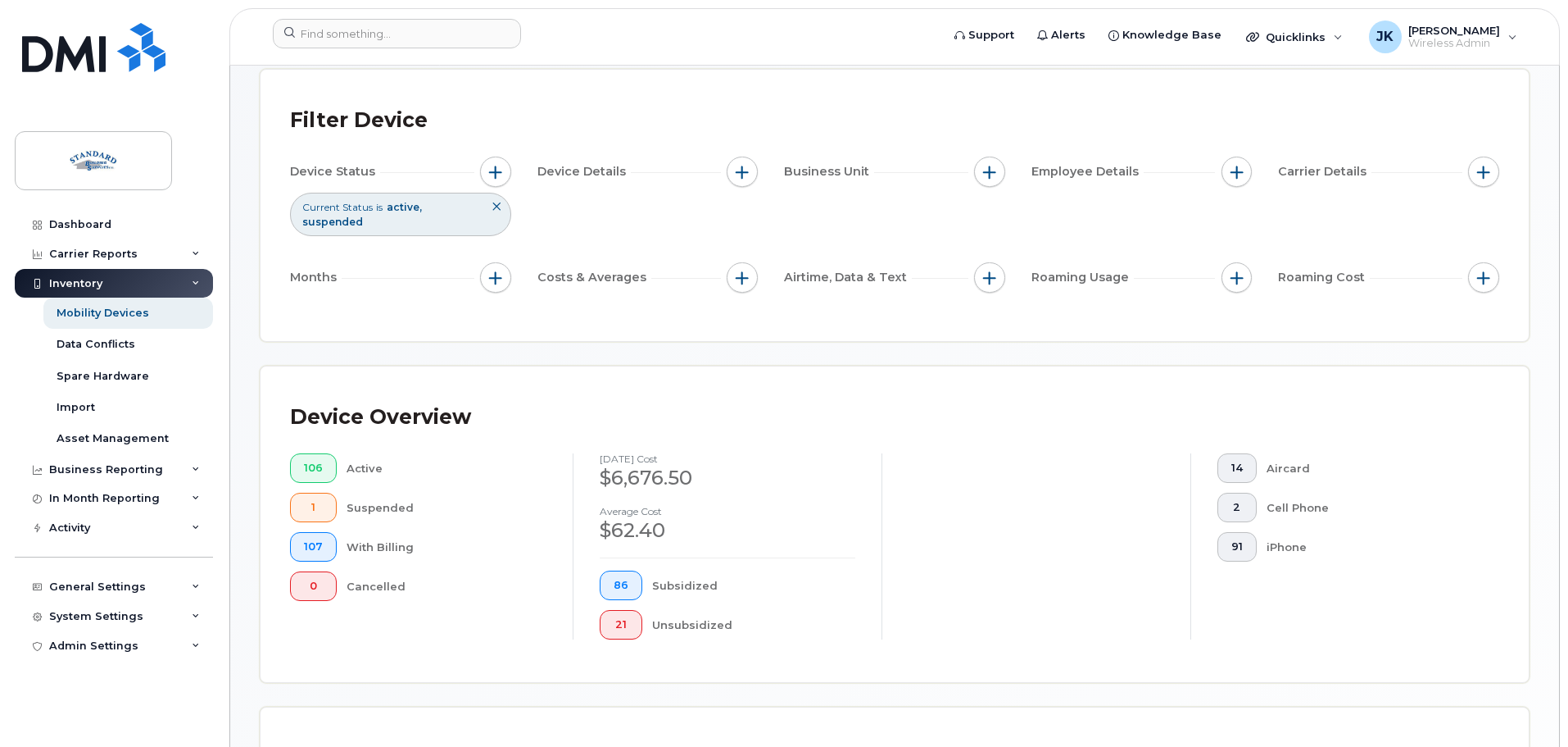
scroll to position [525, 0]
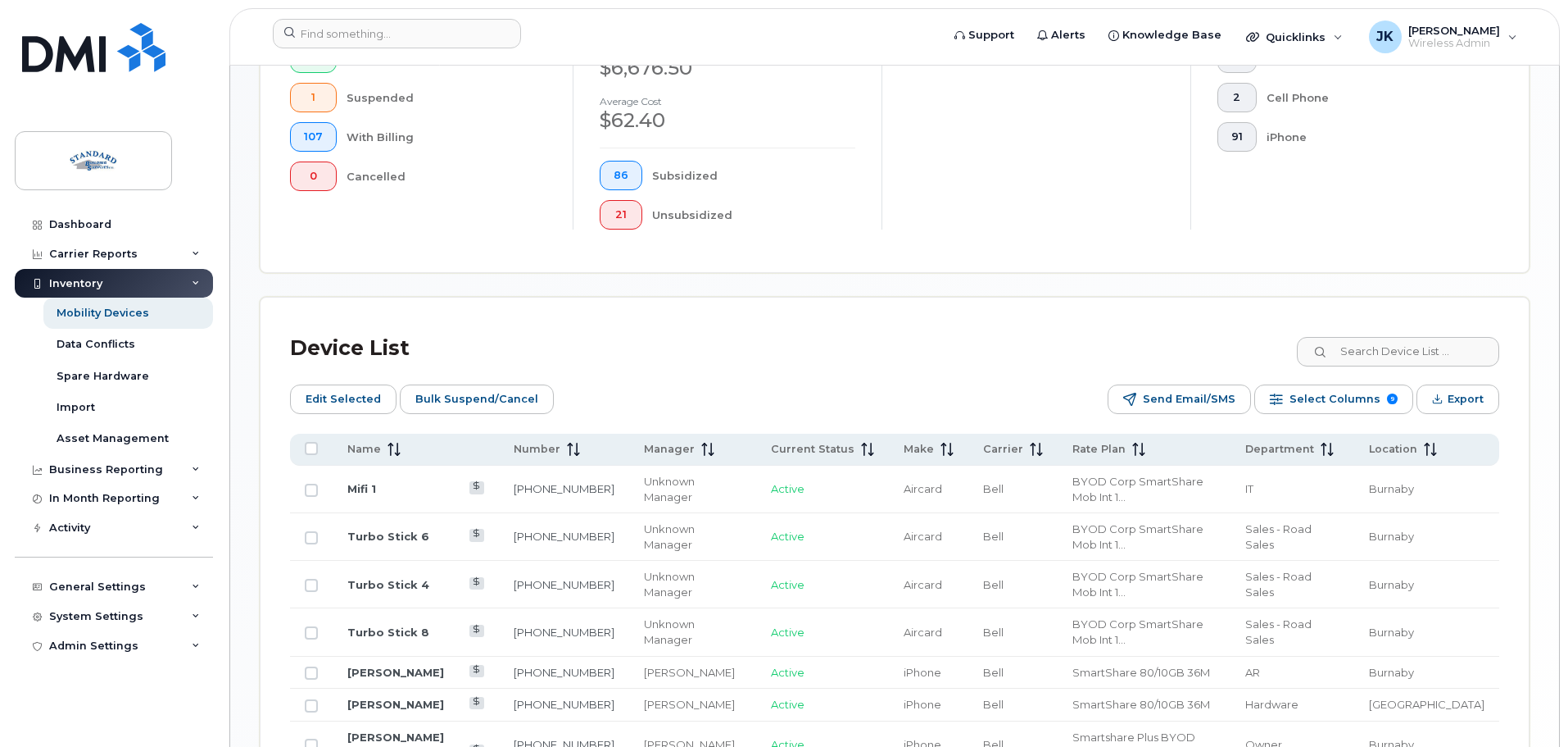
click at [797, 308] on div "Device List Edit Selected Bulk Suspend/Cancel Send Email/SMS Select Columns 9 F…" at bounding box center [894, 566] width 1267 height 539
drag, startPoint x: 720, startPoint y: 341, endPoint x: 620, endPoint y: 354, distance: 100.8
click at [712, 349] on div "Device List" at bounding box center [895, 348] width 1209 height 42
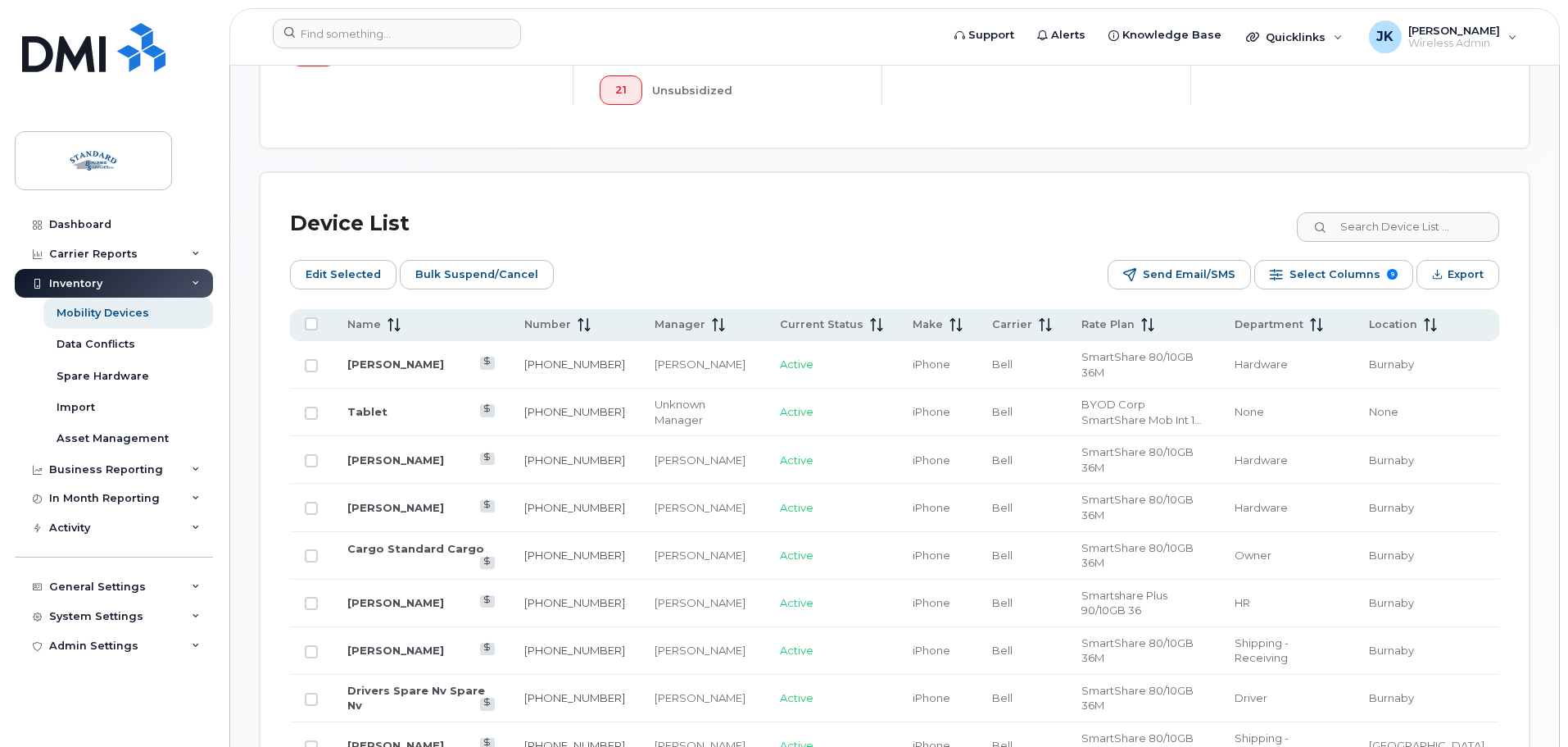
scroll to position [689, 0]
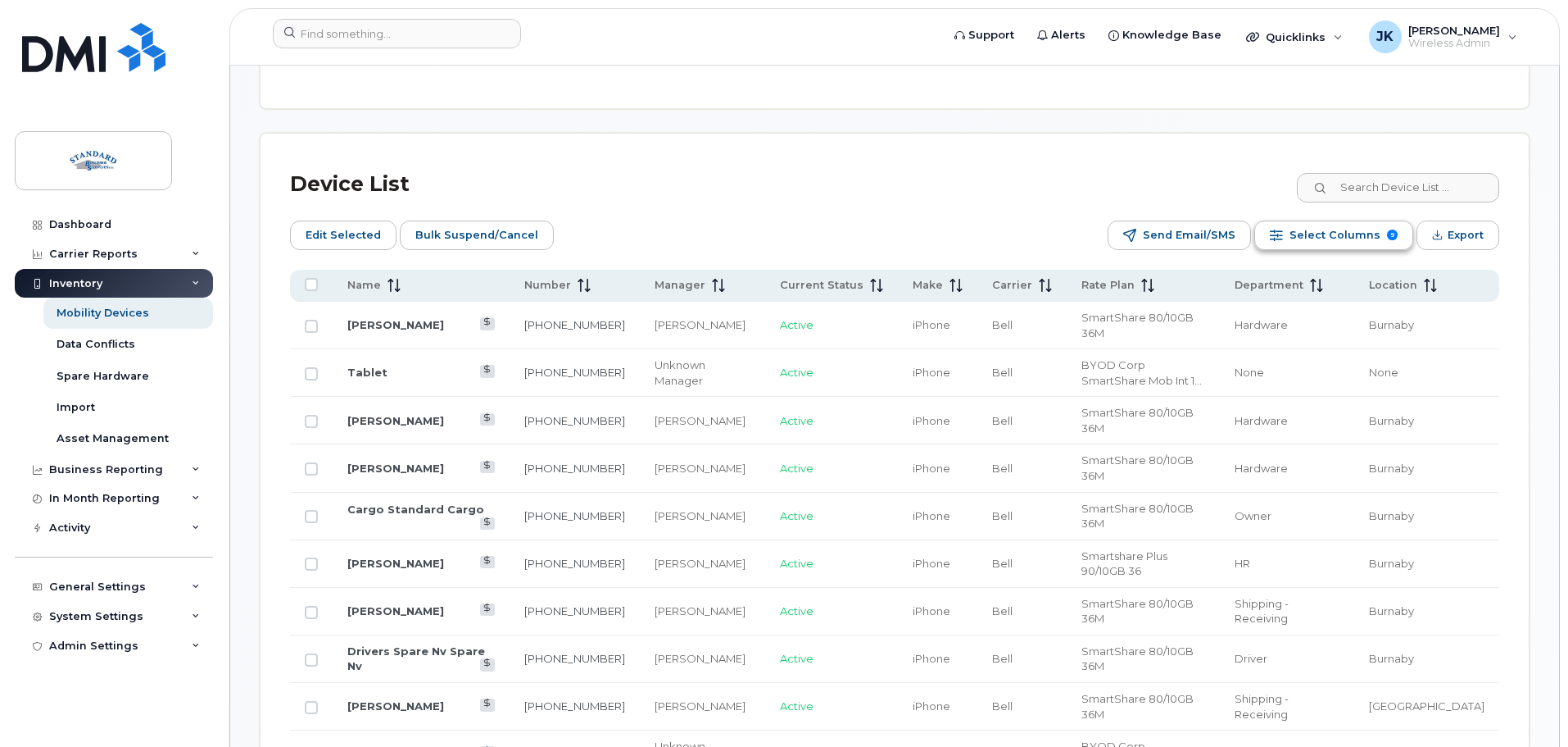
click at [1327, 224] on span "Select Columns" at bounding box center [1334, 235] width 91 height 25
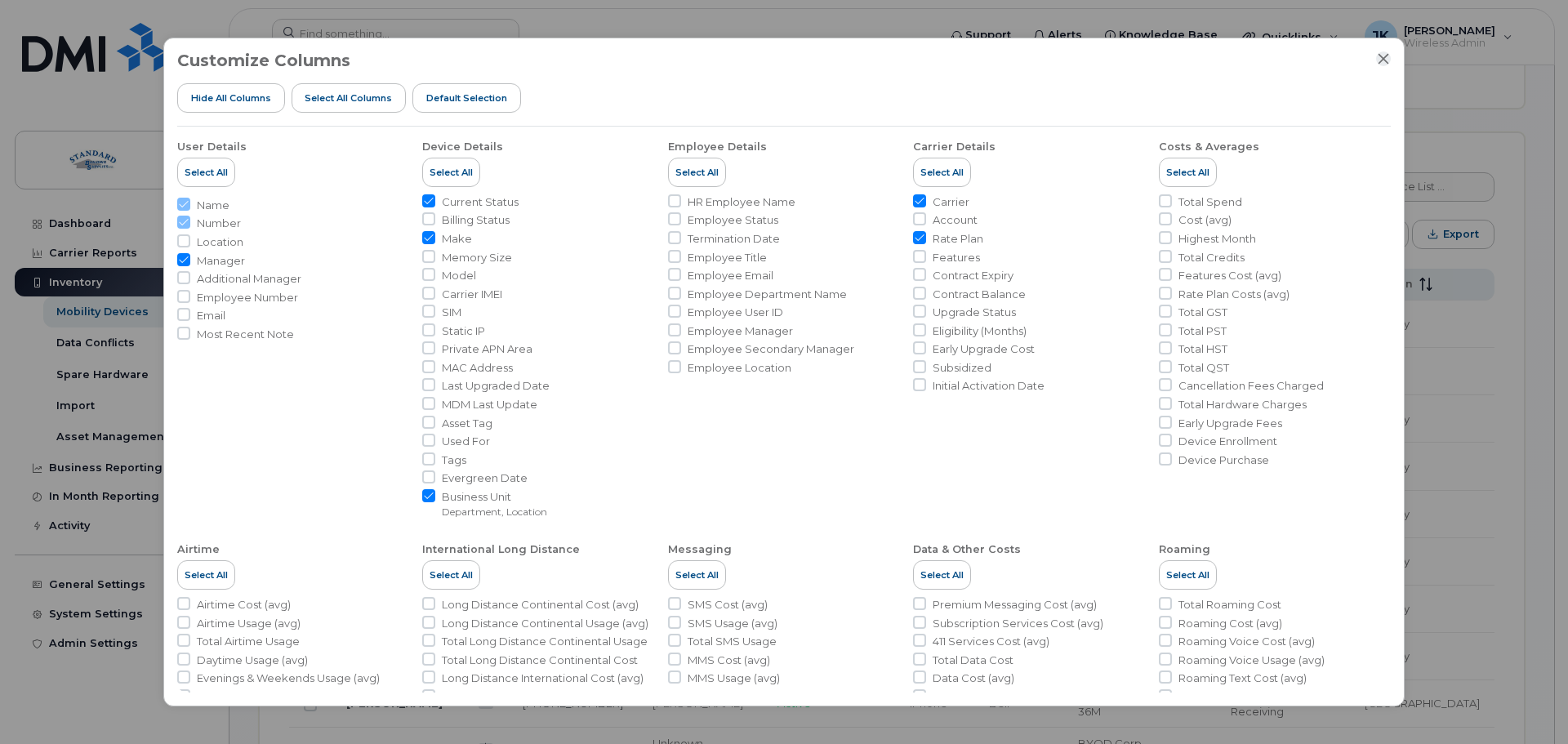
click at [1387, 61] on icon "Close" at bounding box center [1383, 58] width 13 height 13
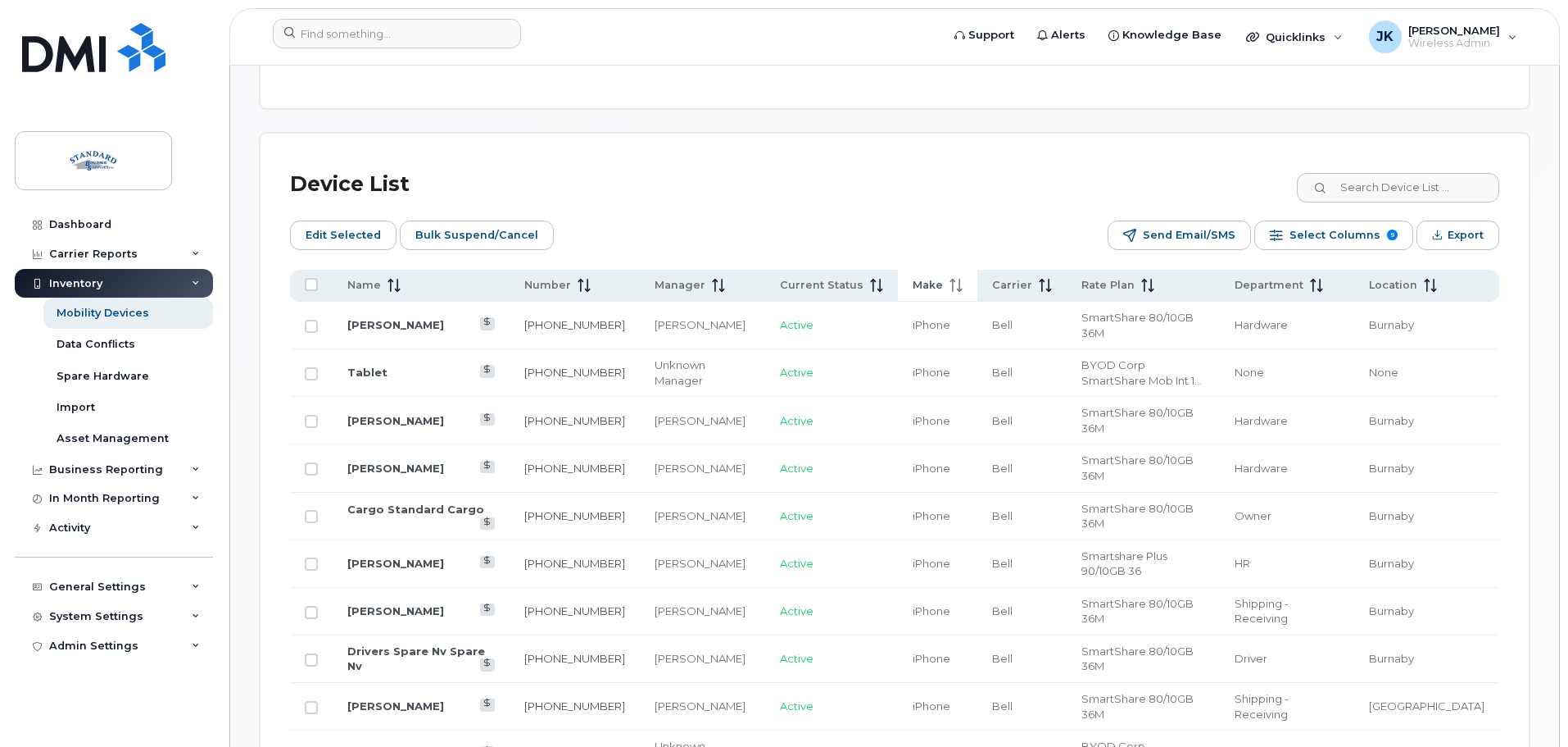
click at [912, 278] on span "Make" at bounding box center [927, 285] width 30 height 15
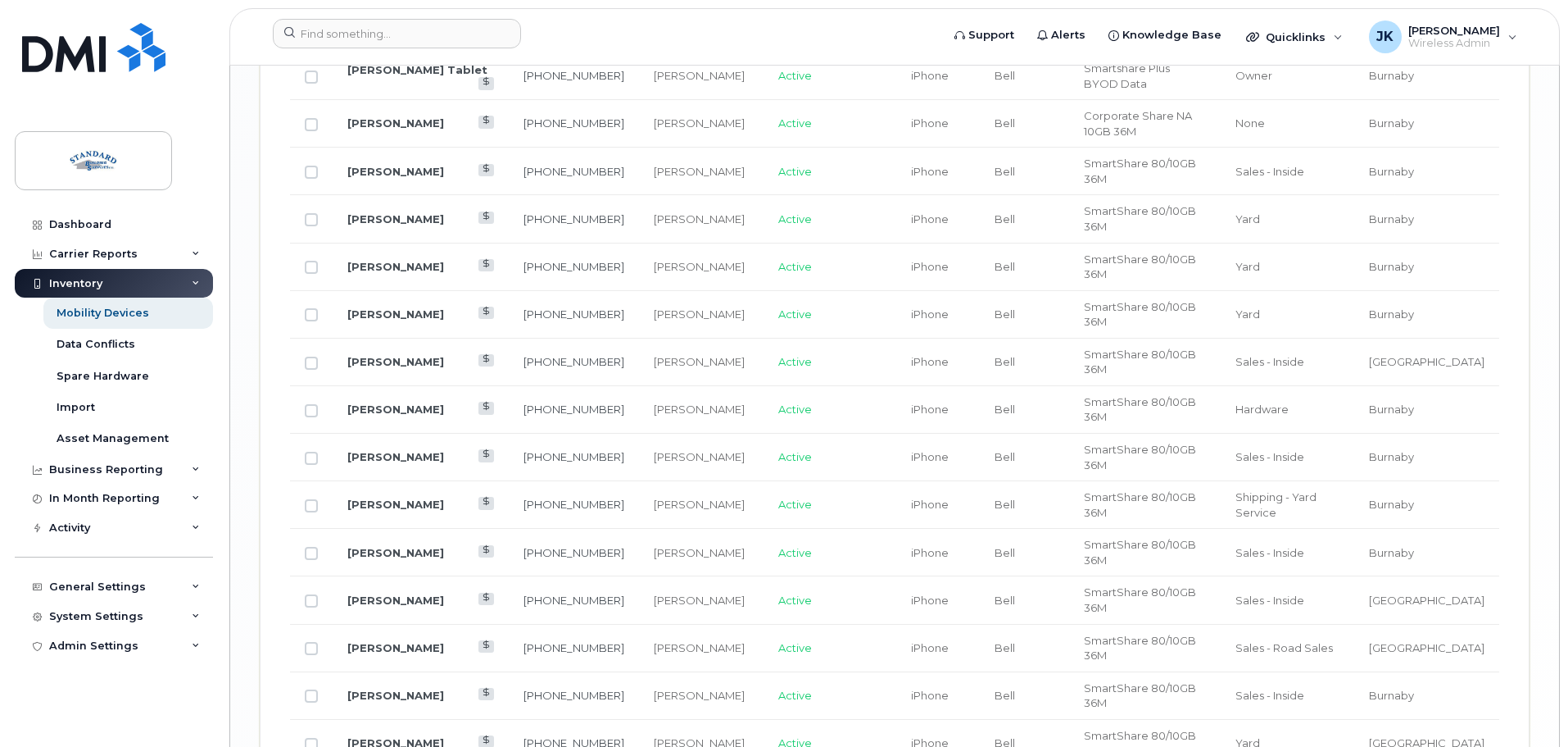
scroll to position [2546, 0]
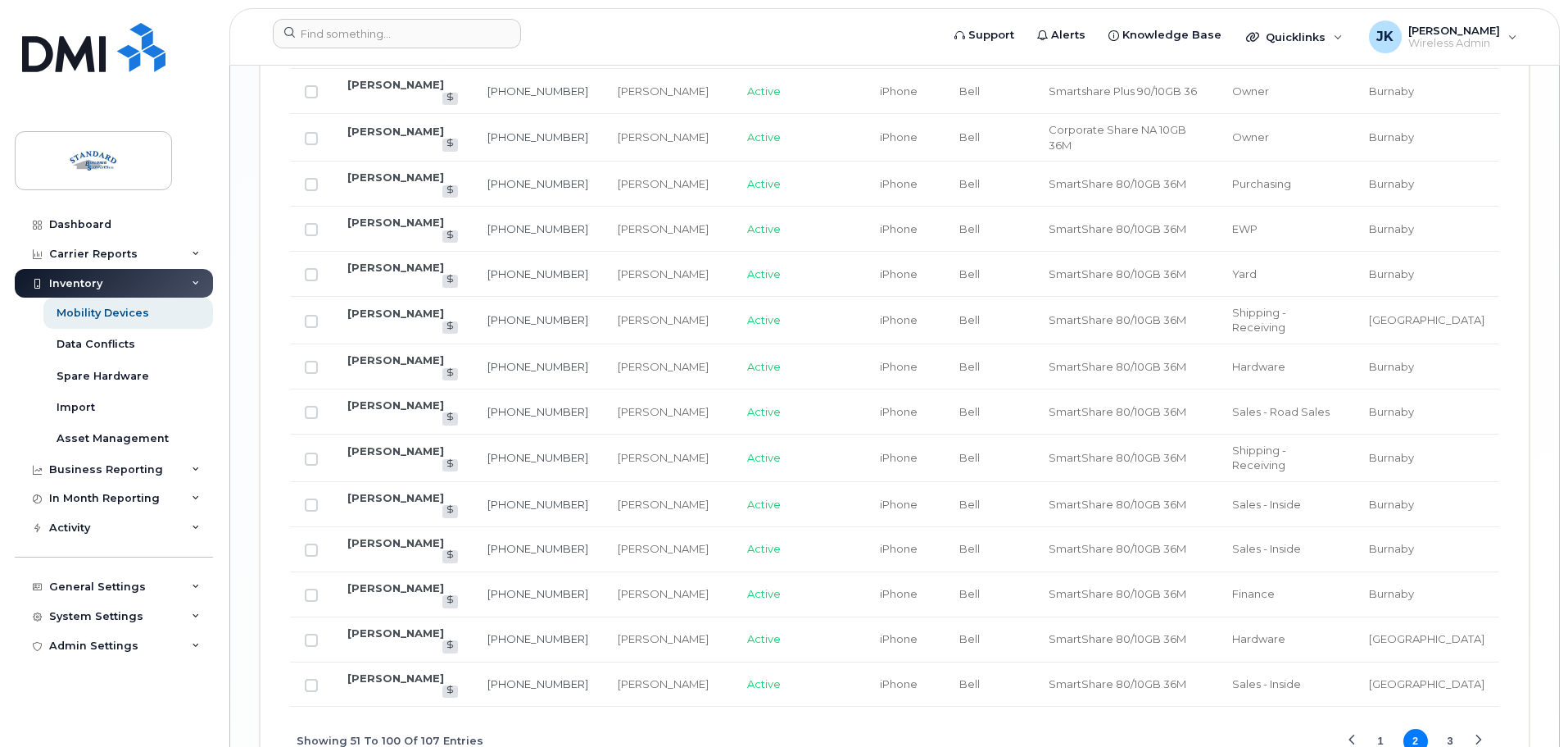
scroll to position [2001, 0]
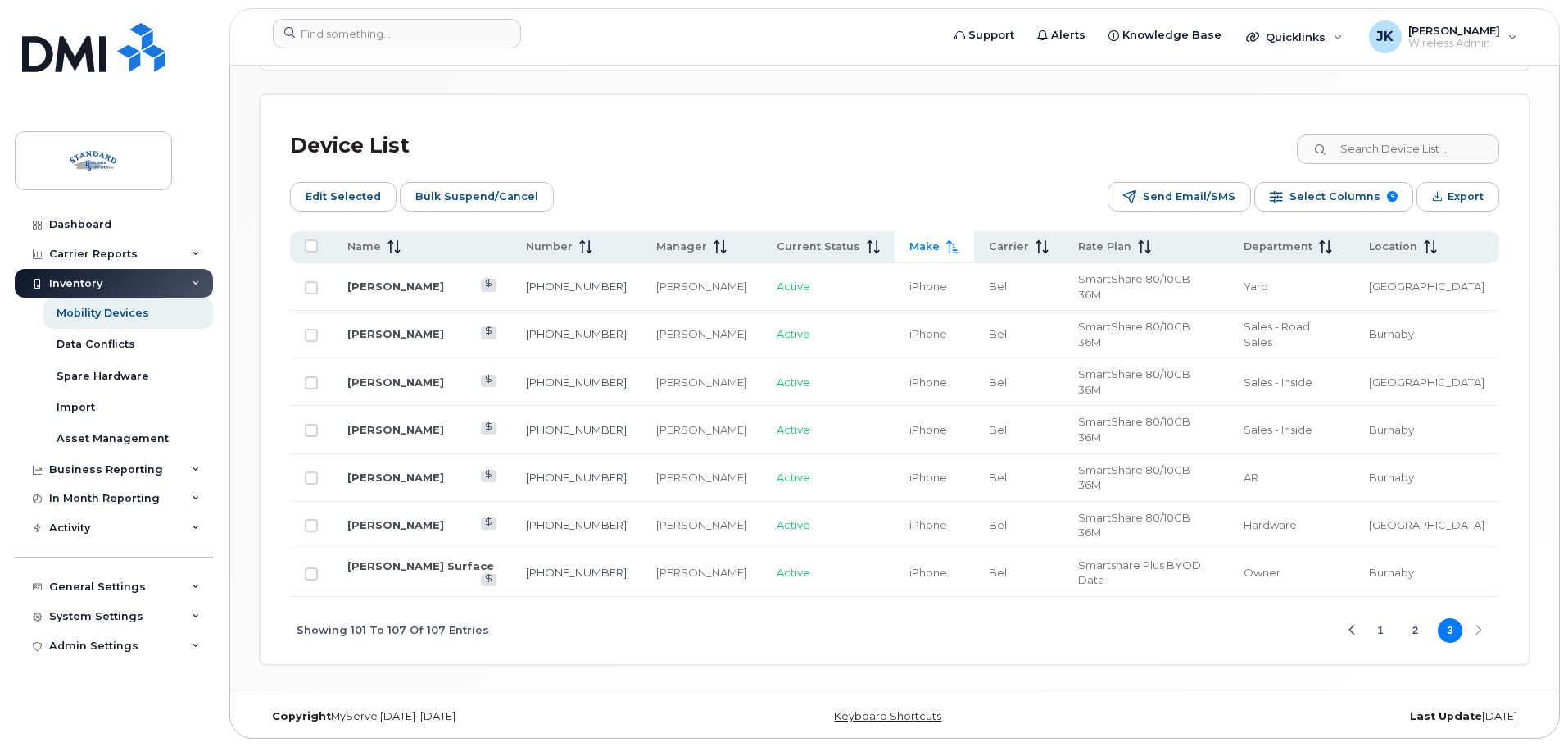
scroll to position [607, 0]
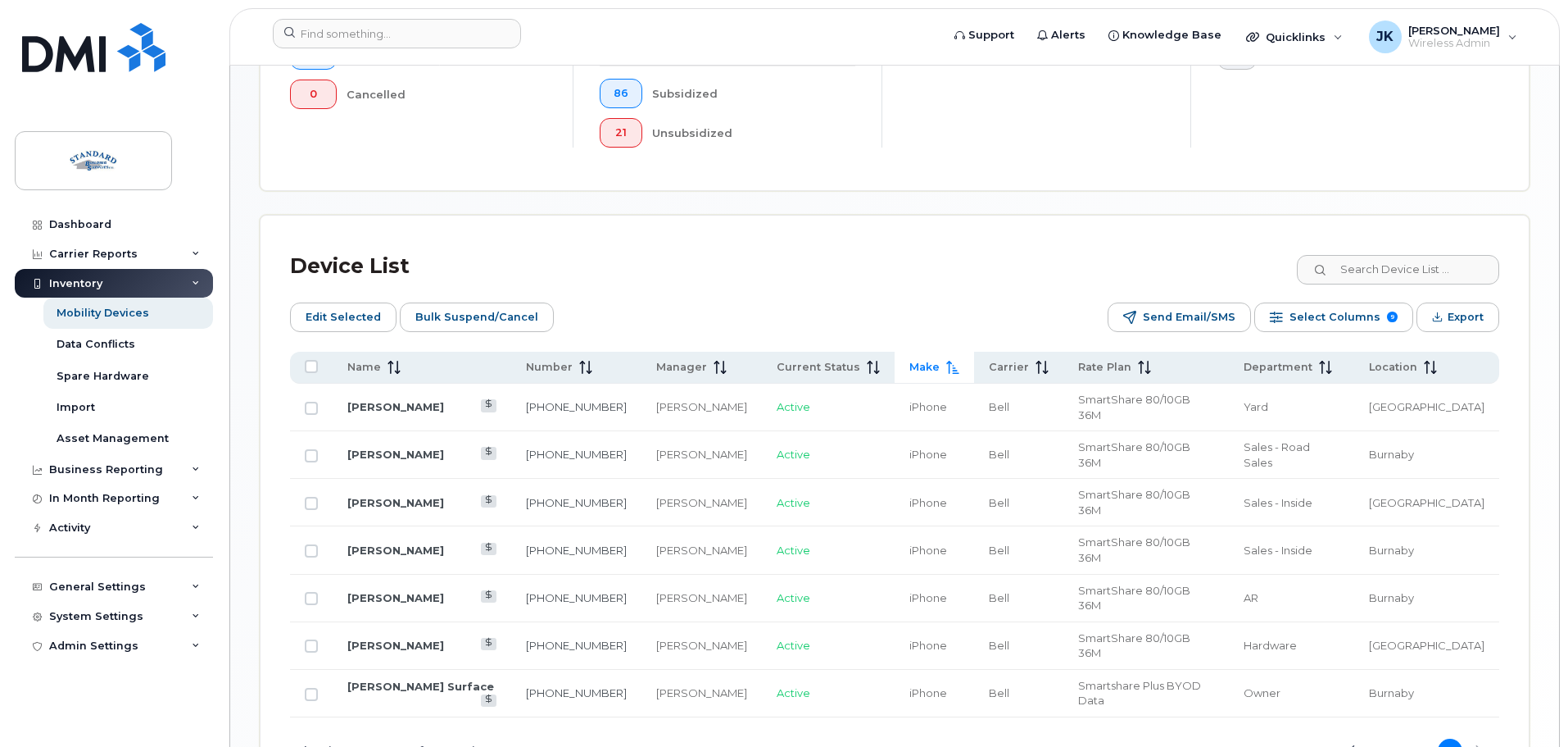
click at [1376, 738] on button "1" at bounding box center [1380, 751] width 25 height 25
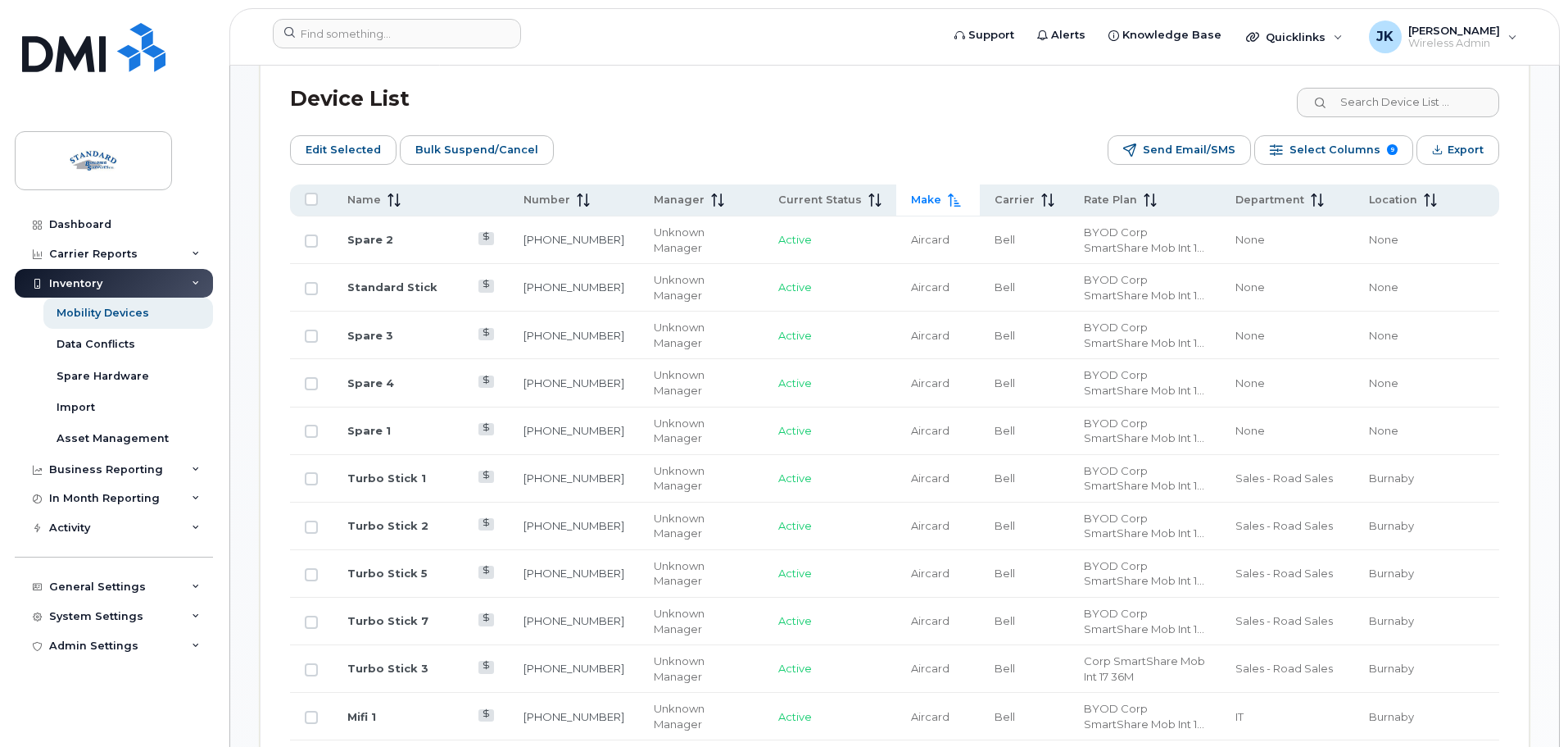
scroll to position [689, 0]
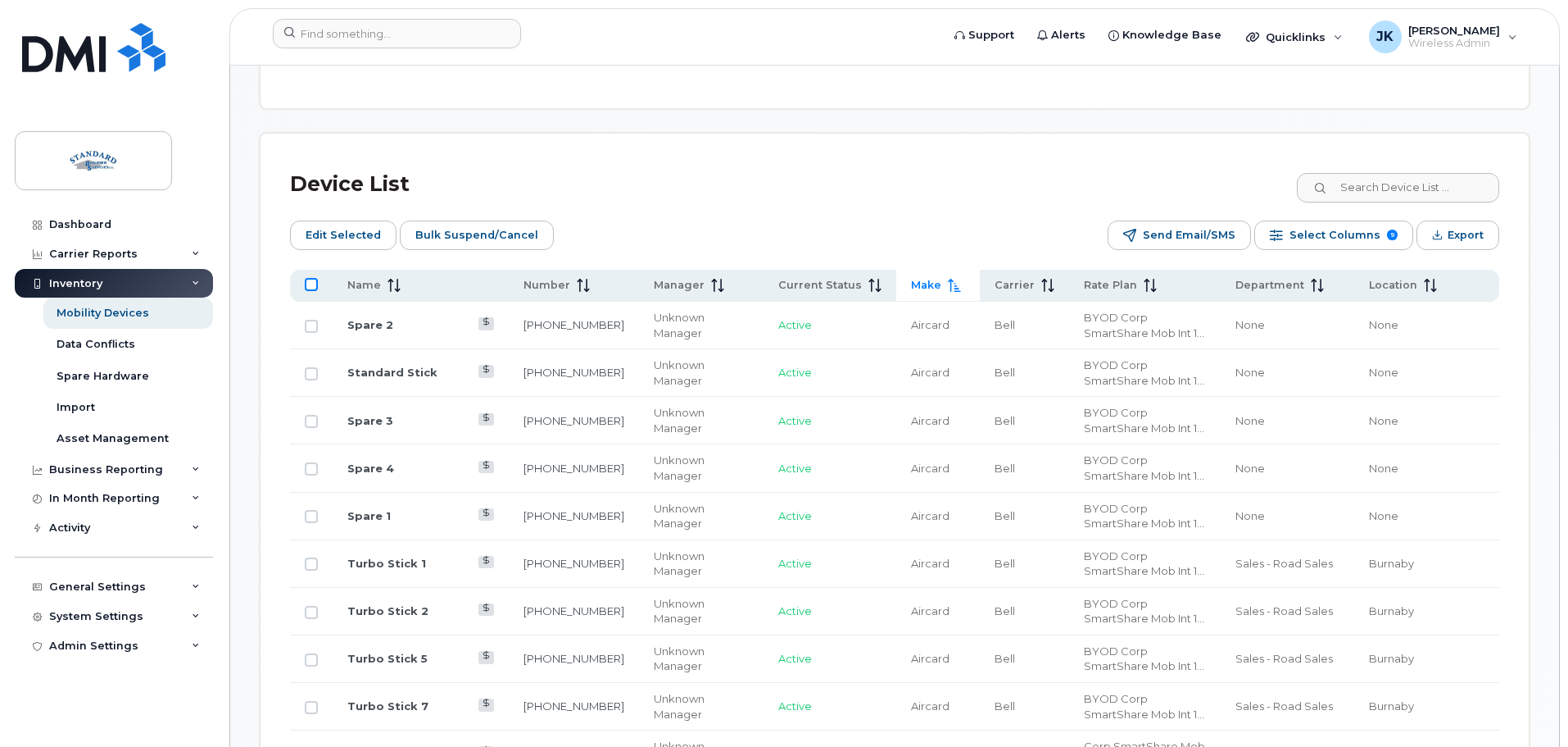
click at [308, 278] on input "All items unselected" at bounding box center [311, 284] width 13 height 13
checkbox input "true"
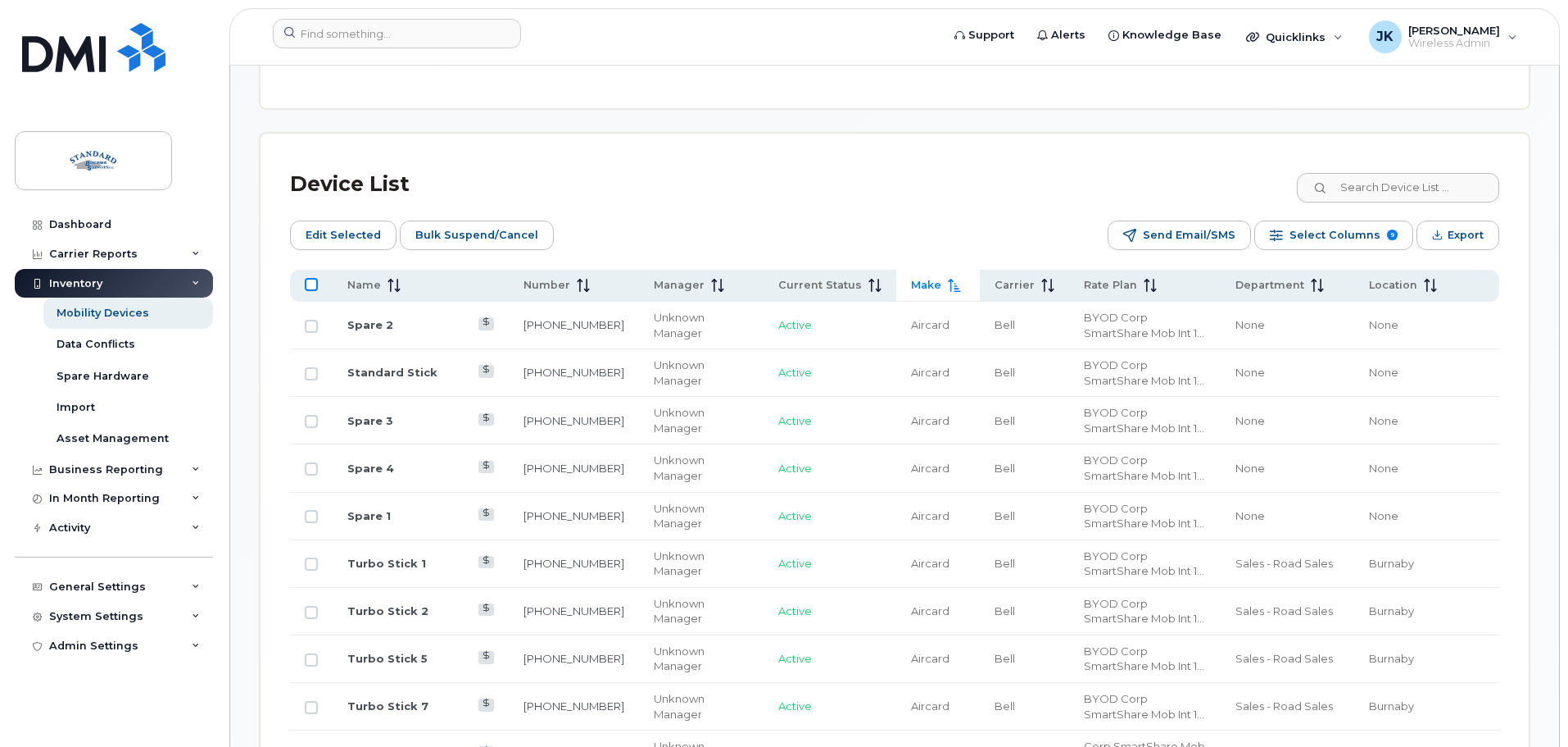
checkbox input "true"
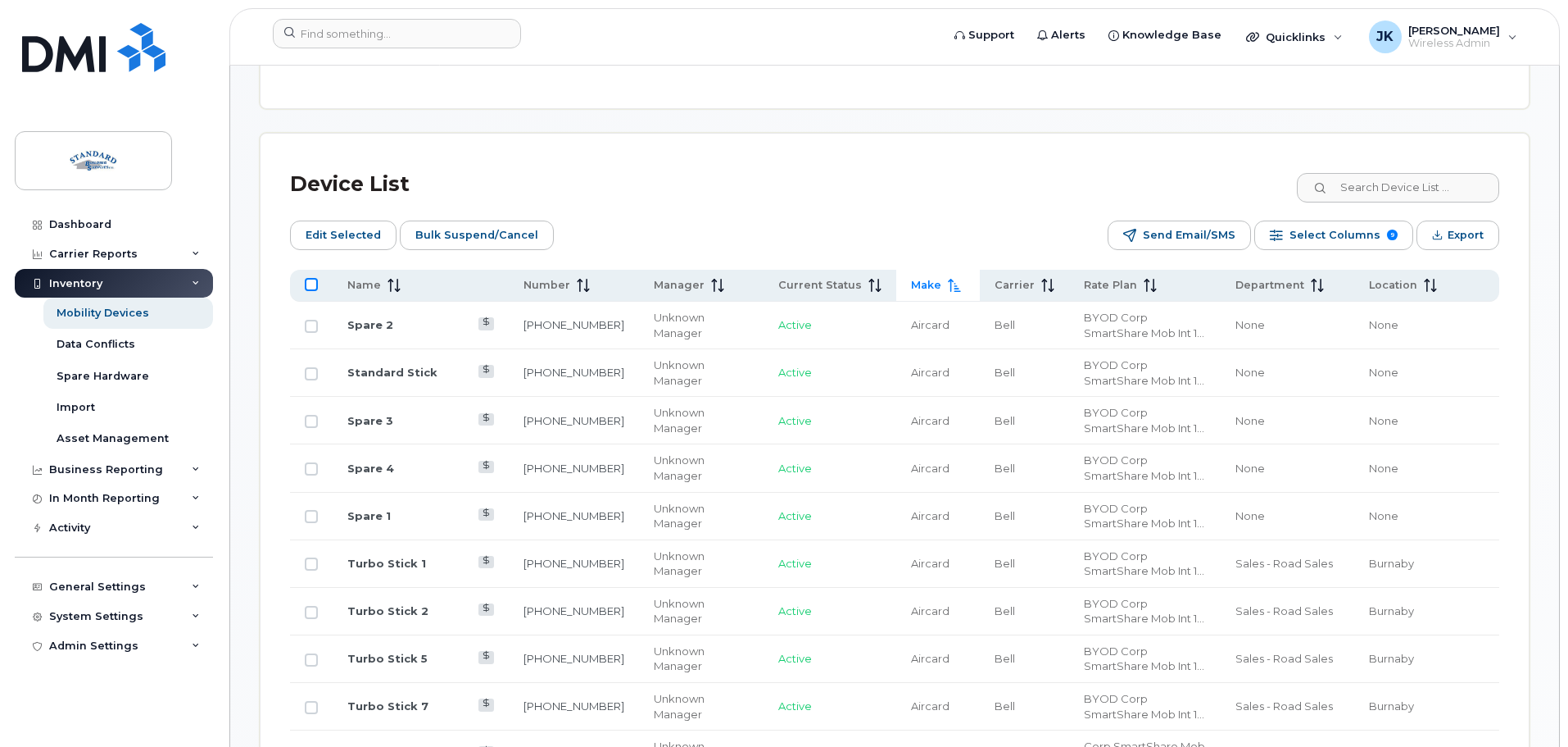
checkbox input "true"
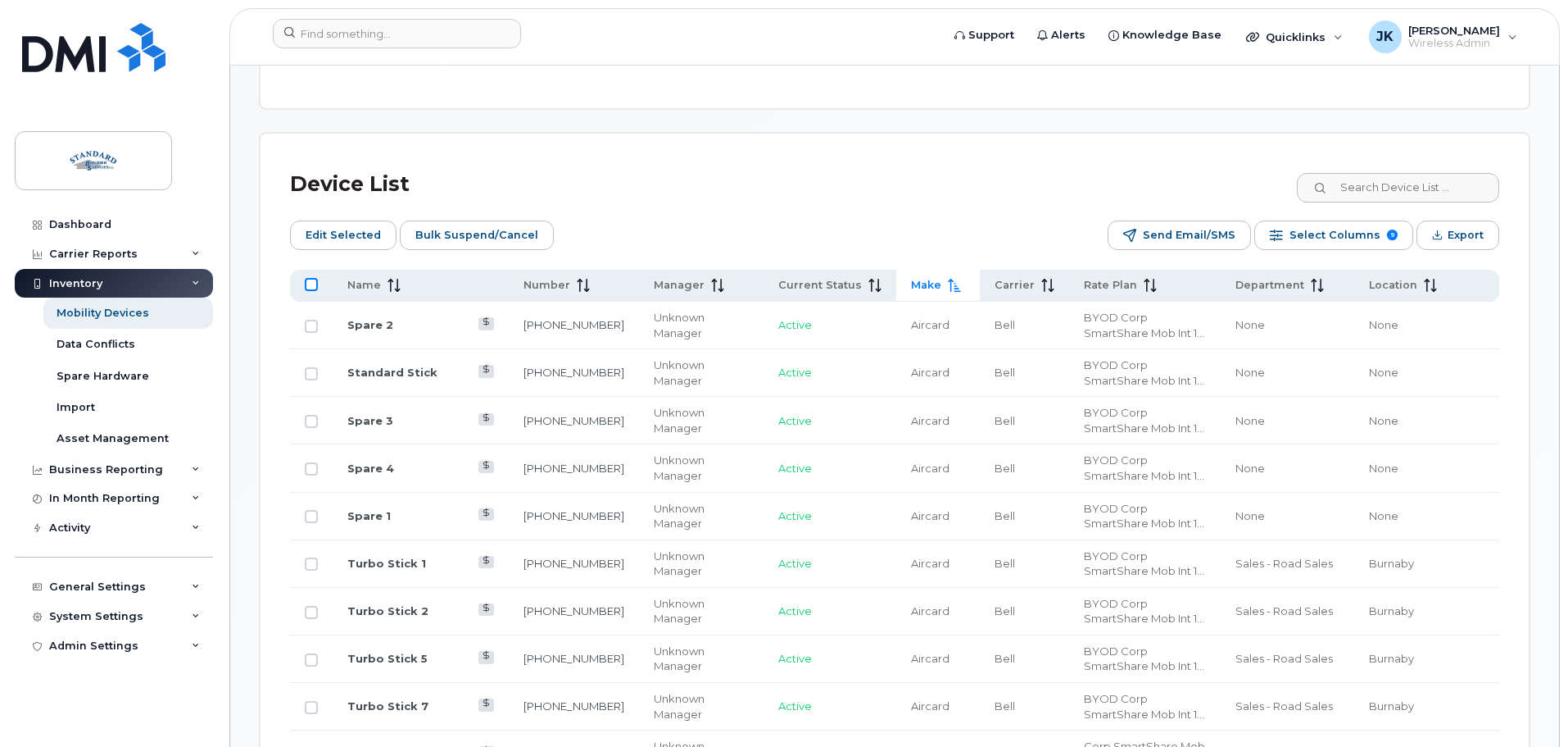
checkbox input "true"
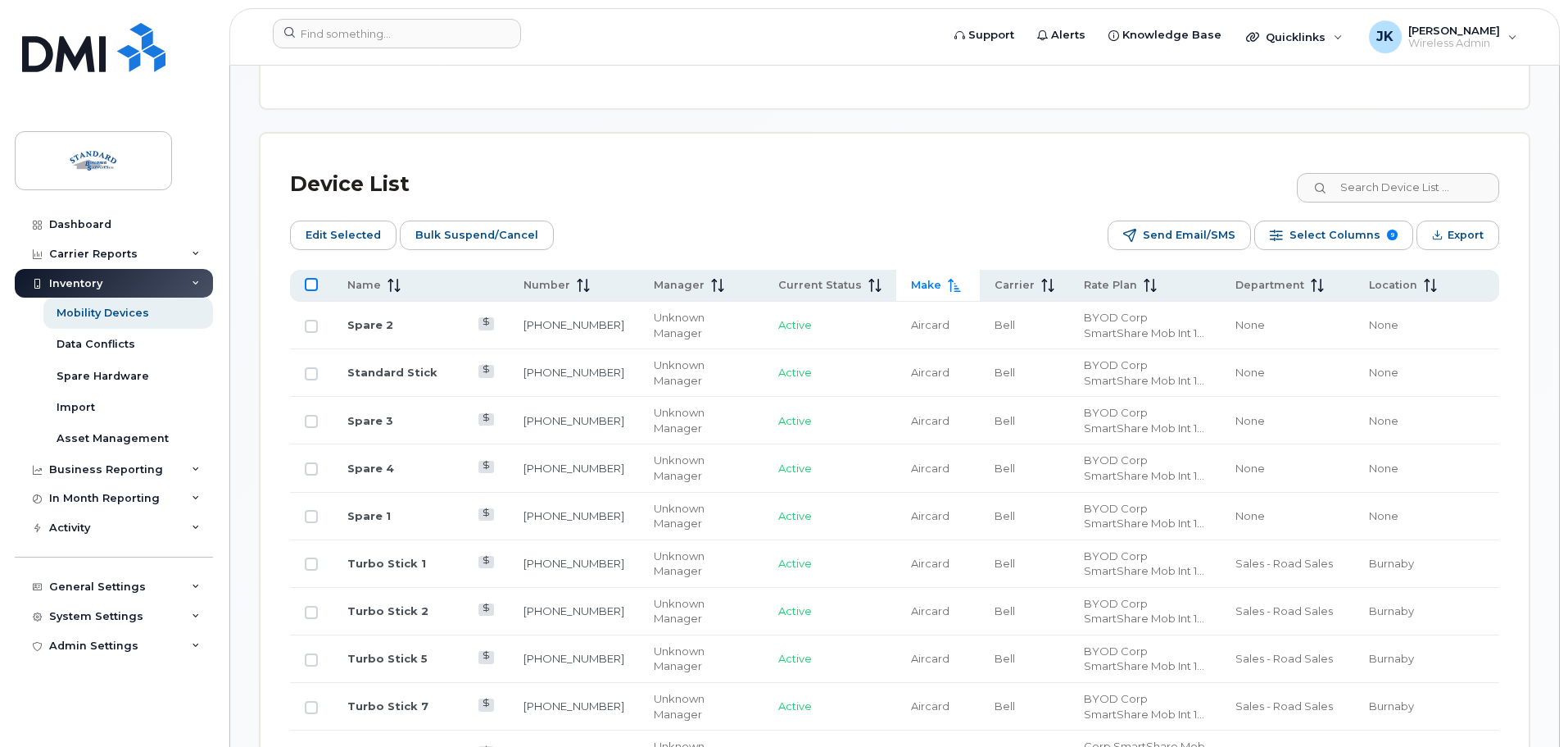
checkbox input "true"
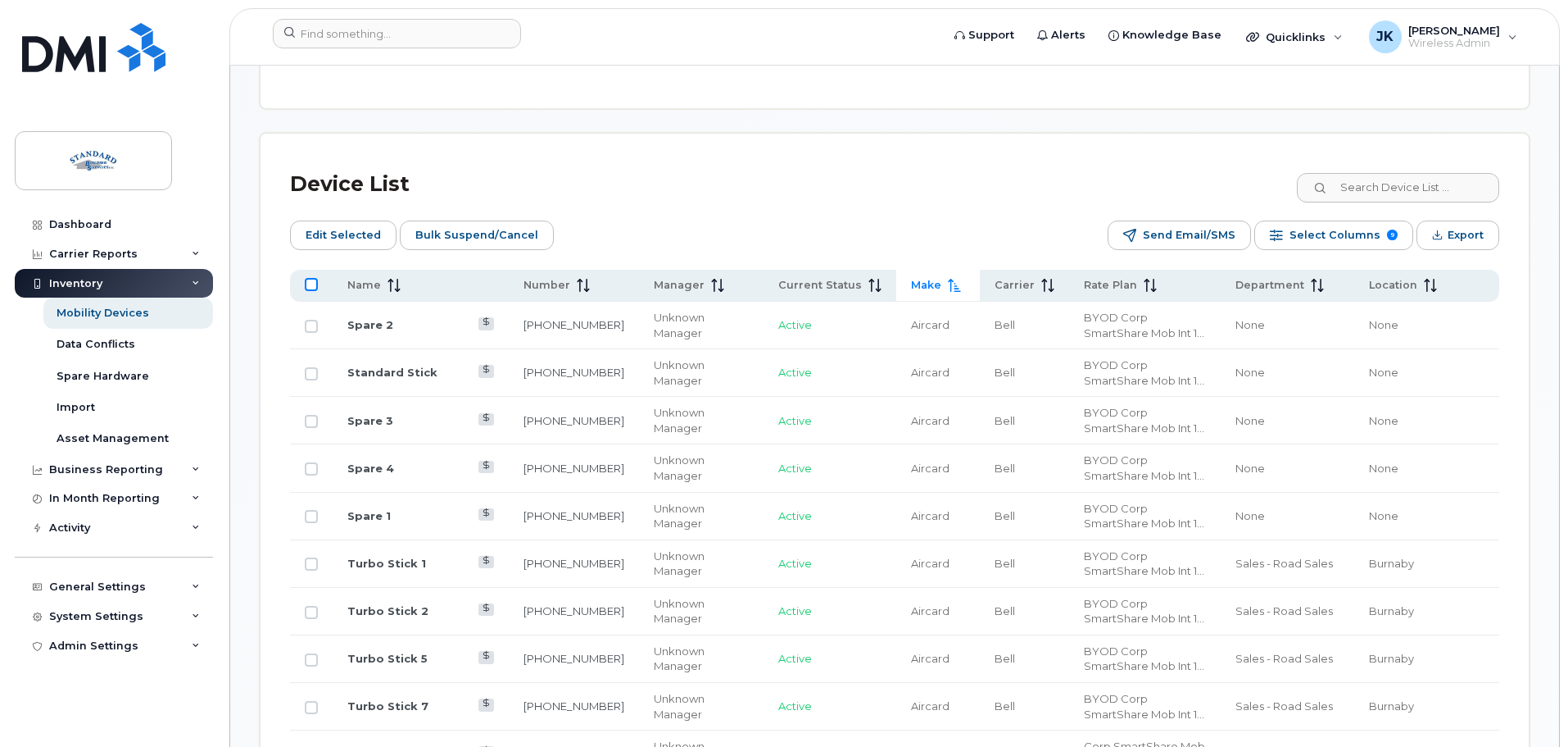
checkbox input "true"
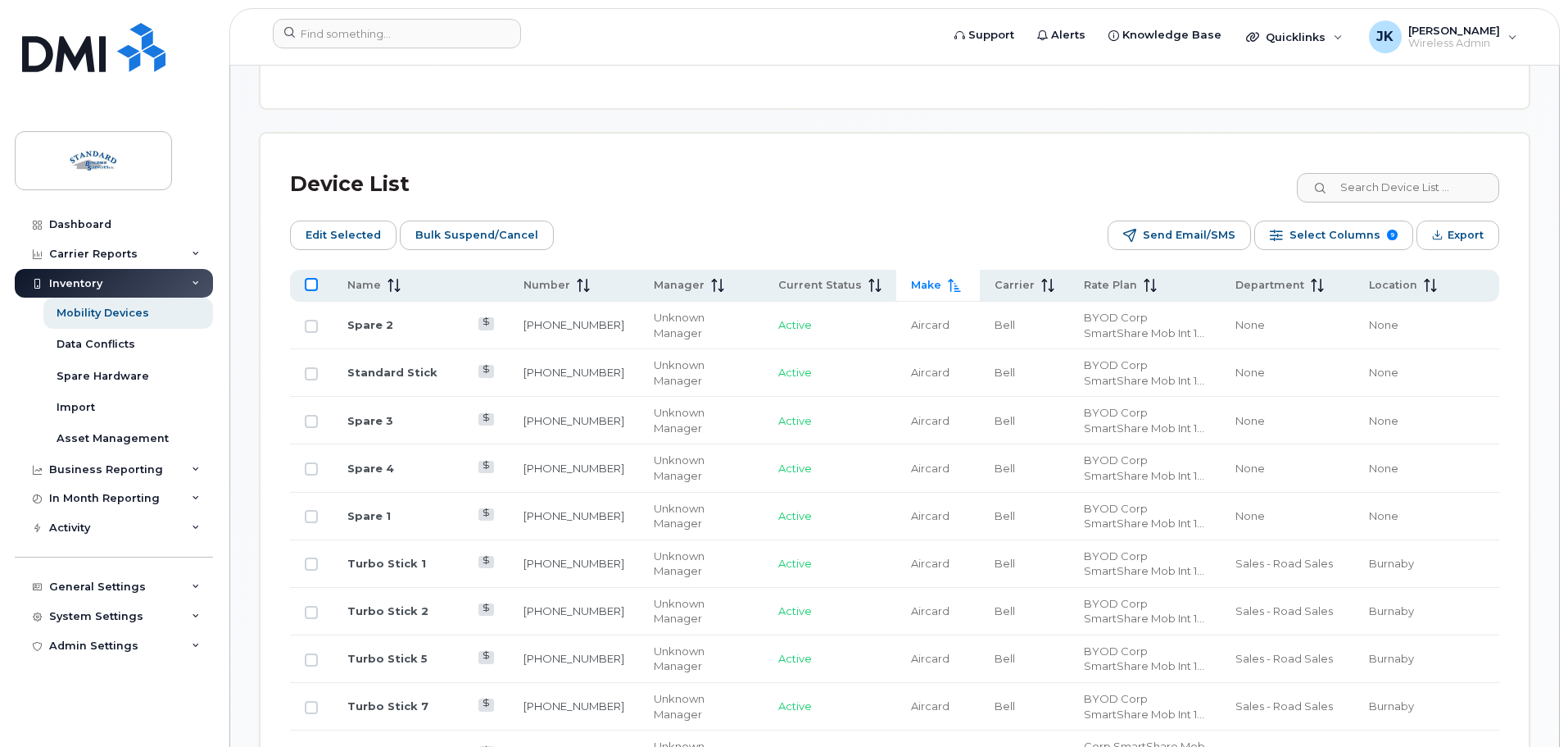
checkbox input "true"
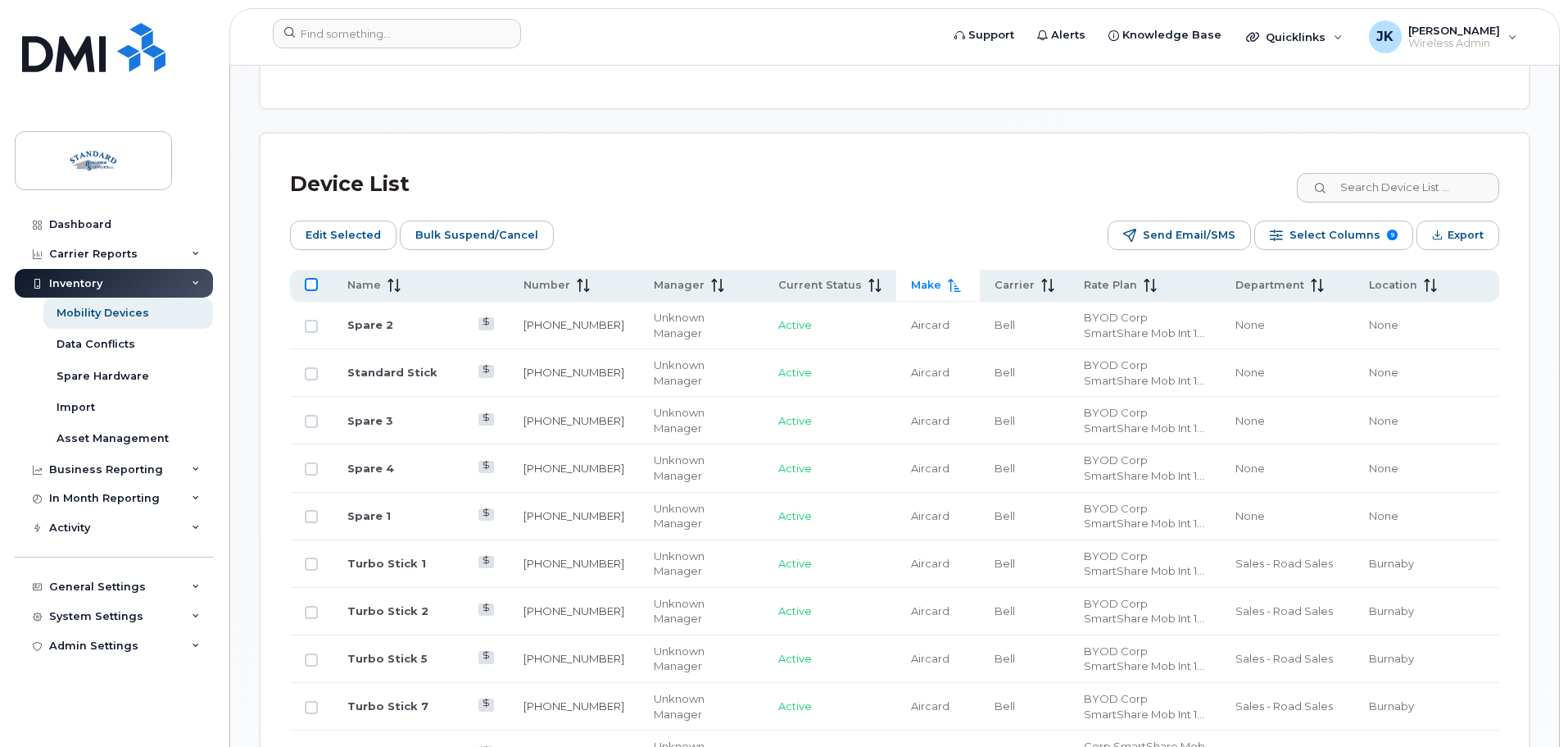
checkbox input "true"
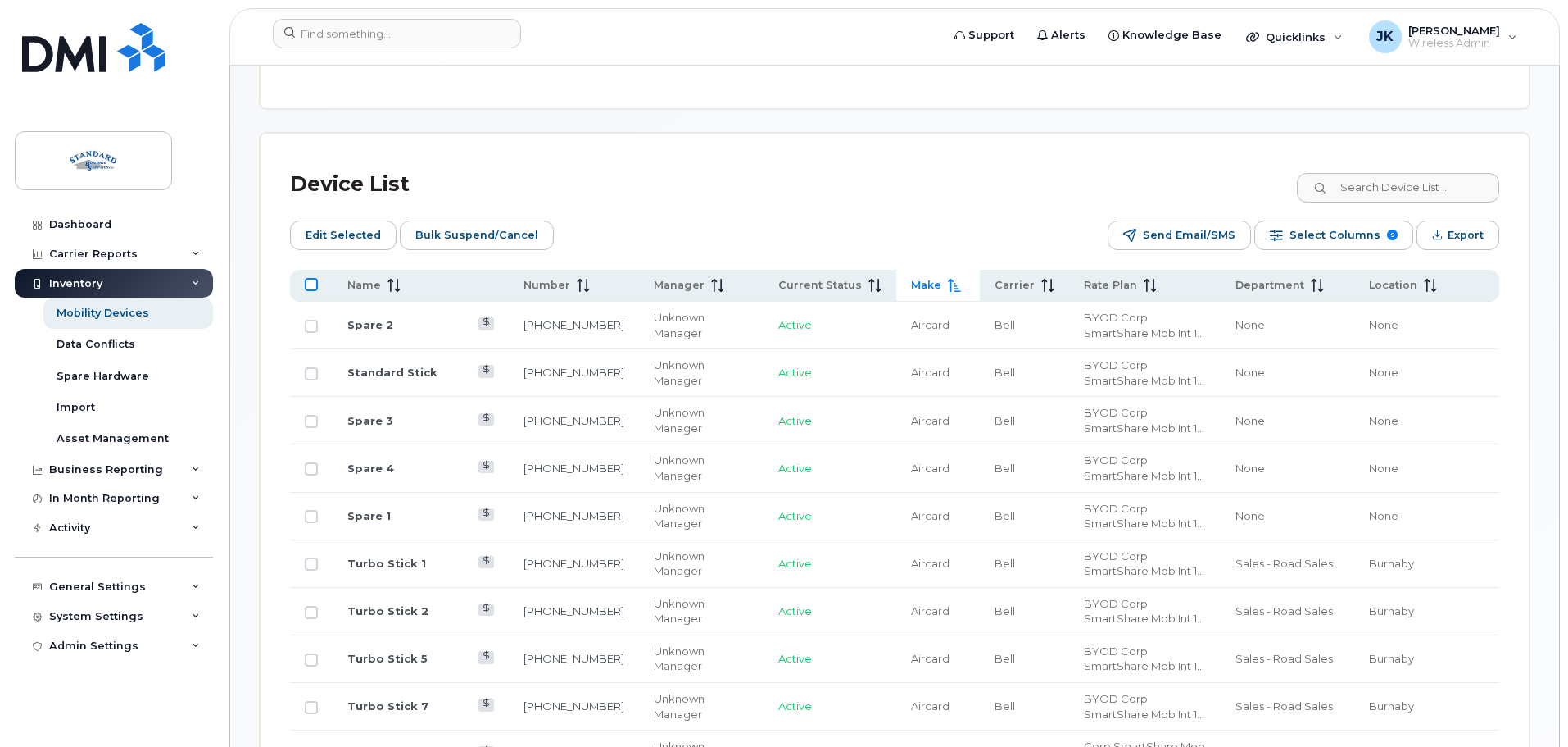
checkbox input "true"
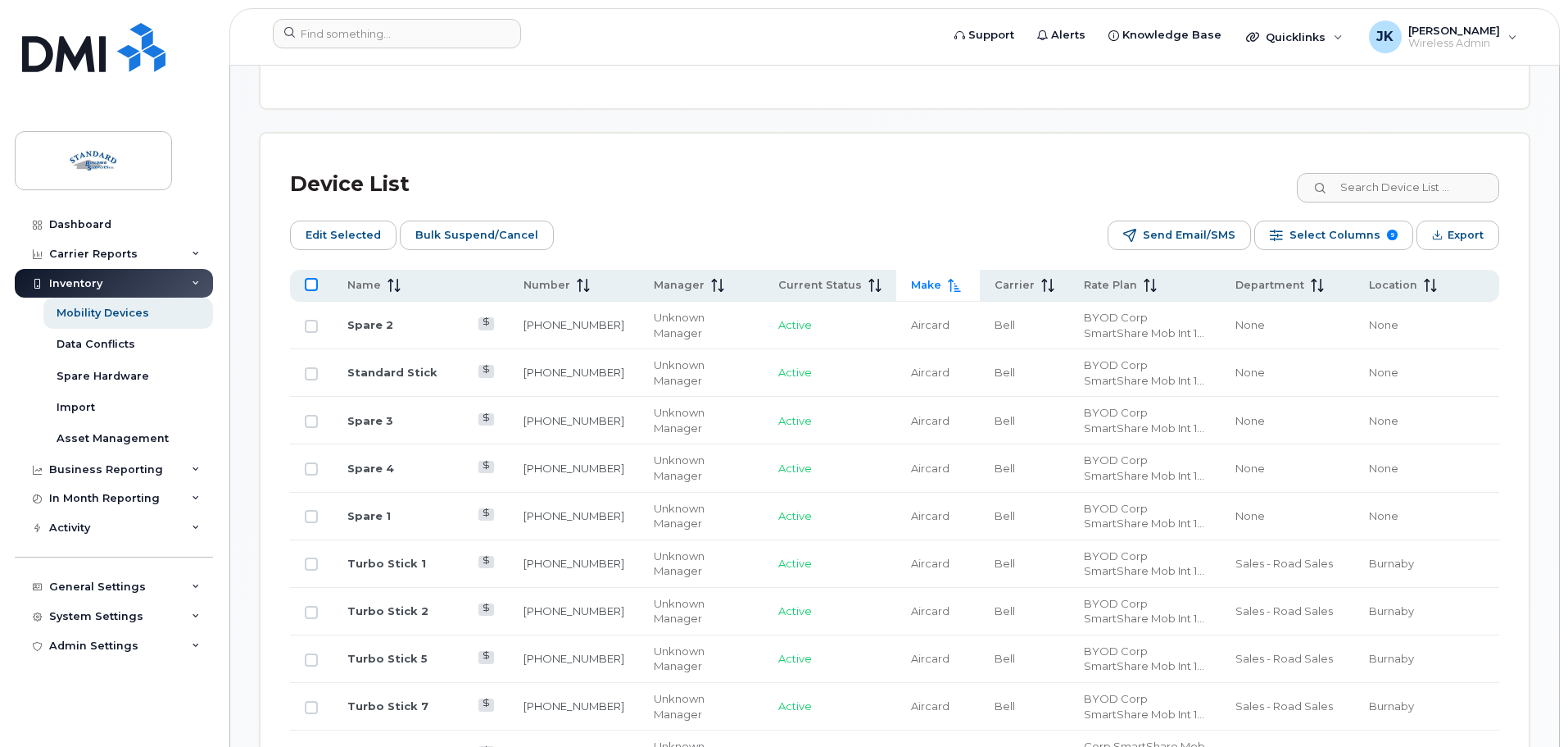
checkbox input "true"
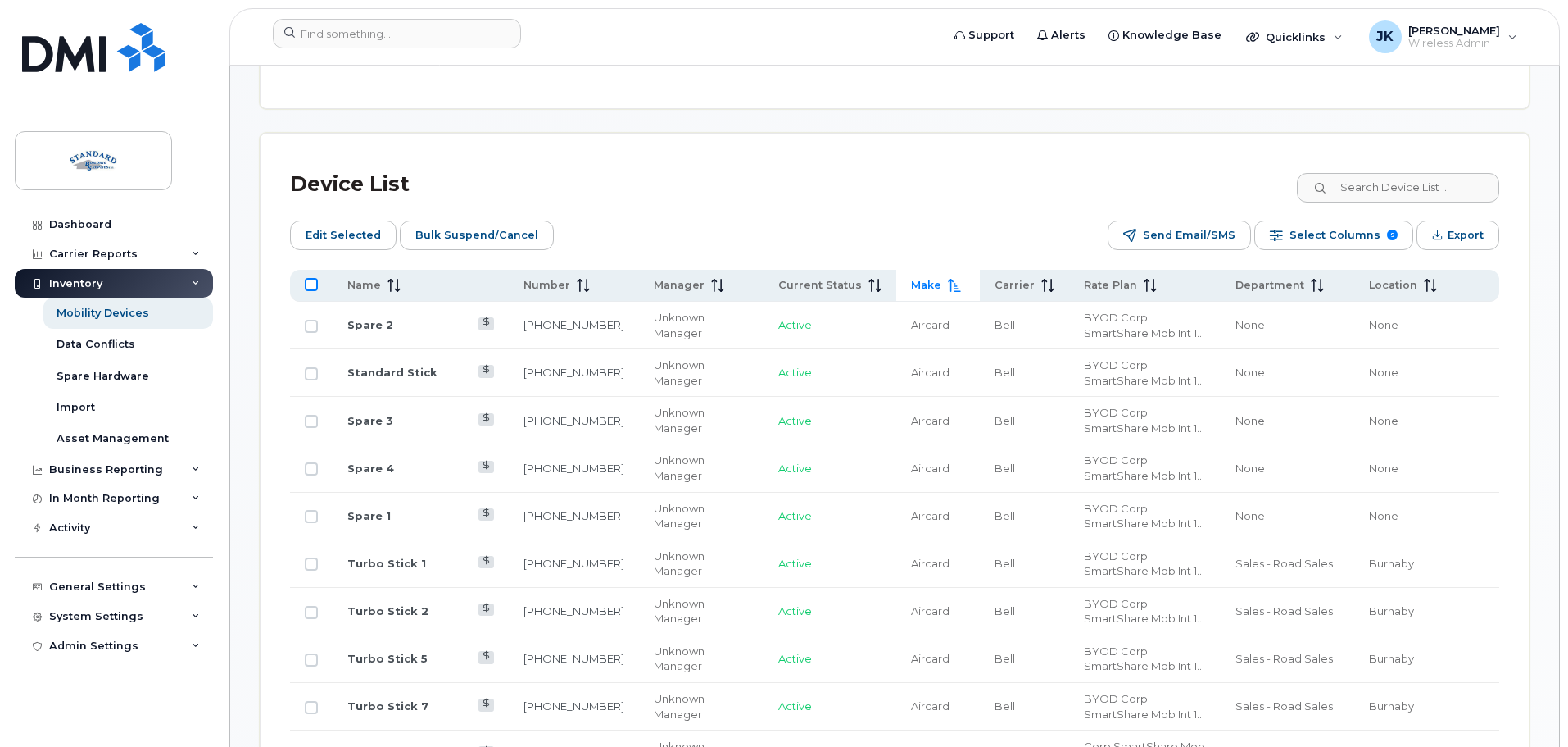
checkbox input "true"
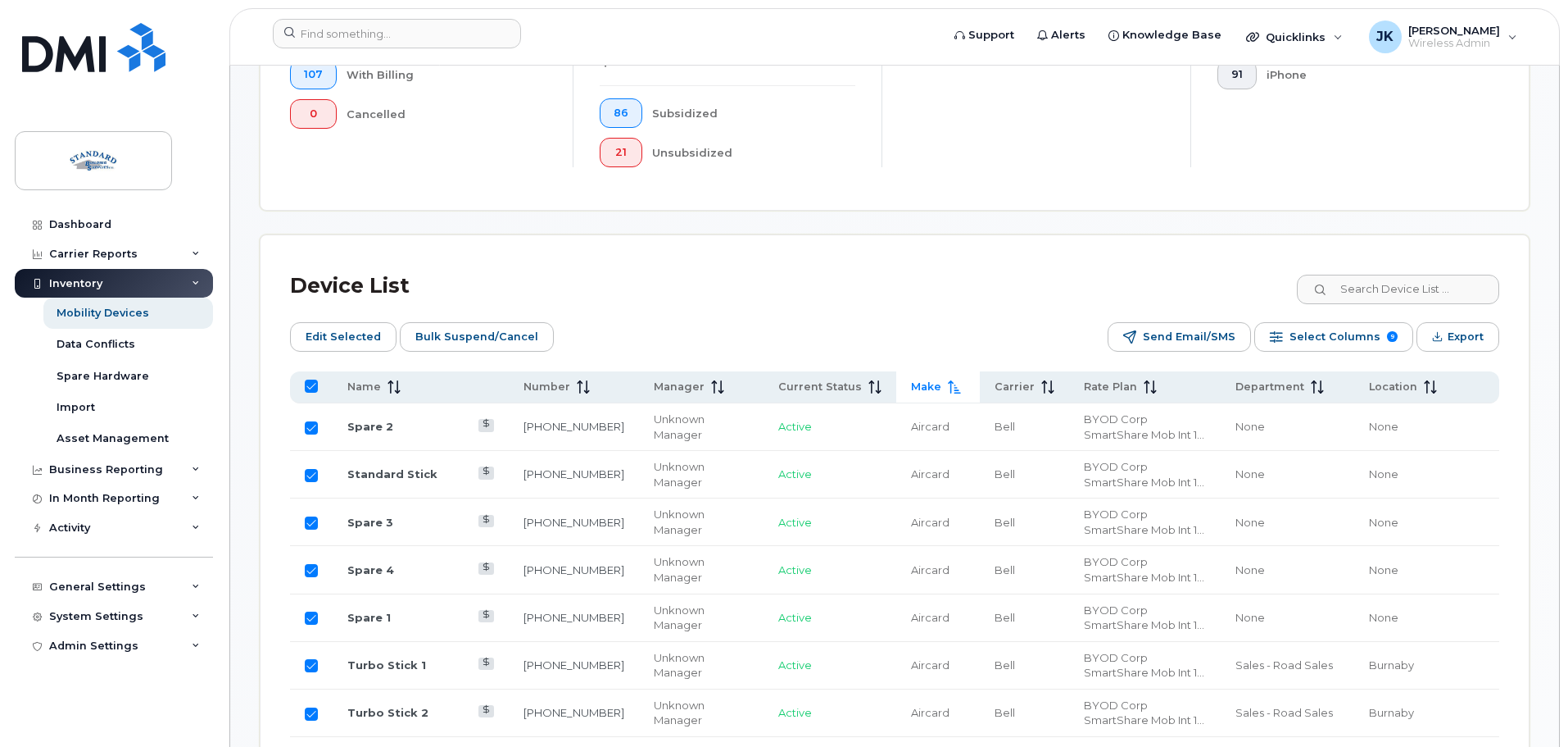
scroll to position [361, 0]
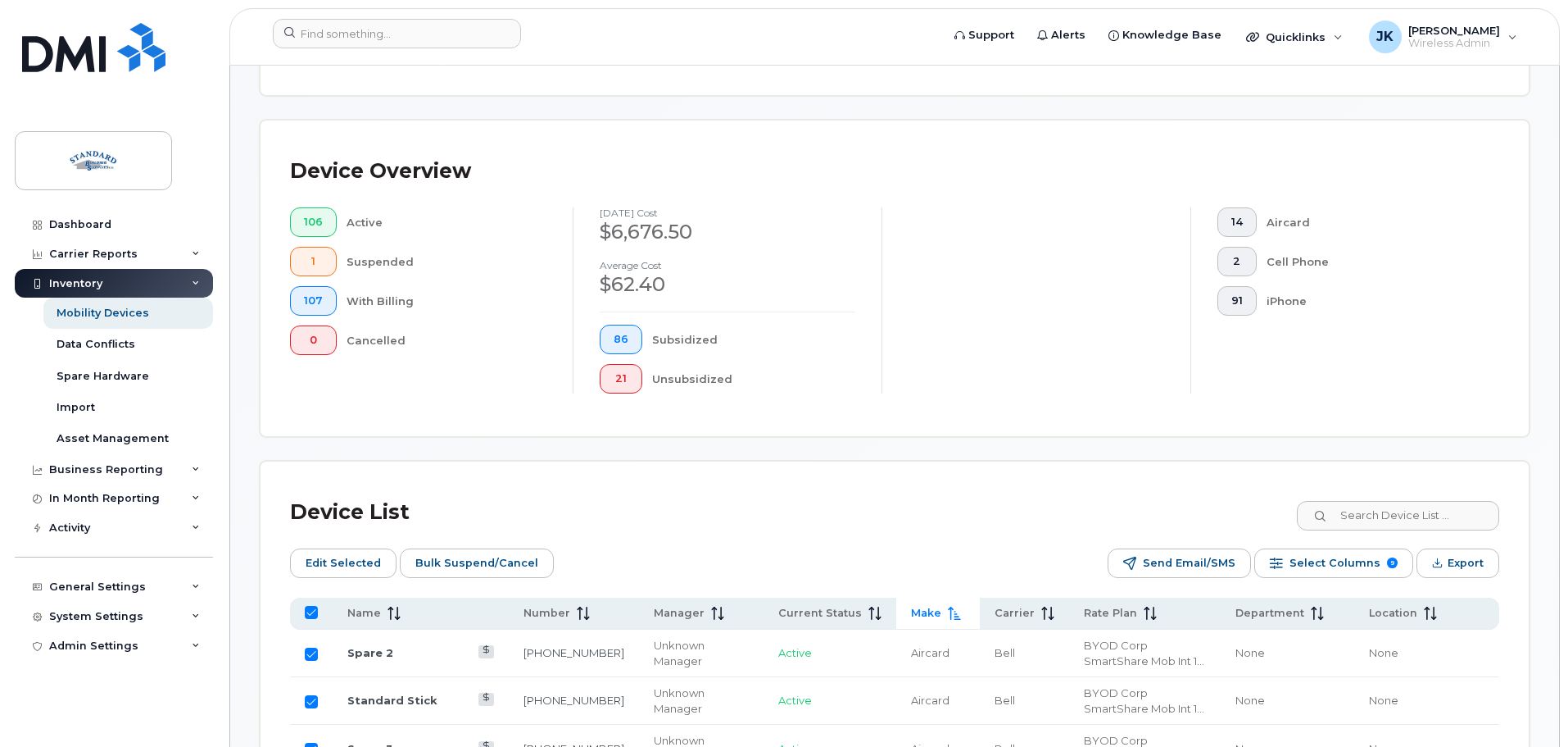
click at [509, 609] on th at bounding box center [574, 613] width 130 height 32
click at [316, 606] on input "All items selected" at bounding box center [311, 612] width 13 height 13
checkbox input "false"
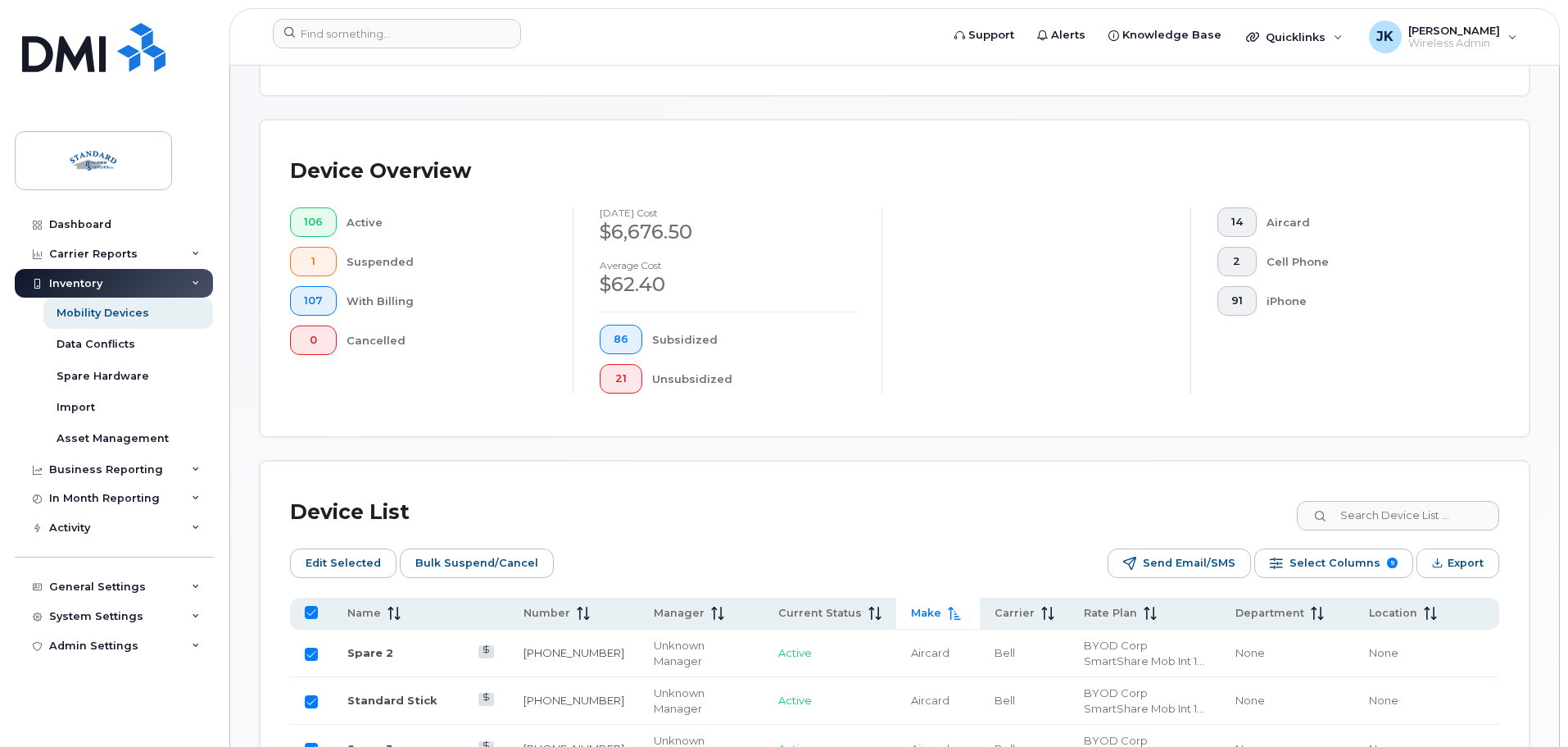
checkbox input "false"
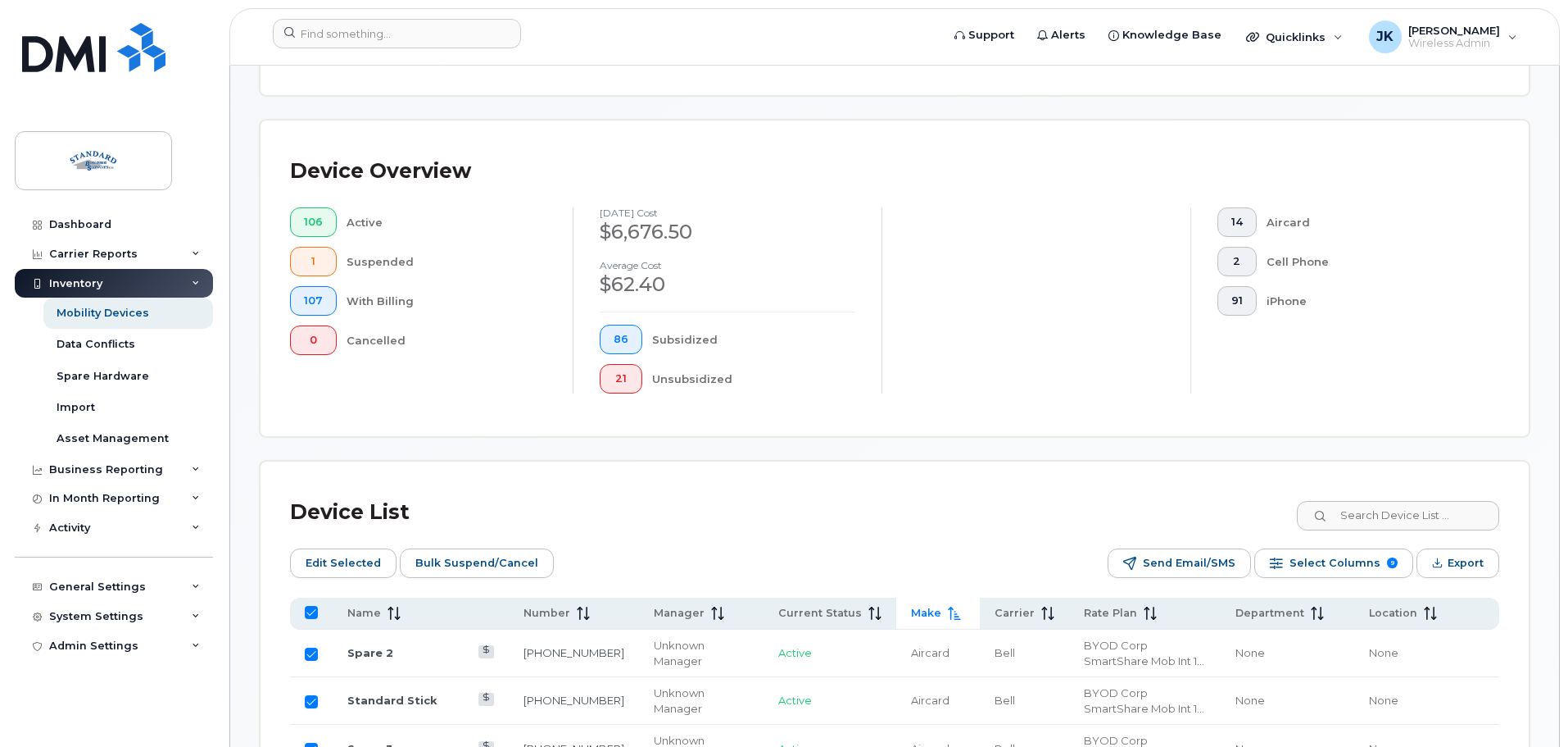
checkbox input "false"
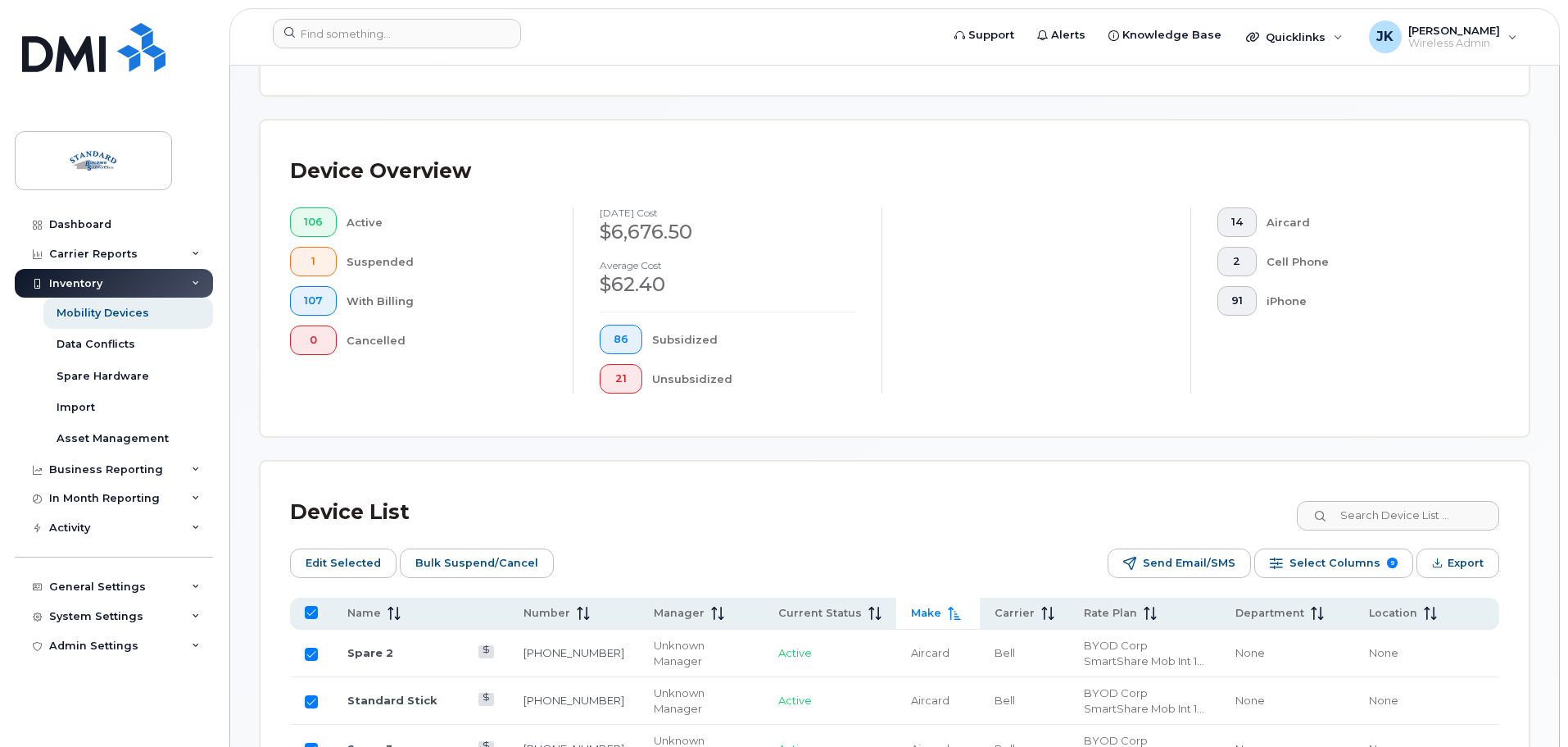
checkbox input "false"
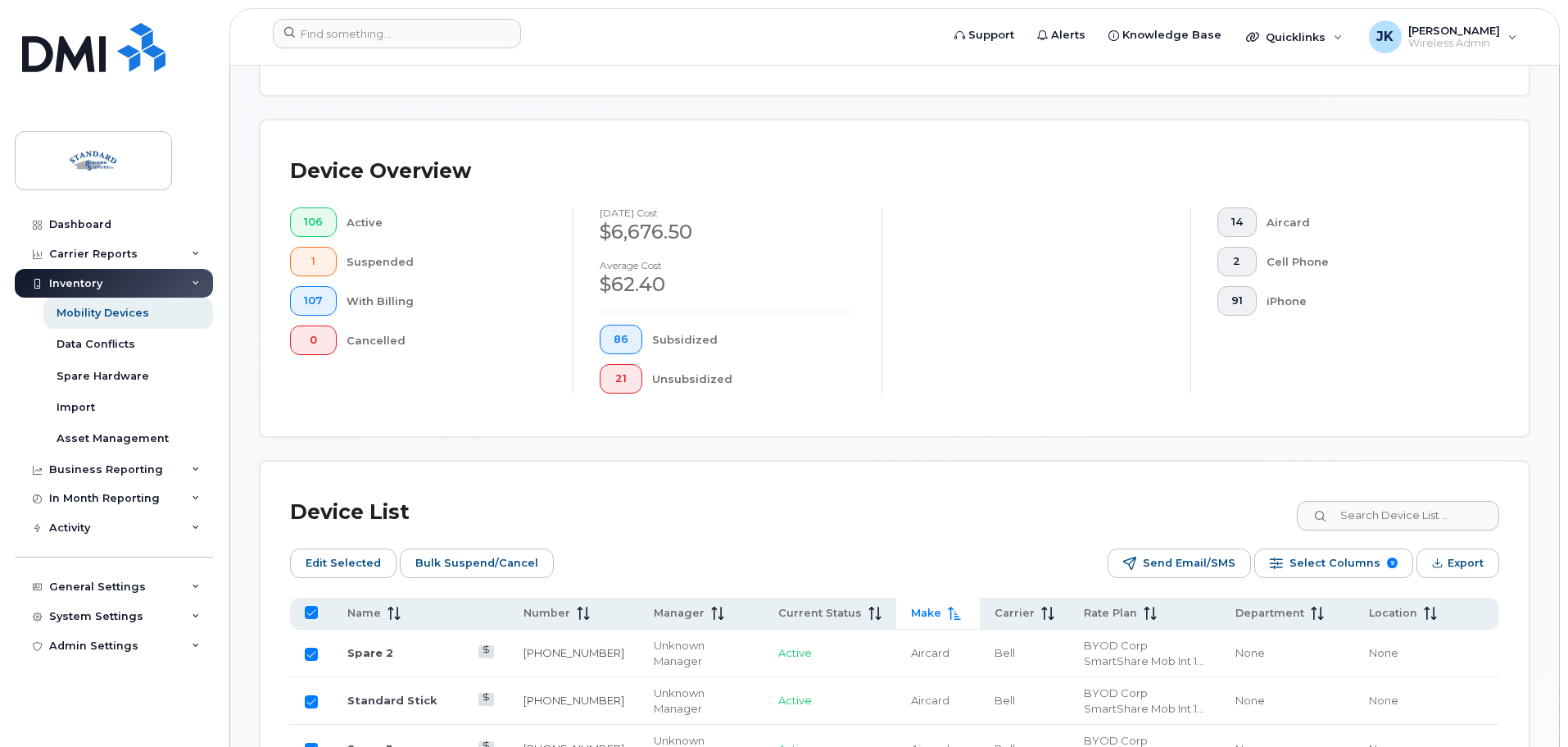
checkbox input "false"
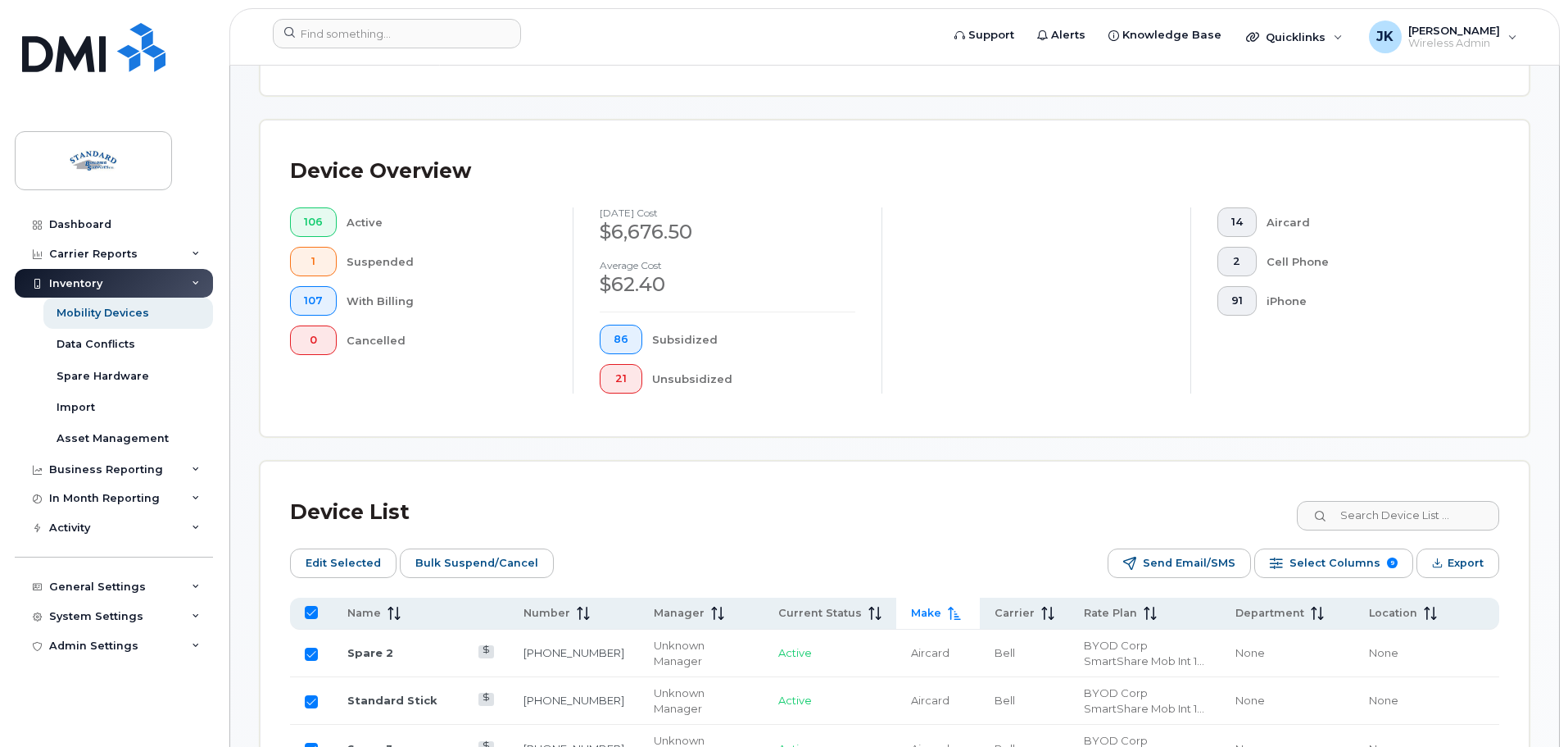
checkbox input "false"
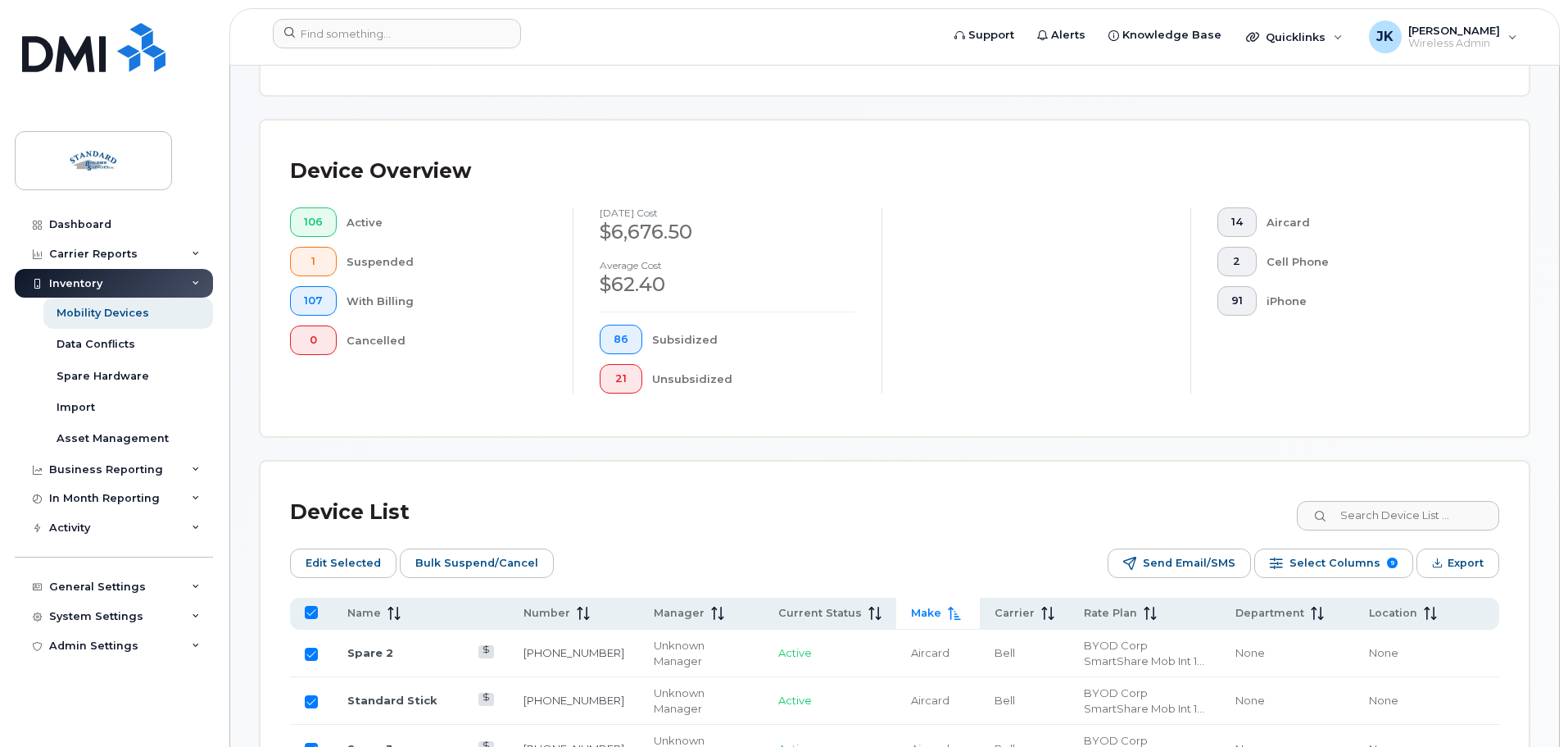
checkbox input "false"
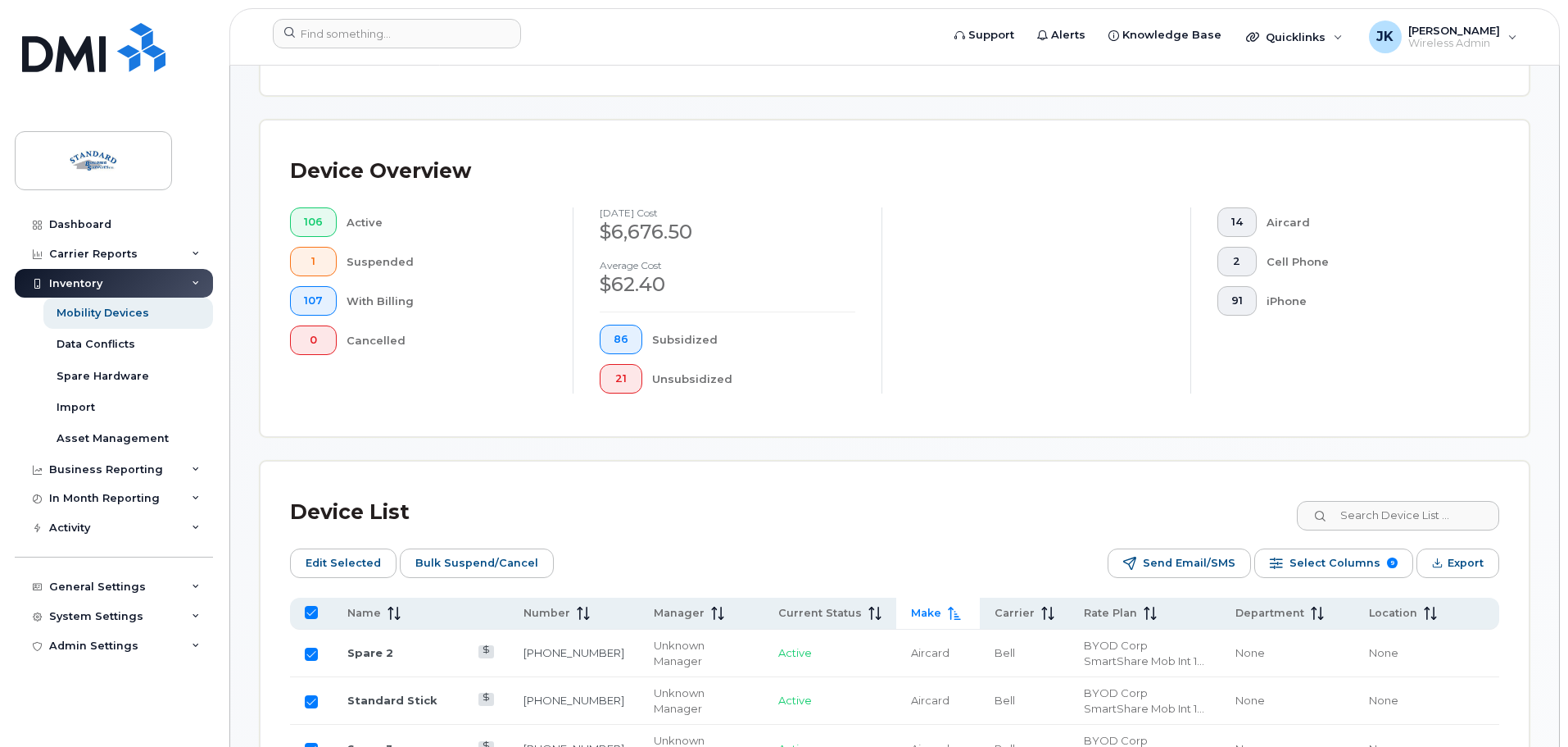
checkbox input "false"
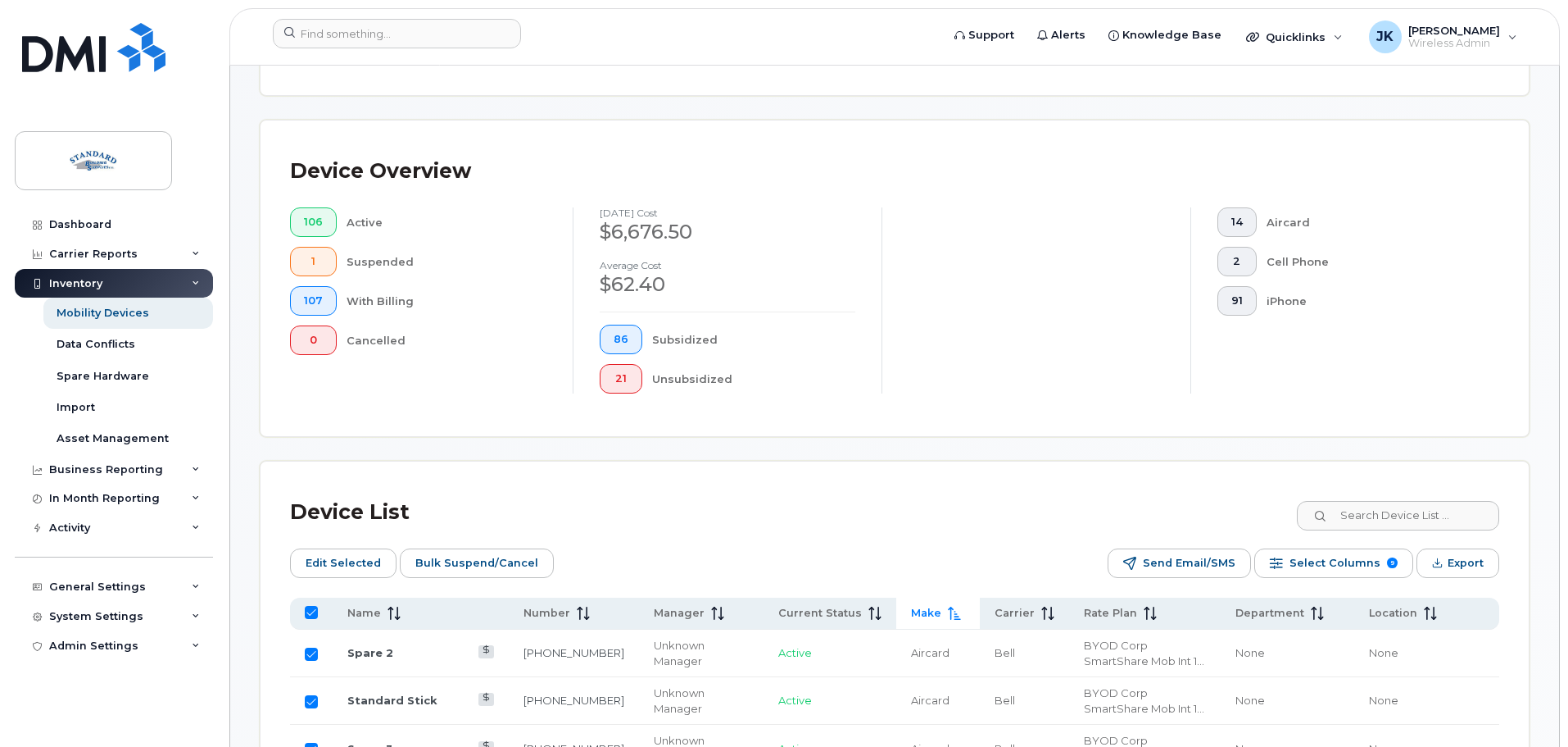
checkbox input "false"
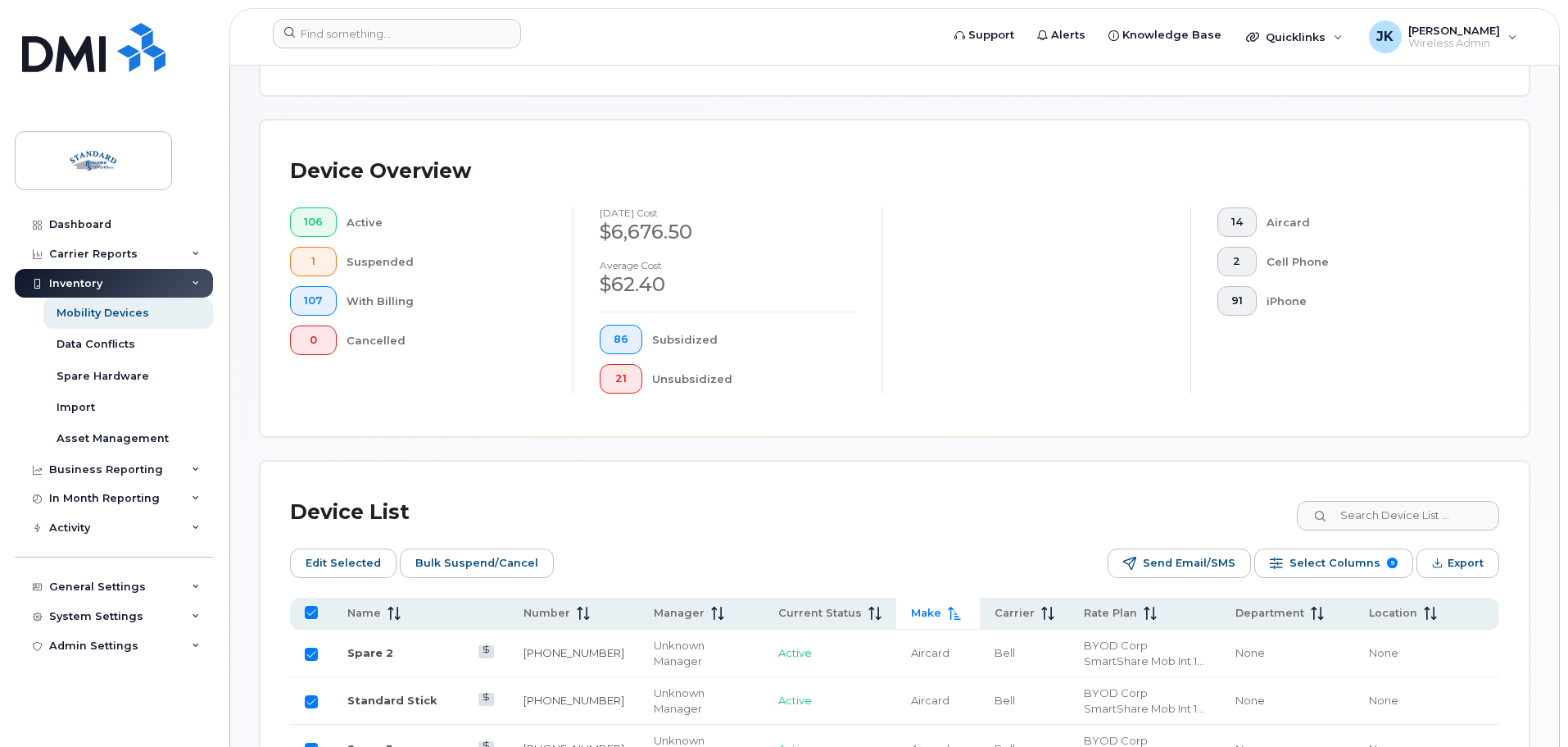
checkbox input "false"
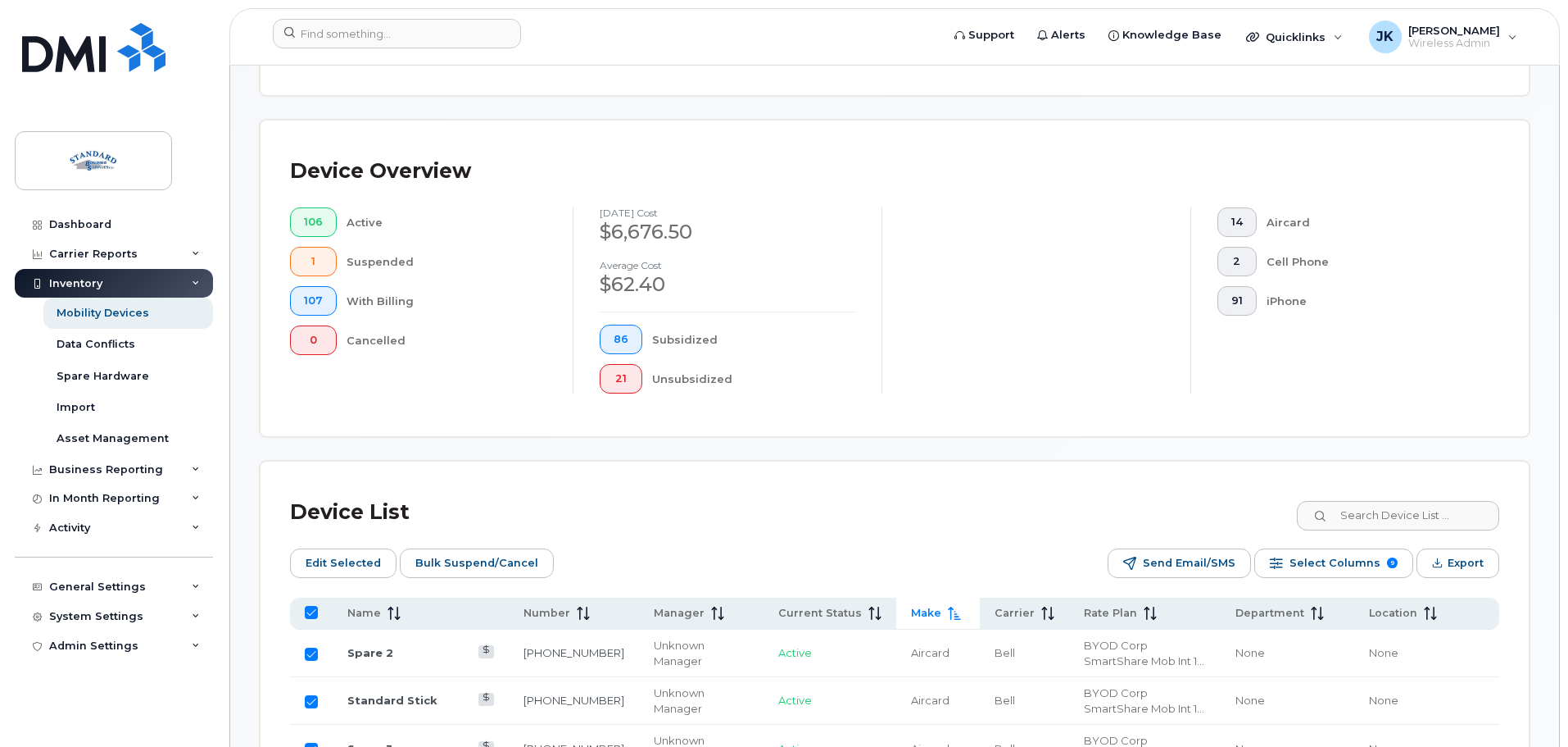
checkbox input "false"
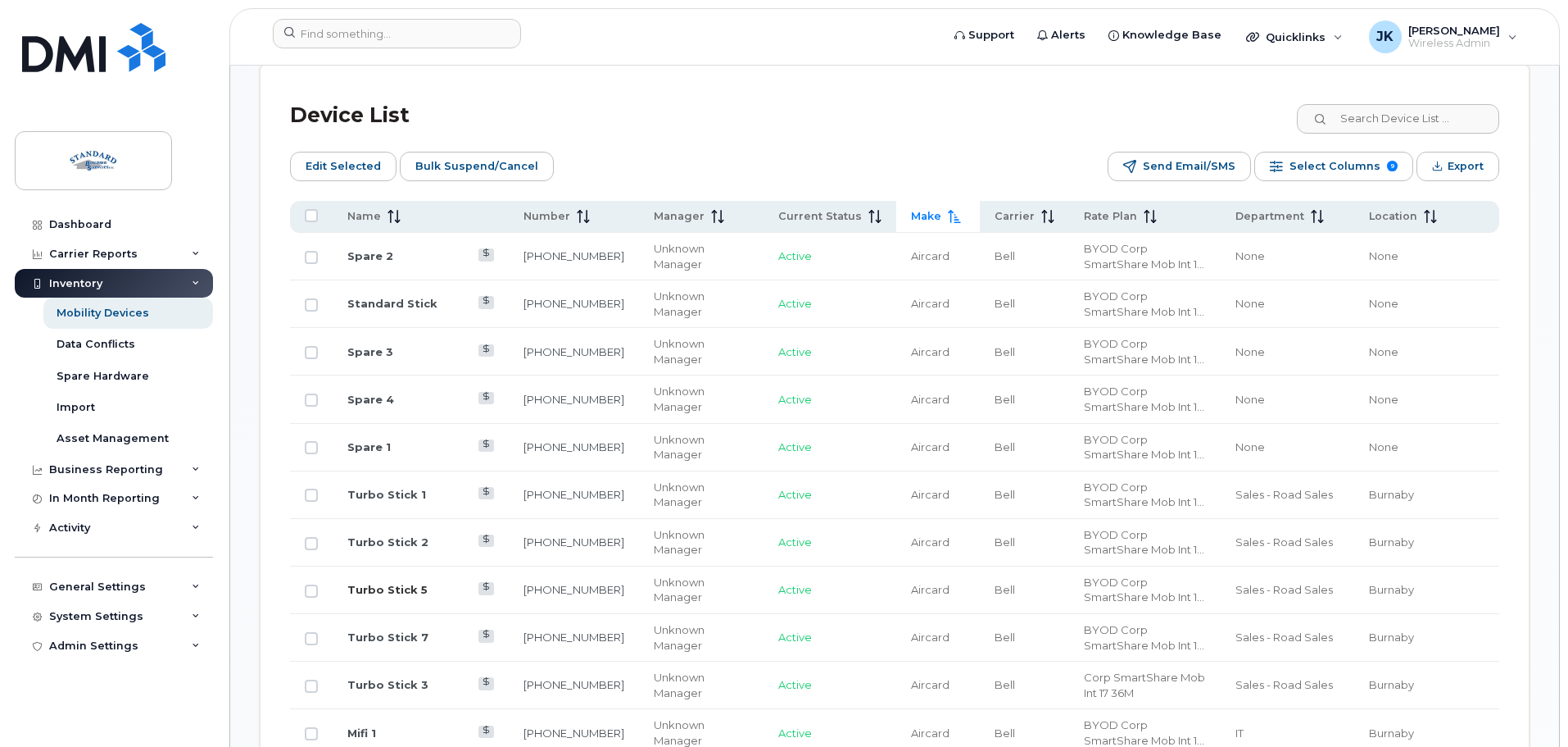
scroll to position [852, 0]
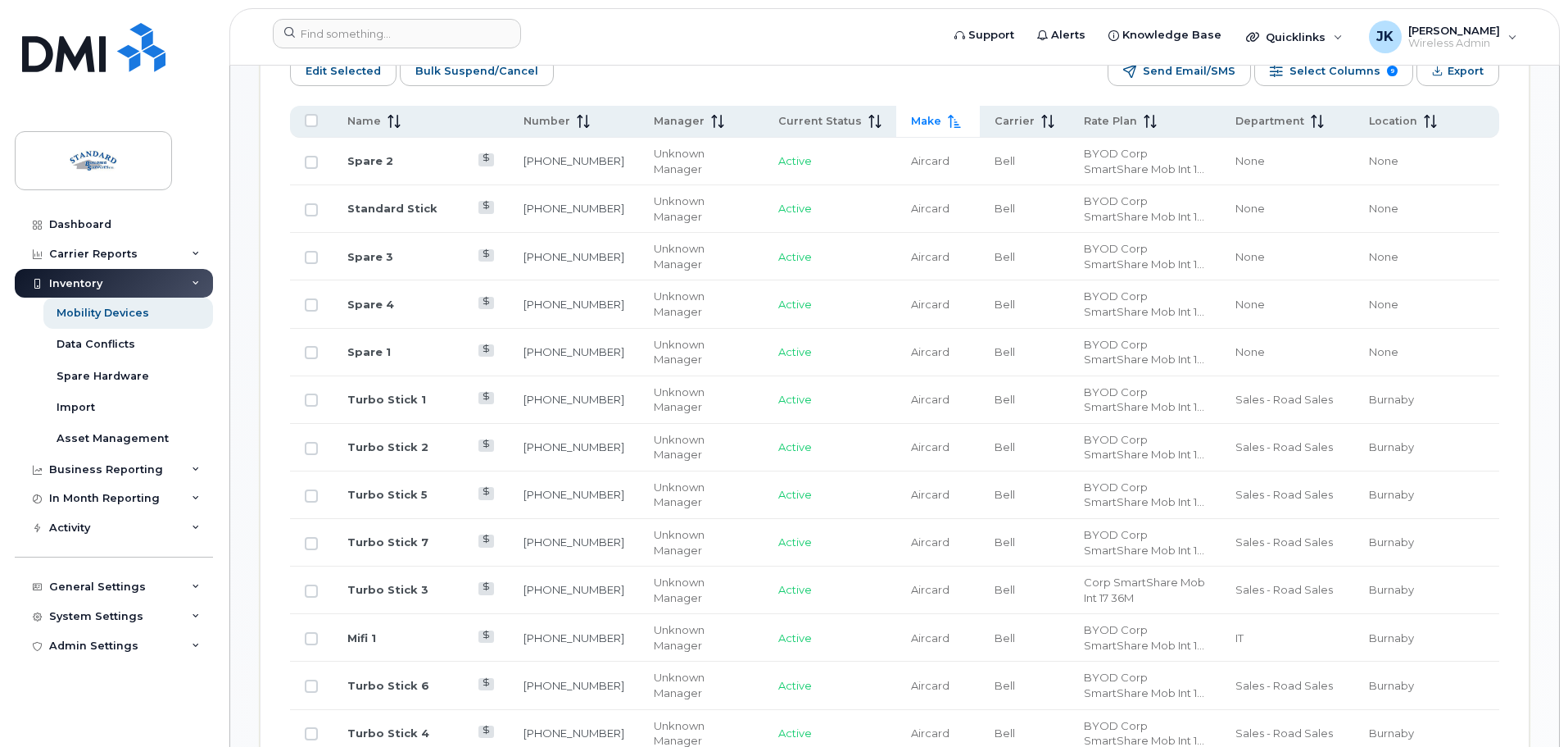
drag, startPoint x: 308, startPoint y: 149, endPoint x: 308, endPoint y: 170, distance: 21.0
click at [308, 156] on input "Row Unselected" at bounding box center [311, 162] width 13 height 13
checkbox input "true"
click at [309, 203] on td at bounding box center [311, 209] width 42 height 48
click at [314, 203] on input "Row Unselected" at bounding box center [311, 209] width 13 height 13
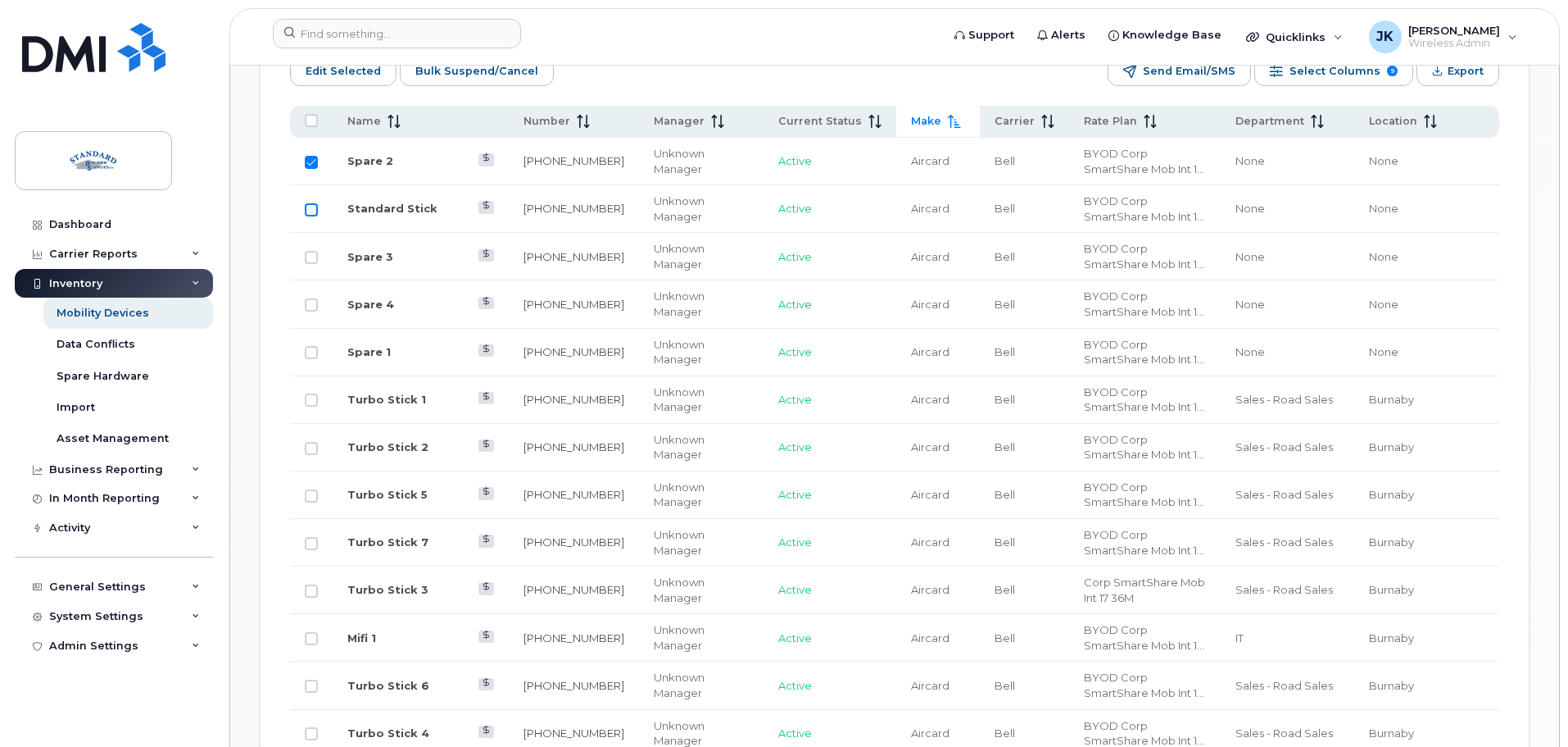
checkbox input "true"
click at [308, 250] on input "Row Unselected" at bounding box center [311, 257] width 13 height 13
checkbox input "true"
click at [308, 280] on td at bounding box center [311, 304] width 42 height 48
click at [307, 298] on input "Row Unselected" at bounding box center [311, 304] width 13 height 13
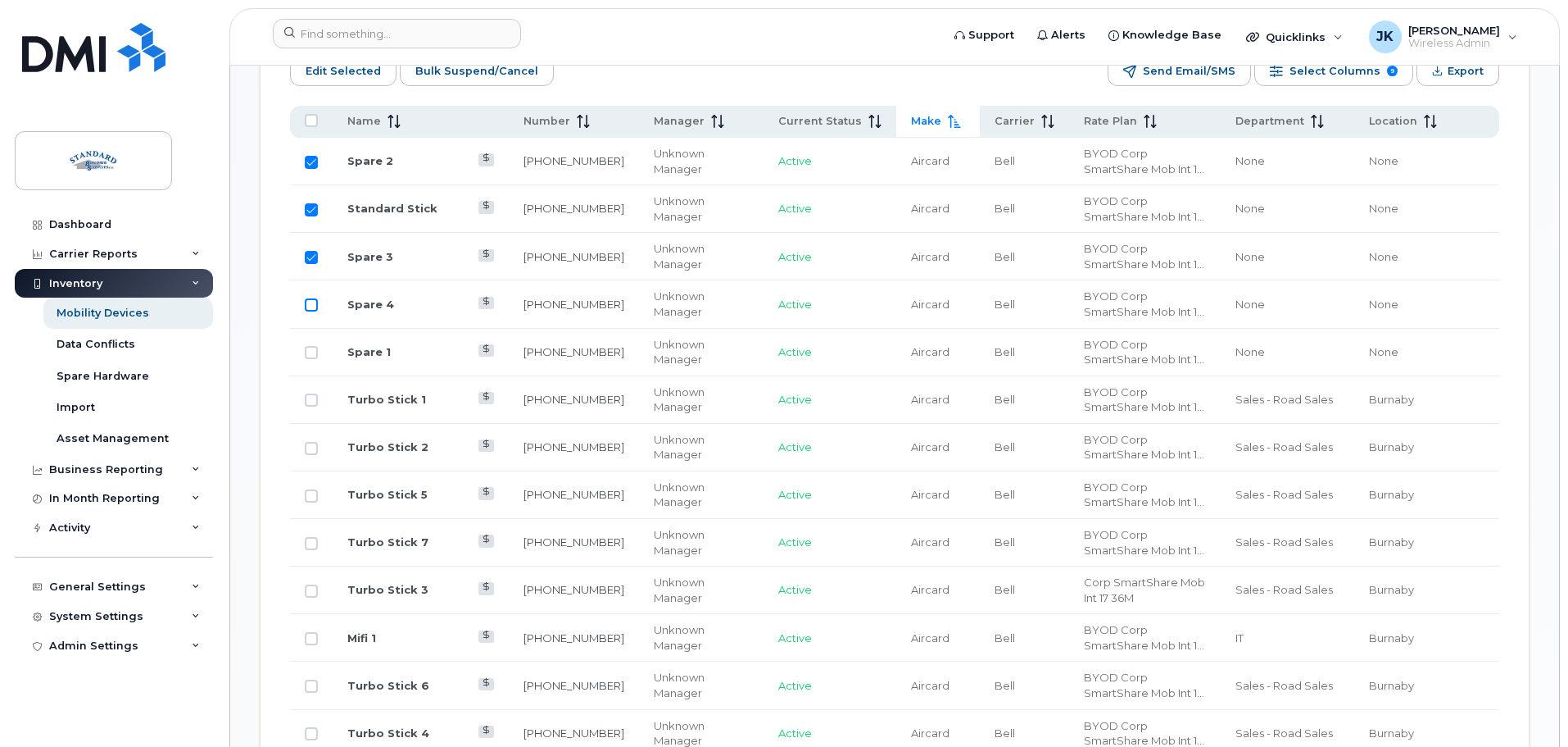
checkbox input "true"
click at [310, 346] on input "Row Unselected" at bounding box center [311, 352] width 13 height 13
checkbox input "true"
click at [308, 393] on input "Row Unselected" at bounding box center [311, 400] width 13 height 13
checkbox input "true"
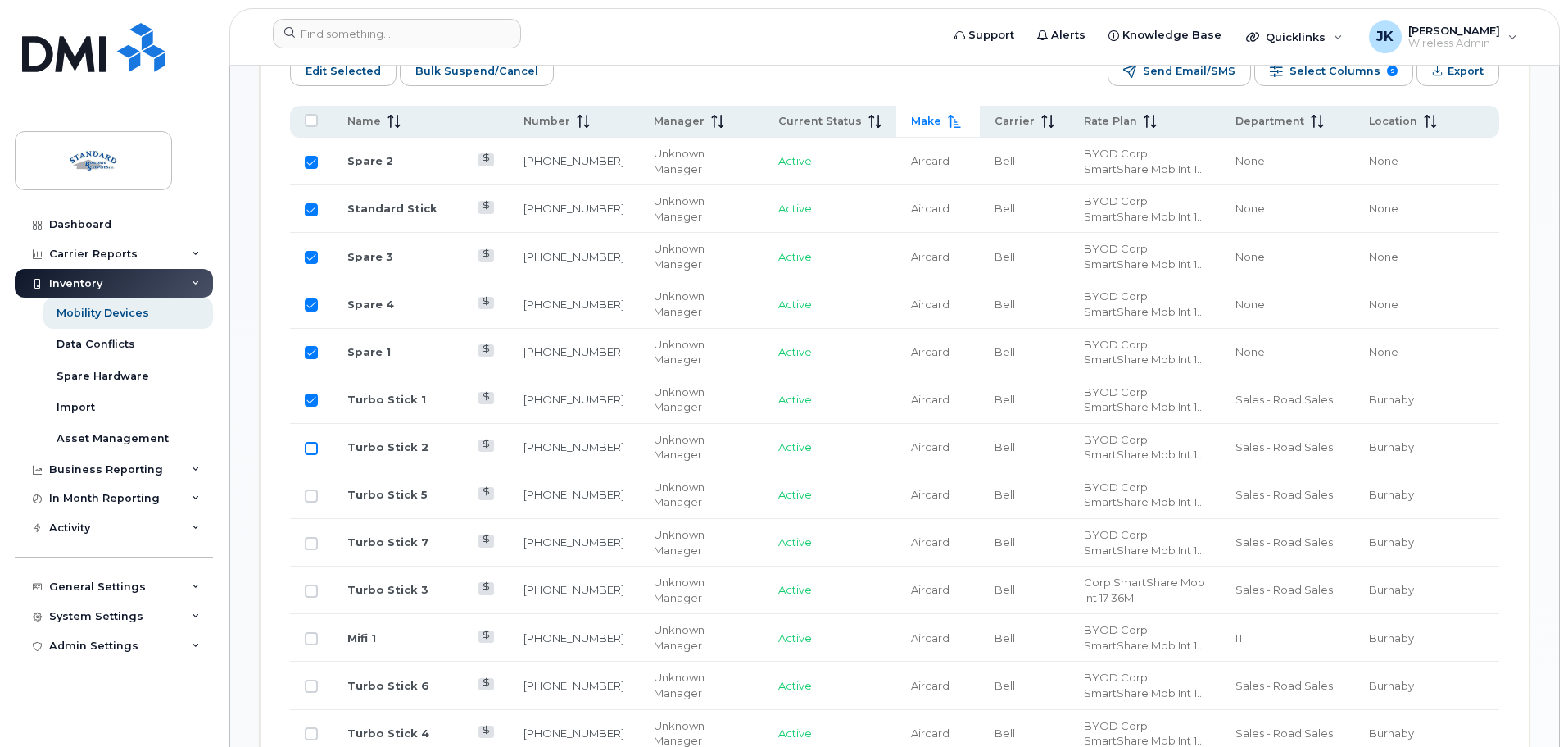
click at [308, 442] on input "Row Unselected" at bounding box center [311, 448] width 13 height 13
checkbox input "true"
click at [310, 489] on input "Row Unselected" at bounding box center [311, 496] width 13 height 13
checkbox input "true"
click at [315, 537] on input "Row Unselected" at bounding box center [311, 543] width 13 height 13
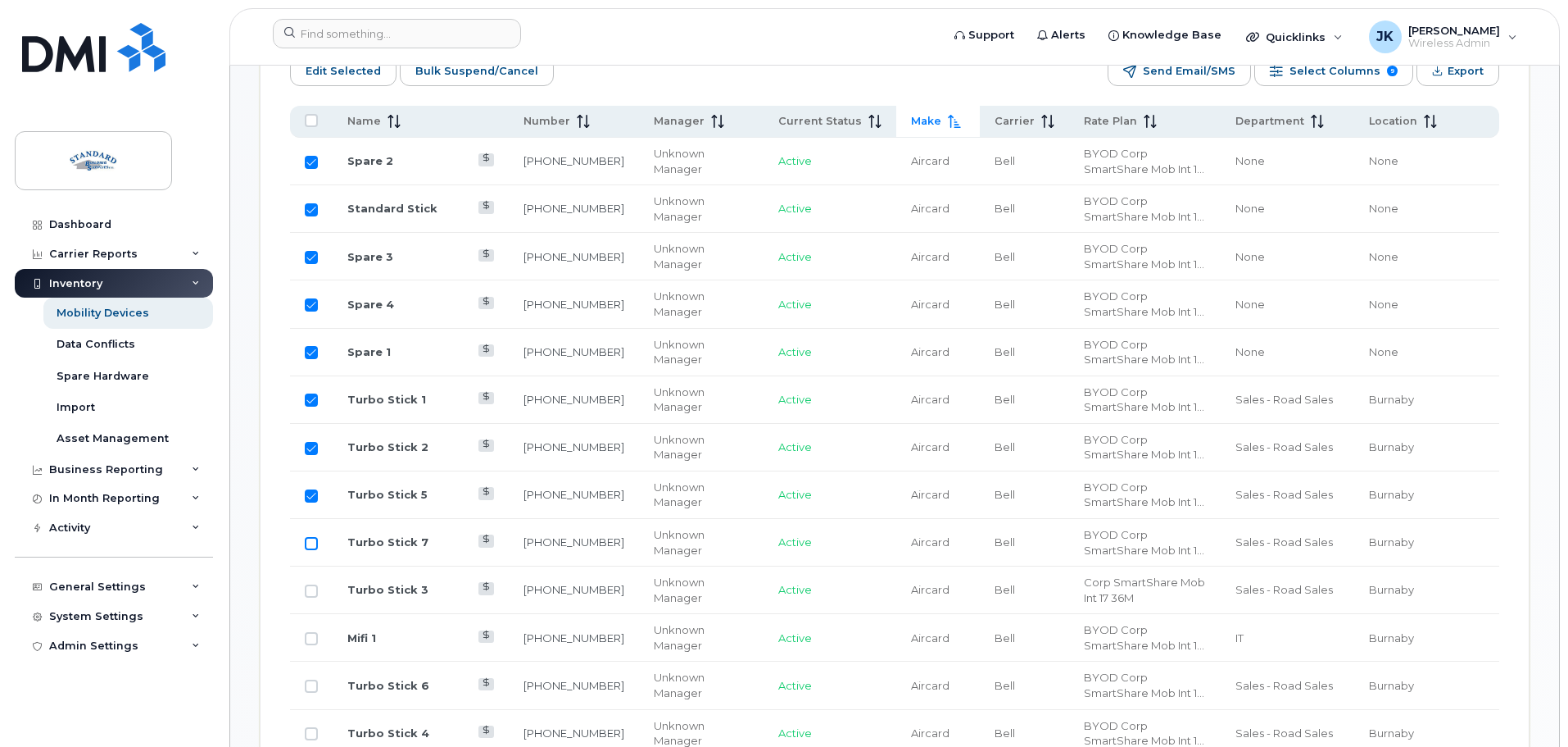
checkbox input "true"
click at [310, 567] on td at bounding box center [311, 590] width 42 height 48
click at [312, 585] on input "Row Unselected" at bounding box center [311, 591] width 13 height 13
checkbox input "true"
click at [306, 631] on td at bounding box center [311, 638] width 42 height 48
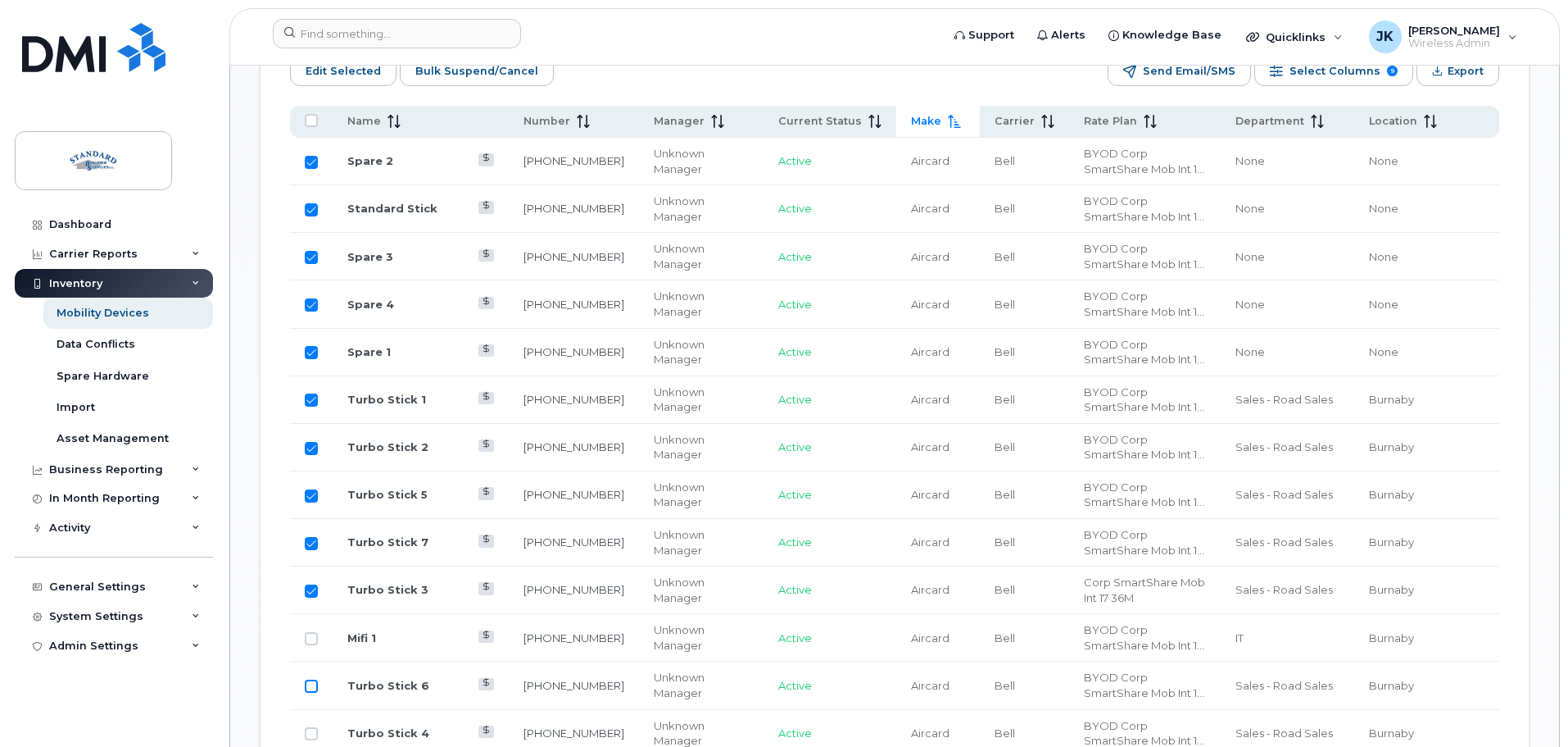
click at [310, 679] on input "Row Unselected" at bounding box center [311, 685] width 13 height 13
checkbox input "true"
click at [314, 631] on input "Row Unselected" at bounding box center [311, 638] width 13 height 13
checkbox input "true"
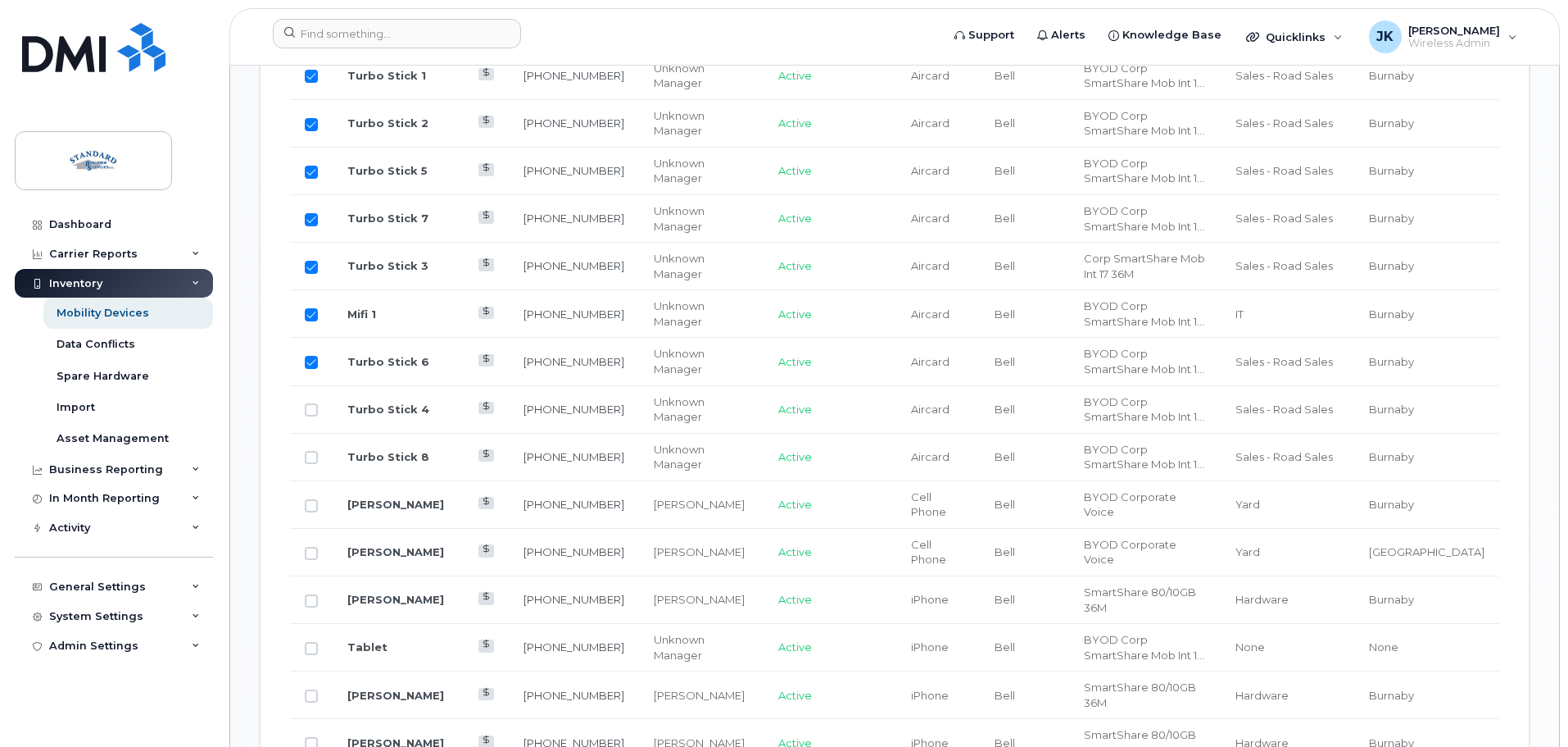
scroll to position [1180, 0]
click at [314, 446] on input "Row Unselected" at bounding box center [311, 452] width 13 height 13
checkbox input "true"
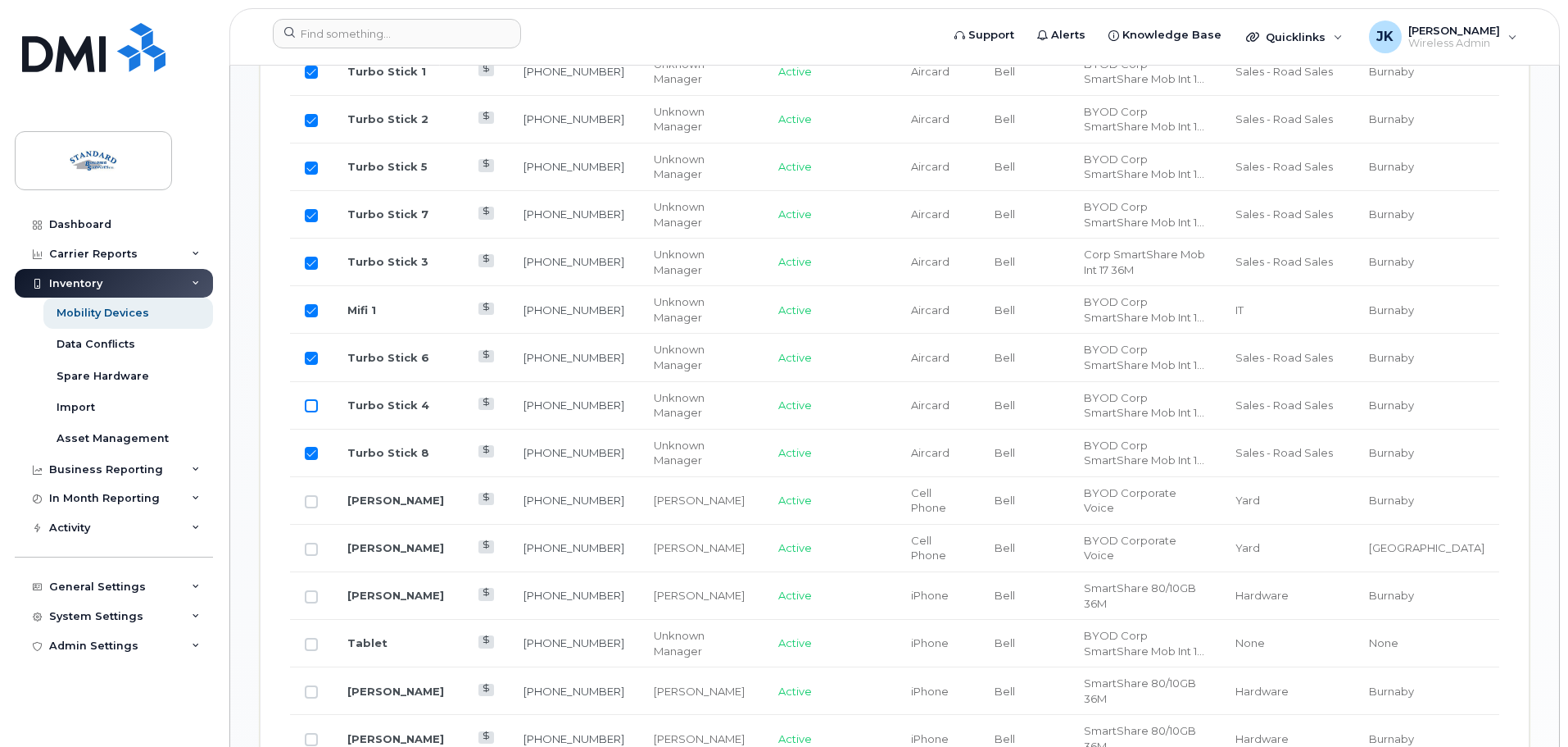
click at [313, 400] on input "Row Unselected" at bounding box center [311, 406] width 13 height 13
checkbox input "true"
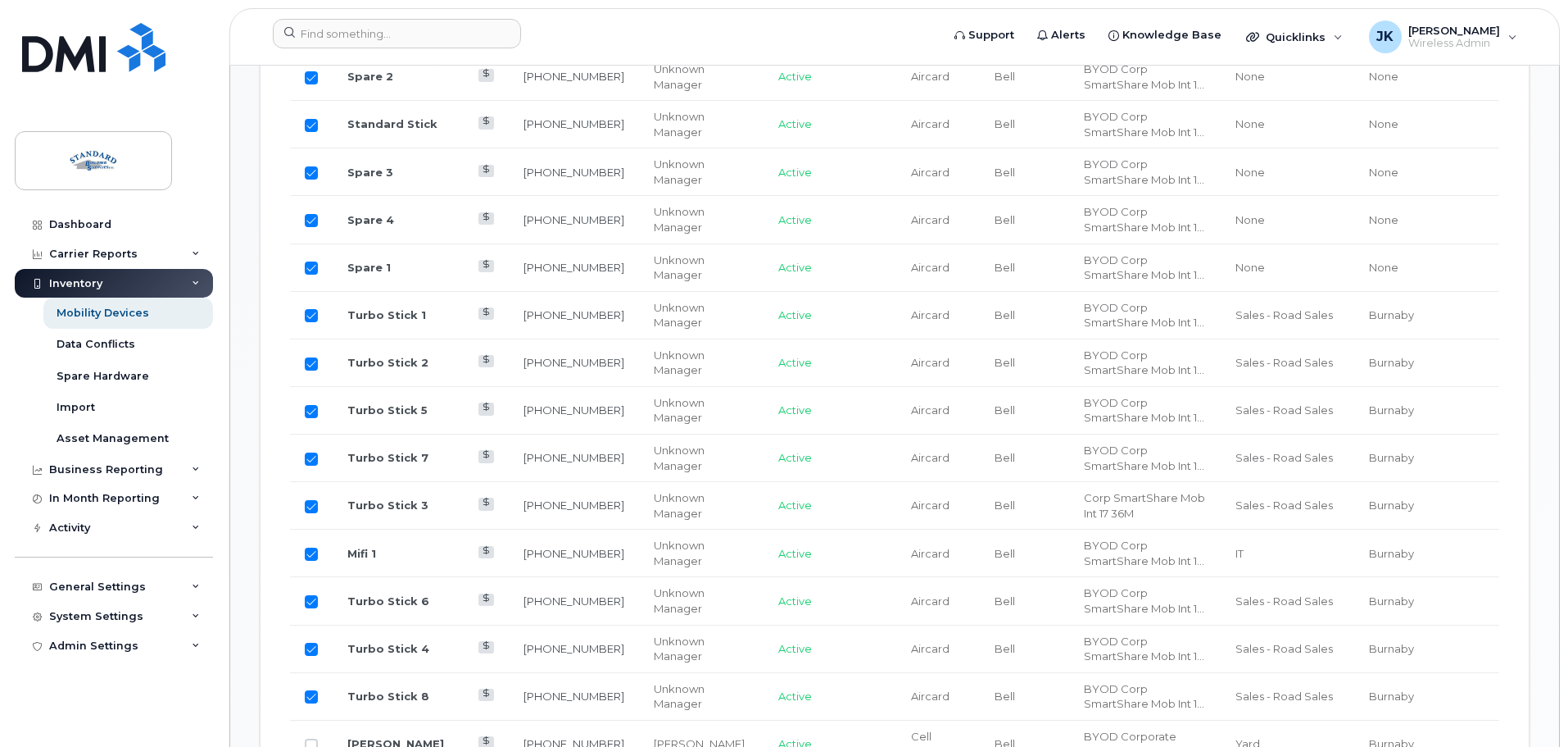
scroll to position [525, 0]
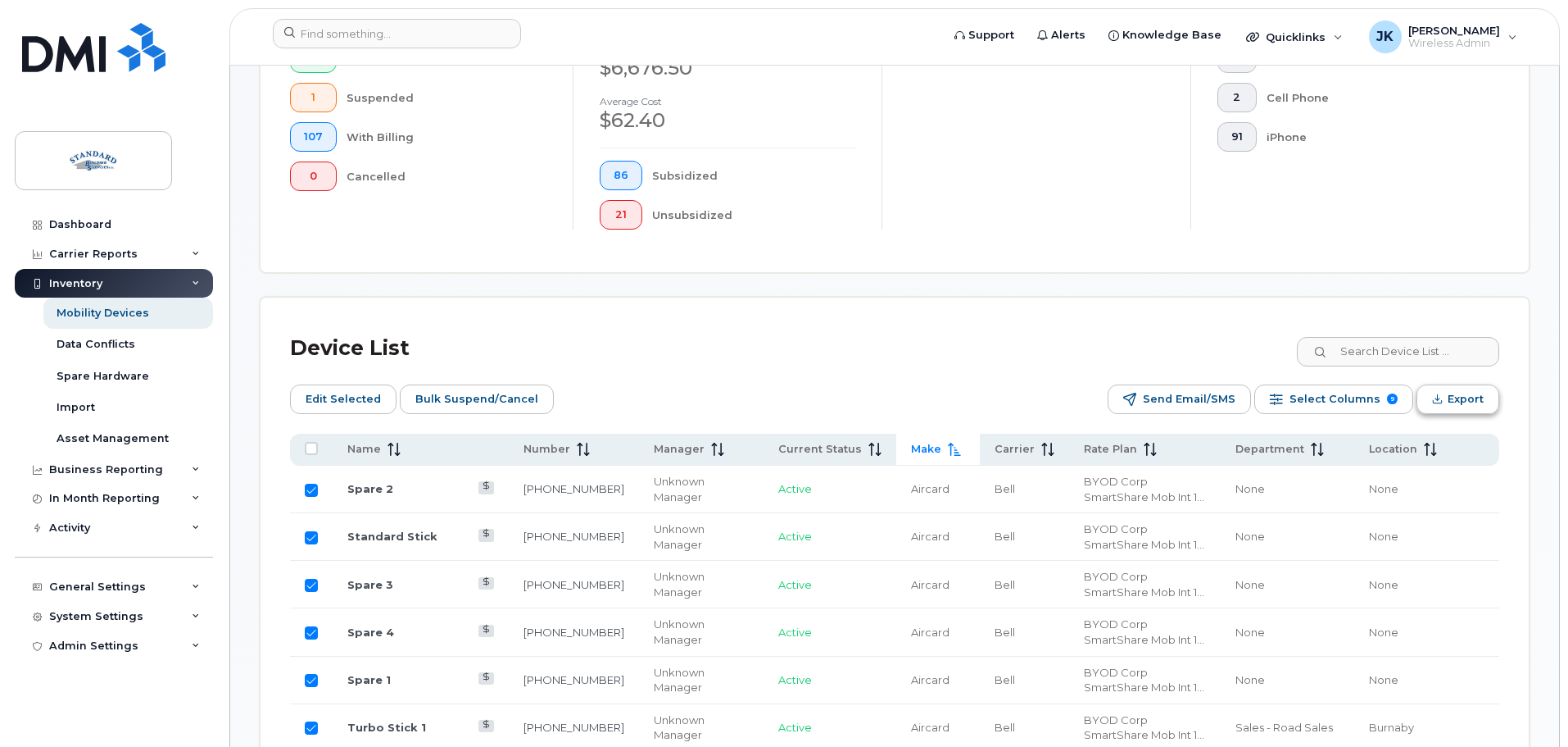
click at [1468, 391] on span "Export" at bounding box center [1465, 400] width 36 height 25
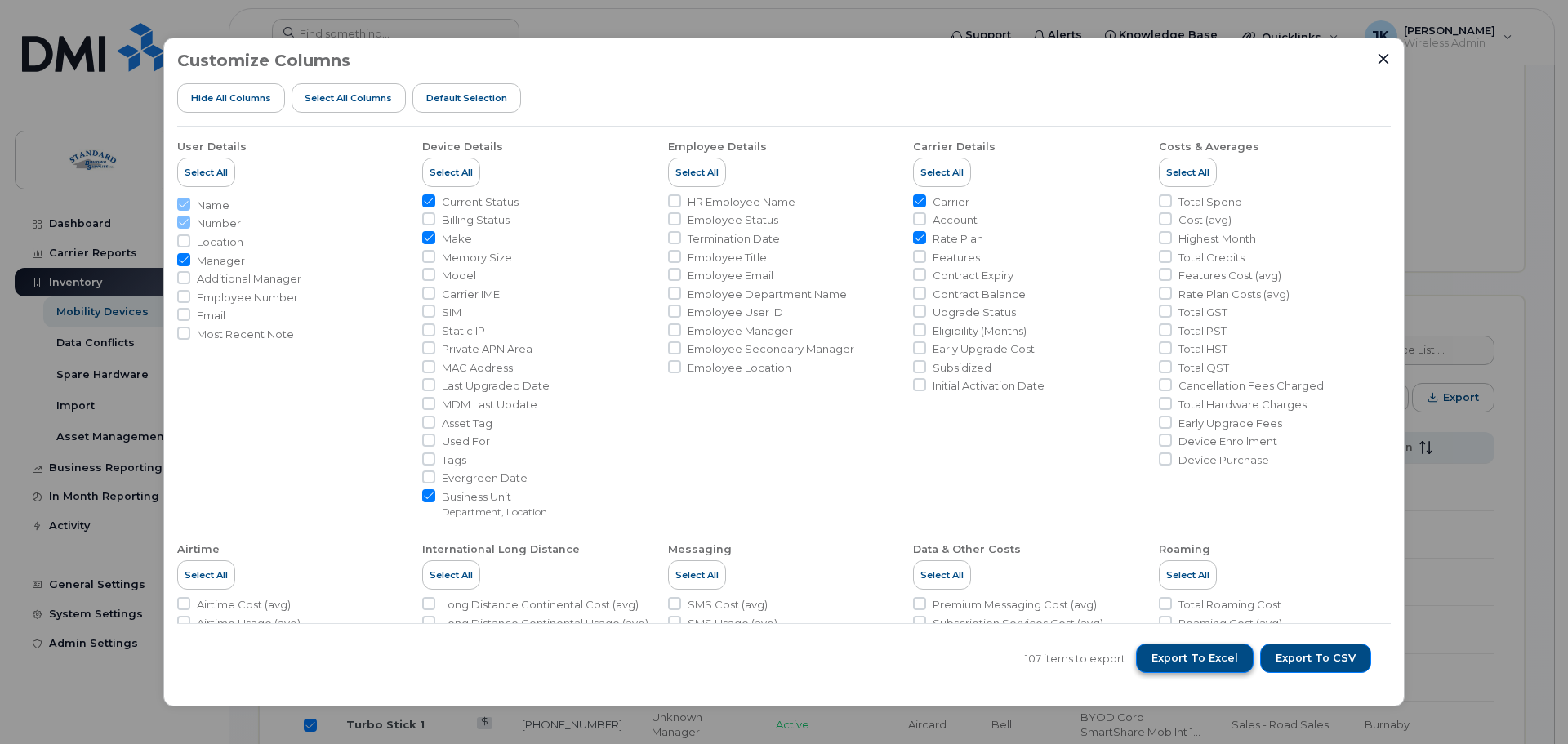
click at [1202, 656] on span "Export to Excel" at bounding box center [1194, 658] width 86 height 15
click at [1194, 653] on span "Export to Excel" at bounding box center [1194, 658] width 86 height 15
click at [1381, 63] on icon "Close" at bounding box center [1383, 58] width 13 height 13
